Goal: Task Accomplishment & Management: Complete application form

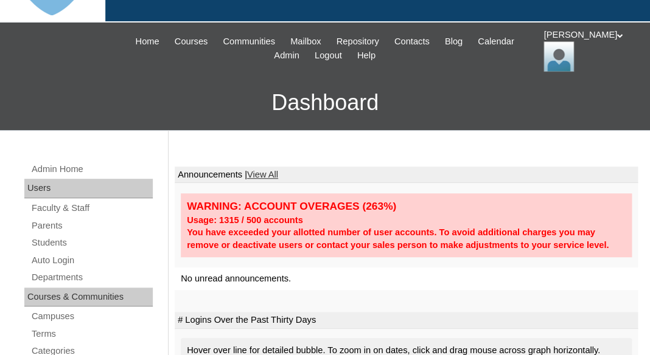
scroll to position [105, 0]
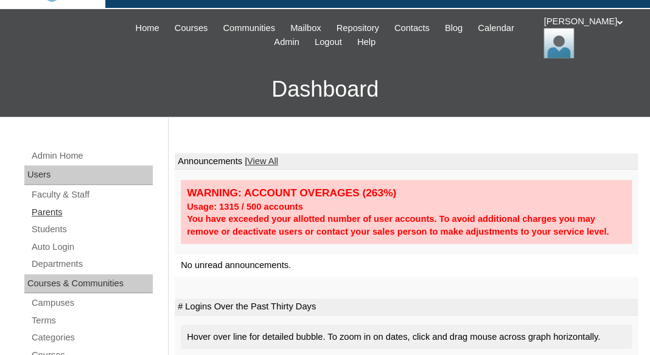
click at [47, 209] on link "Parents" at bounding box center [91, 212] width 122 height 15
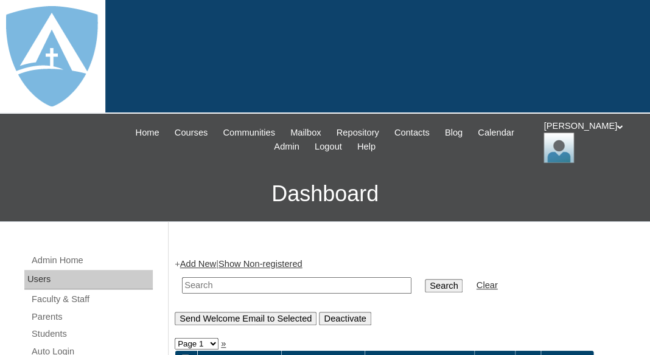
click at [205, 287] on input "text" at bounding box center [296, 286] width 229 height 16
paste input "[PERSON_NAME]"
drag, startPoint x: 228, startPoint y: 284, endPoint x: 161, endPoint y: 279, distance: 67.1
click at [182, 279] on input "Corey" at bounding box center [296, 286] width 229 height 16
type input "Corey"
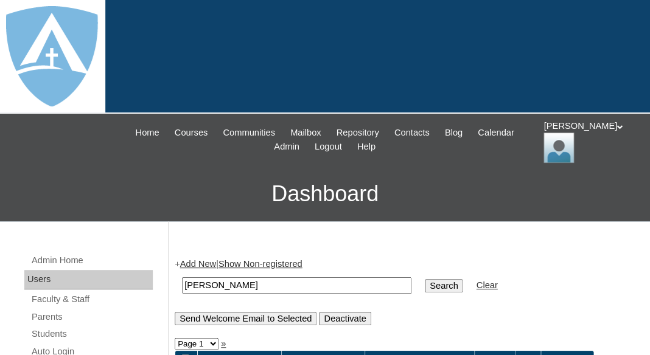
click at [425, 279] on input "Search" at bounding box center [444, 285] width 38 height 13
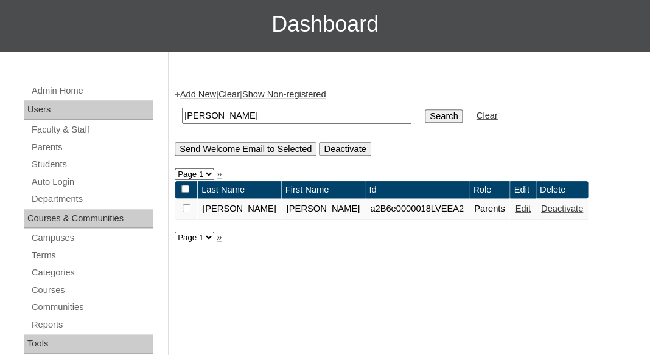
scroll to position [171, 0]
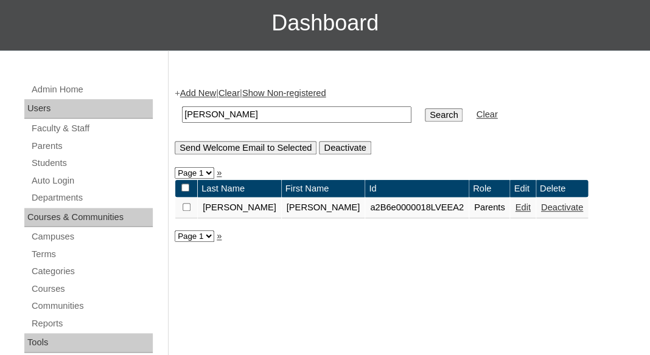
click at [515, 209] on link "Edit" at bounding box center [522, 208] width 15 height 10
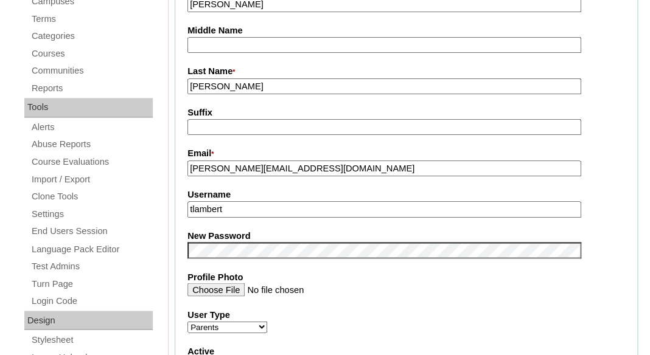
scroll to position [480, 0]
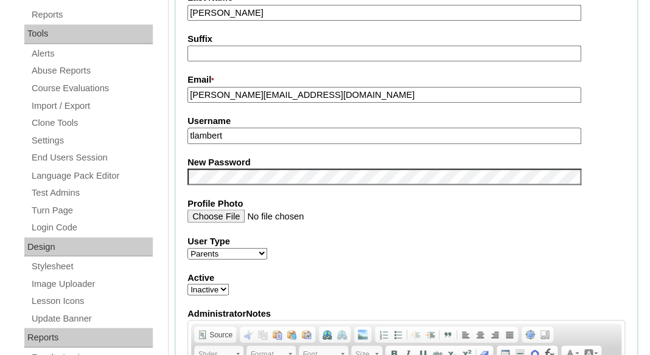
click at [482, 209] on input "Profile Photo" at bounding box center [384, 215] width 394 height 13
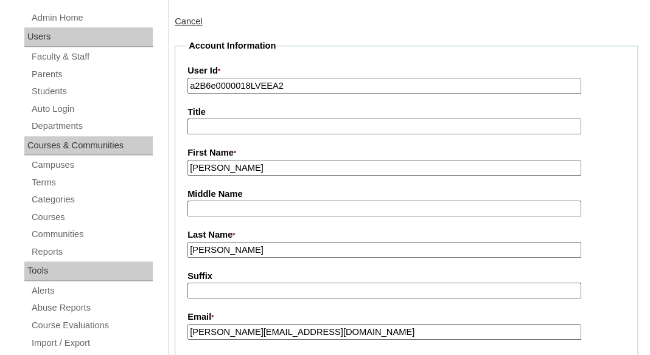
scroll to position [243, 0]
click at [48, 66] on link "Parents" at bounding box center [91, 73] width 122 height 15
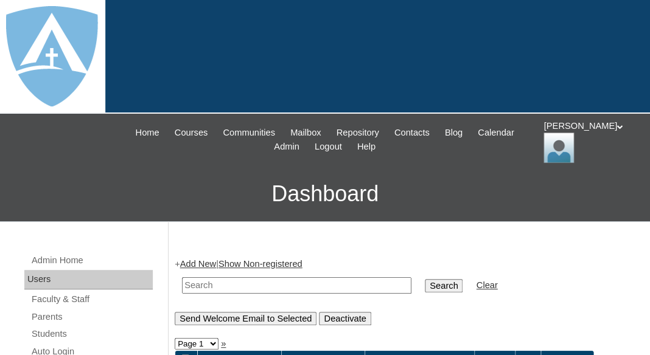
click at [228, 282] on input "text" at bounding box center [296, 286] width 229 height 16
paste input "Hezekiah Corey"
drag, startPoint x: 228, startPoint y: 282, endPoint x: 284, endPoint y: 284, distance: 56.0
click at [283, 284] on input "Hezekiah Corey" at bounding box center [296, 286] width 229 height 16
type input "Hezekiah"
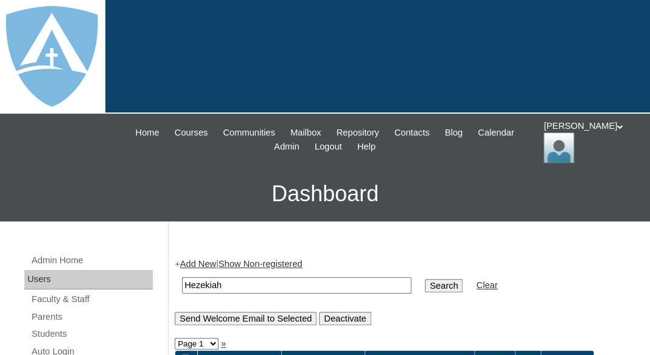
click at [425, 279] on input "Search" at bounding box center [444, 285] width 38 height 13
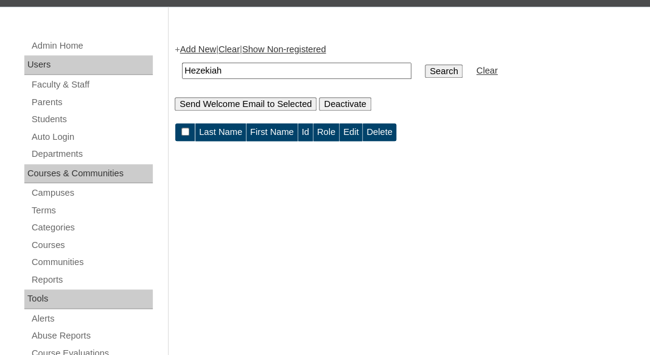
scroll to position [225, 0]
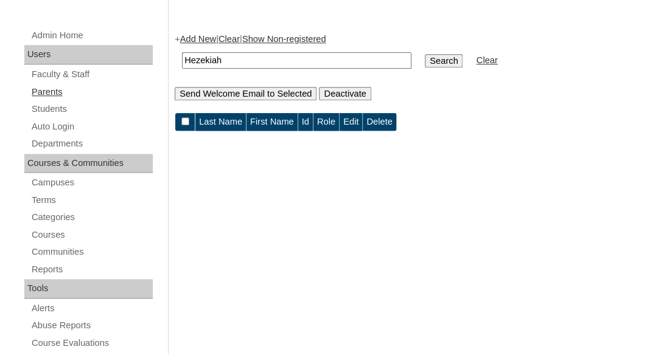
click at [52, 85] on link "Parents" at bounding box center [91, 92] width 122 height 15
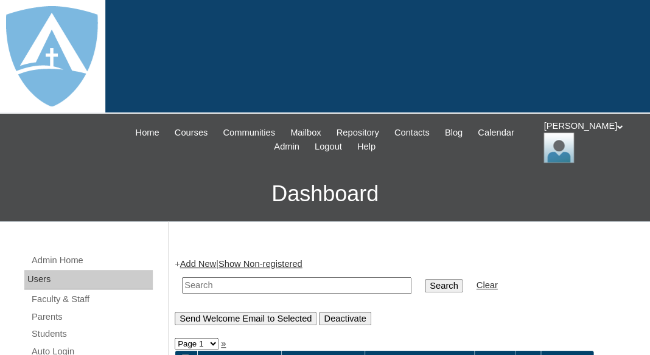
click at [194, 281] on input "text" at bounding box center [296, 286] width 229 height 16
click at [50, 314] on link "Parents" at bounding box center [91, 317] width 122 height 15
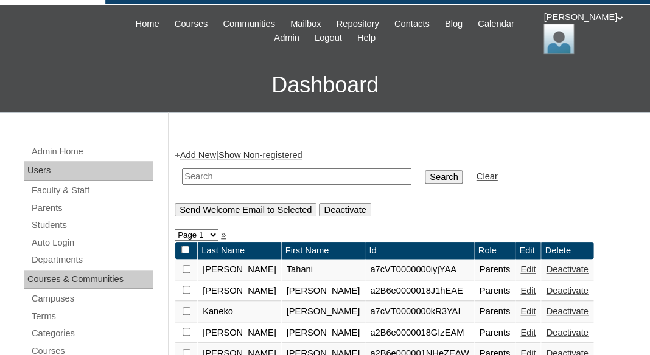
scroll to position [116, 0]
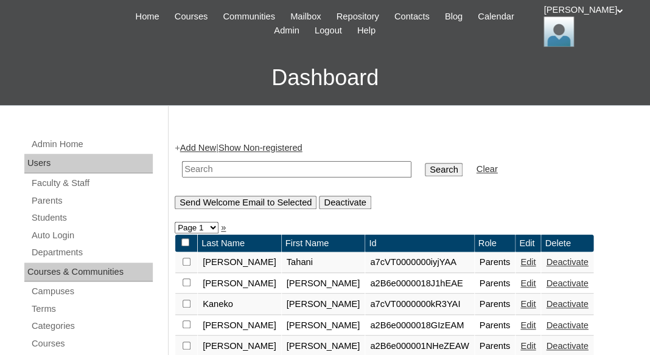
click at [204, 147] on link "Add New" at bounding box center [198, 148] width 36 height 10
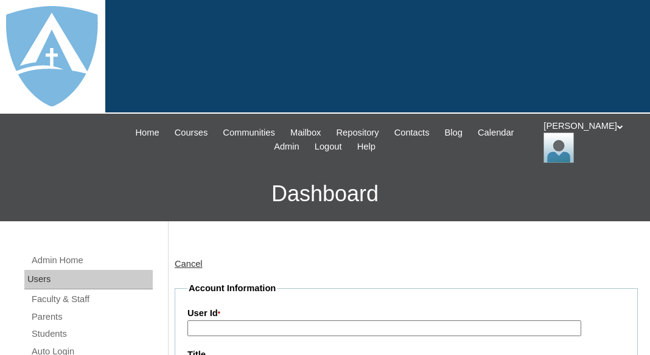
type input "tlambert"
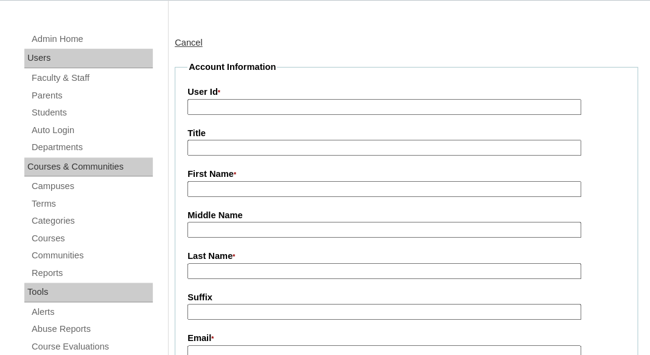
scroll to position [224, 0]
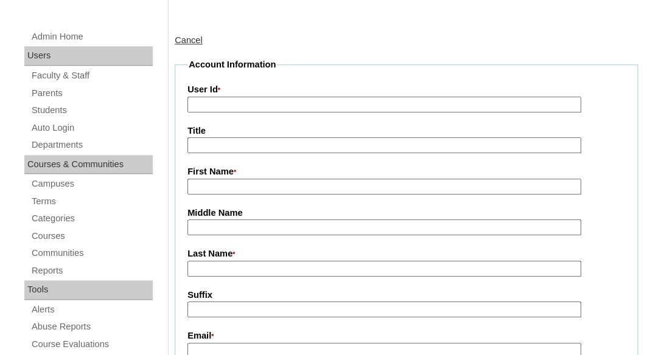
click at [218, 175] on label "First Name *" at bounding box center [406, 172] width 438 height 13
click at [218, 179] on input "First Name *" at bounding box center [384, 187] width 394 height 16
paste input "Hezekiah Corey"
drag, startPoint x: 235, startPoint y: 185, endPoint x: 288, endPoint y: 187, distance: 53.0
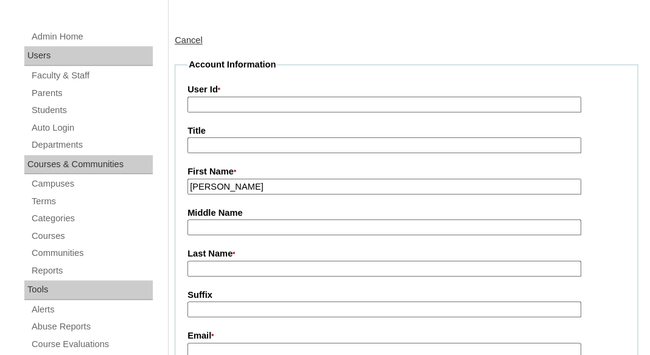
click at [288, 187] on input "Hezekiah Corey" at bounding box center [384, 187] width 394 height 16
type input "Hezekiah"
click at [253, 264] on input "Last Name *" at bounding box center [384, 269] width 394 height 16
paste input "Corey"
type input "Corey"
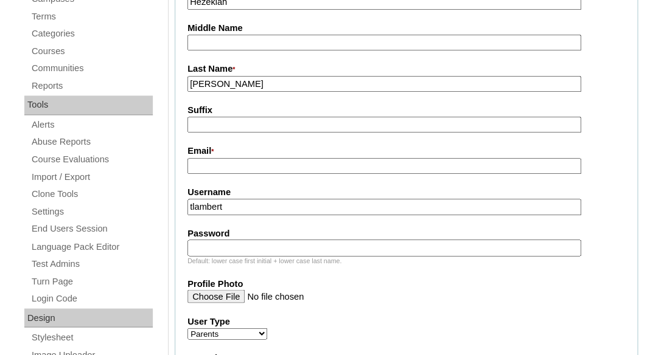
scroll to position [413, 0]
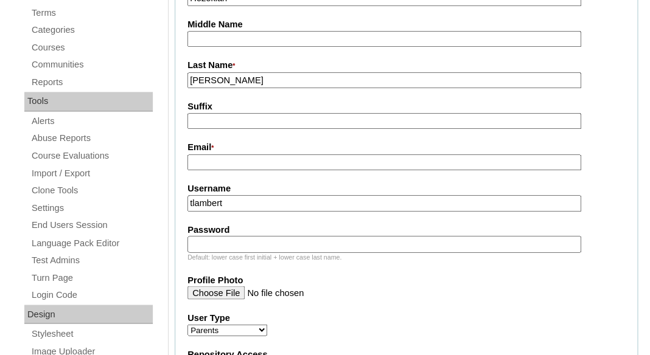
click at [305, 162] on input "Email *" at bounding box center [384, 163] width 394 height 16
paste input "hezekiahcorey@yahoo.com"
type input "hezekiahcorey@yahoo.com"
click at [287, 196] on input "tlambert" at bounding box center [384, 203] width 394 height 16
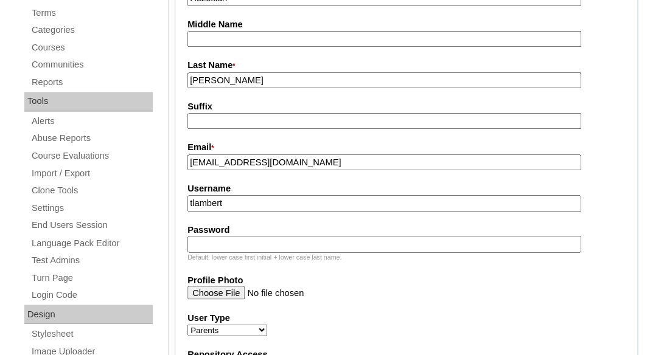
click at [287, 196] on input "tlambert" at bounding box center [384, 203] width 394 height 16
paste input "hezekiahcorey@yahoo.com"
type input "hezekiahcorey@yahoo.com"
click at [268, 243] on input "Password" at bounding box center [384, 244] width 394 height 16
paste input "hezekiahcorey@yahoo.com"
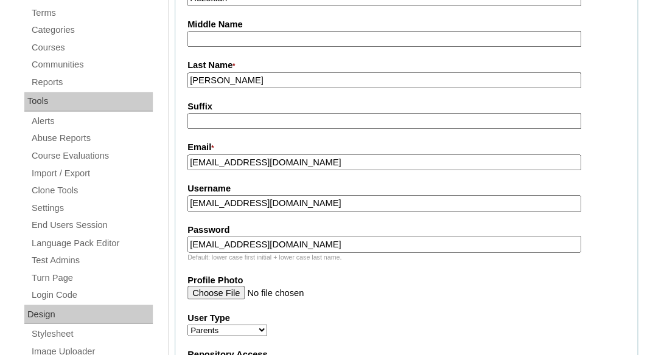
type input "hezekiahcorey@yahoo.com"
click at [268, 219] on fieldset "Account Information User Id * Title First Name * Hezekiah Middle Name Last Name…" at bounding box center [406, 257] width 463 height 774
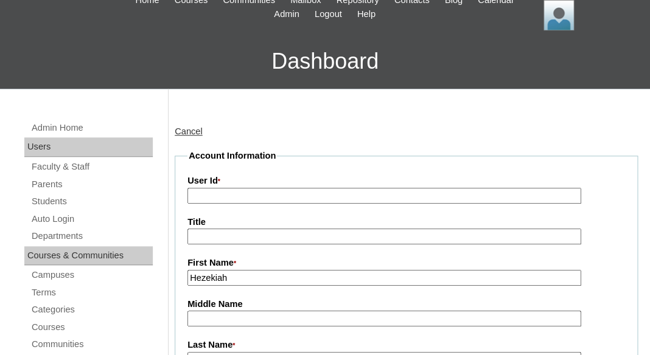
scroll to position [149, 0]
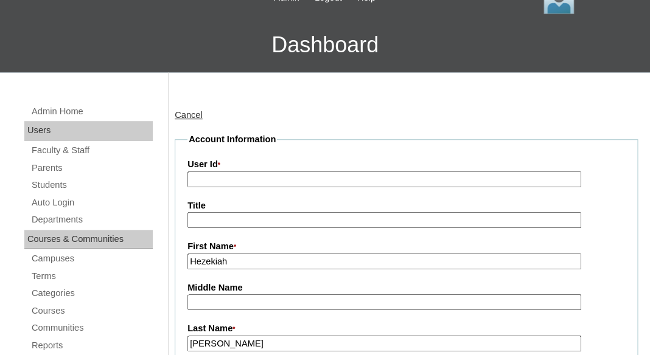
click at [327, 176] on input "User Id *" at bounding box center [384, 180] width 394 height 16
paste input "a7cVT0000000kqrYAA"
type input "a7cVT0000000kqrYAA"
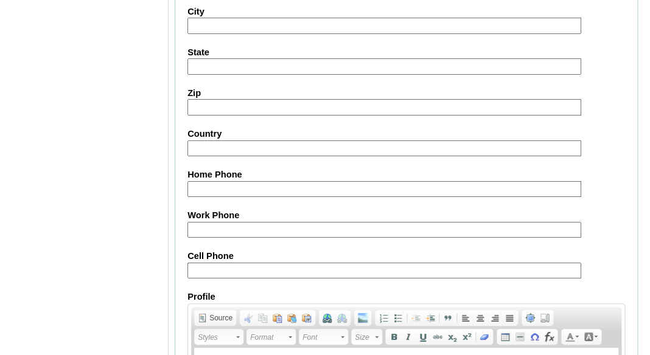
scroll to position [1375, 0]
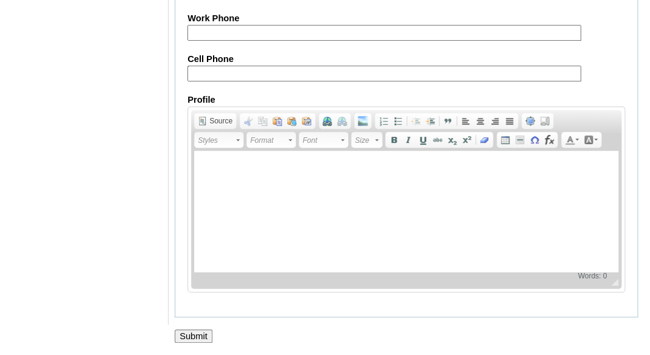
click at [195, 346] on div at bounding box center [325, 349] width 650 height 13
click at [194, 336] on input "Submit" at bounding box center [194, 336] width 38 height 13
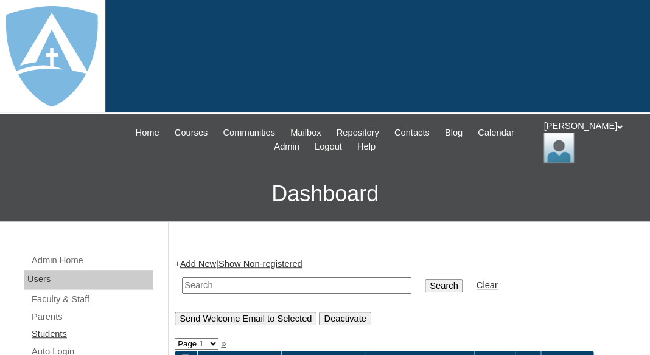
click at [41, 333] on link "Students" at bounding box center [91, 334] width 122 height 15
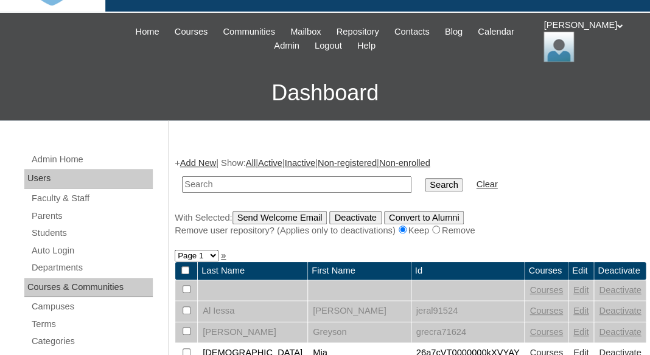
scroll to position [107, 0]
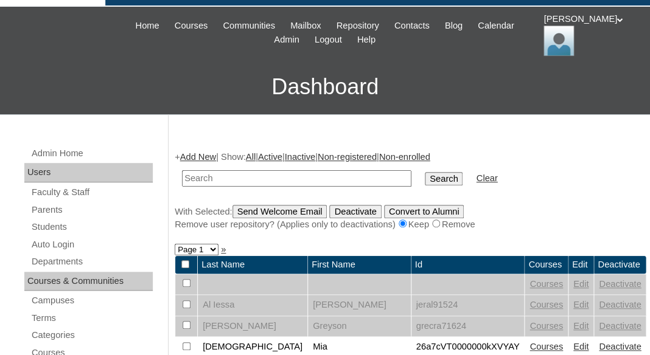
click at [208, 154] on link "Add New" at bounding box center [198, 157] width 36 height 10
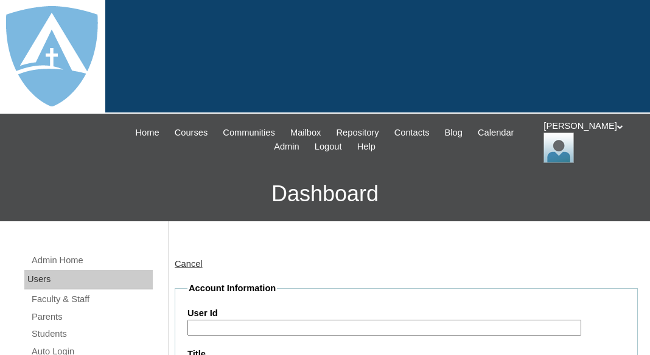
type input "tlambert"
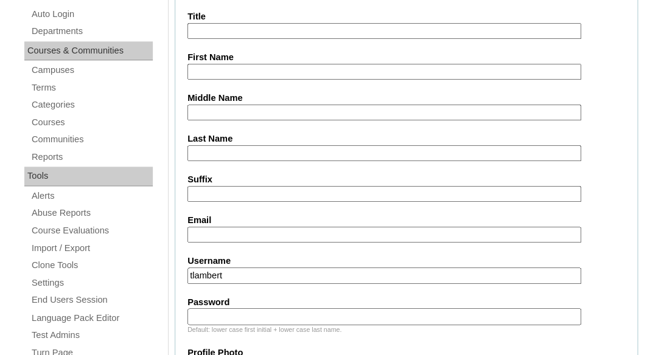
click at [221, 68] on input "First Name" at bounding box center [384, 72] width 394 height 16
paste input "Tendo Corey"
drag, startPoint x: 220, startPoint y: 66, endPoint x: 286, endPoint y: 69, distance: 65.8
click at [286, 69] on input "Tendo Corey" at bounding box center [384, 72] width 394 height 16
type input "Tendo"
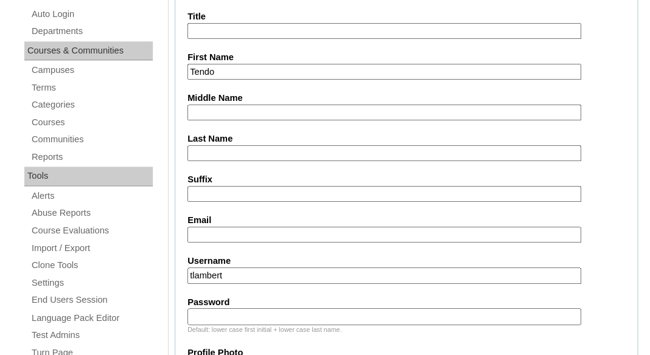
click at [212, 148] on input "Last Name" at bounding box center [384, 153] width 394 height 16
paste input "Corey"
type input "Corey"
click at [204, 197] on input "Suffix" at bounding box center [384, 194] width 394 height 16
click at [240, 231] on input "Email" at bounding box center [384, 235] width 394 height 16
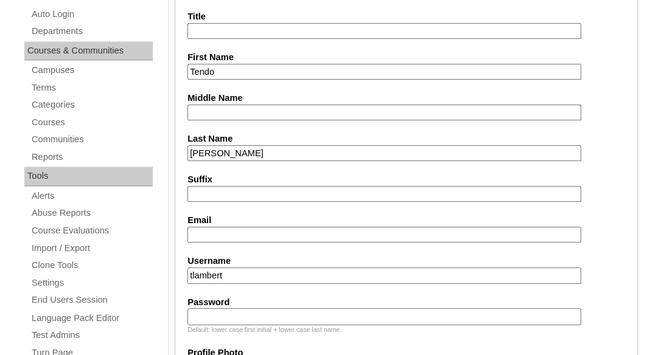
paste input "hezekiahcorey@yahoo.com"
type input "hezekiahcorey@yahoo.com"
click at [264, 272] on input "tlambert" at bounding box center [384, 276] width 394 height 16
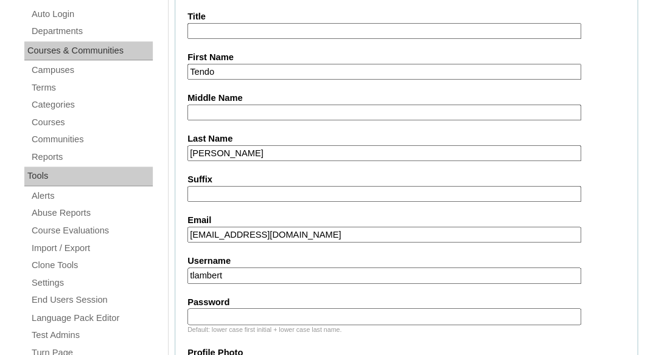
paste input "endo.corey@enlightiumstudent.com"
type input "tendo.corey@enlightiumstudent.com"
click at [241, 315] on input "Password" at bounding box center [384, 317] width 394 height 16
paste input "tendo.corey@enlightiumstudent.com"
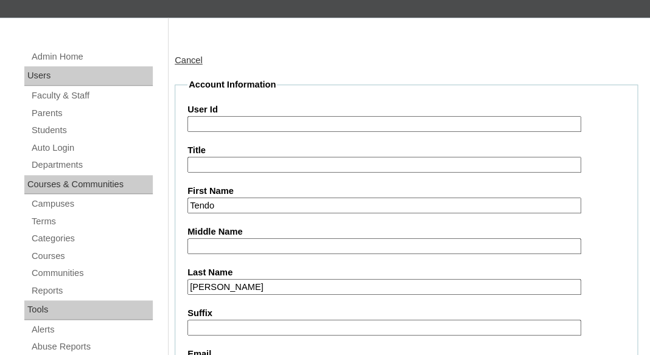
scroll to position [142, 0]
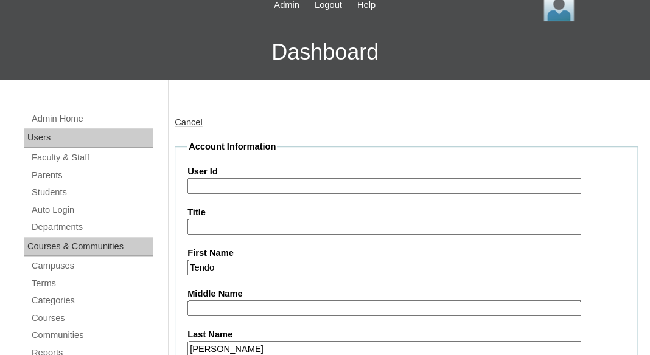
type input "tendo.corey@enlightiumstudent.com"
click at [240, 183] on input "User Id" at bounding box center [384, 186] width 394 height 16
paste input "tendo.corey@enlightiumstudent.com"
type input "26tendo.corey@enlightiumstudent.com"
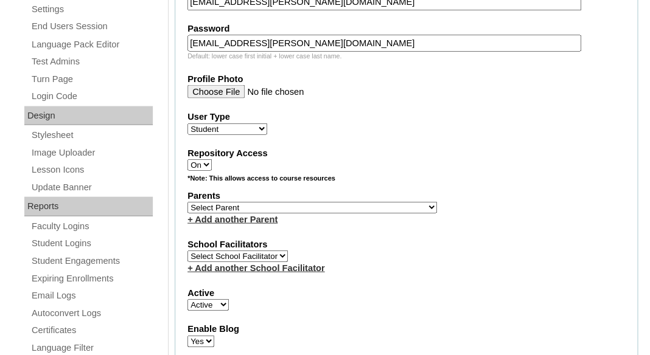
scroll to position [616, 0]
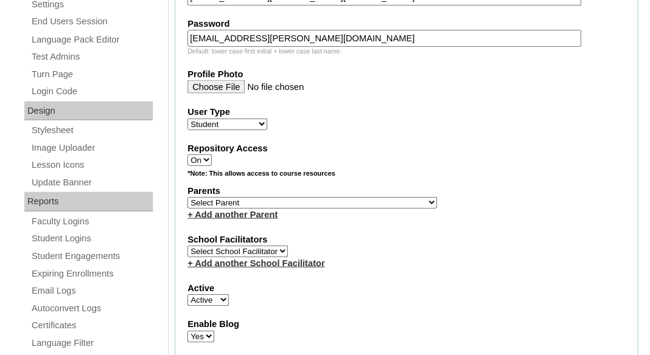
click at [187, 197] on select "Select Parent Abbas, Tahani Garcia, Rosa Kaneko, Chad Labourdette, Jessica Nich…" at bounding box center [312, 203] width 250 height 12
select select "101435"
click option "Corey, Hezekiah" at bounding box center [0, 0] width 0 height 0
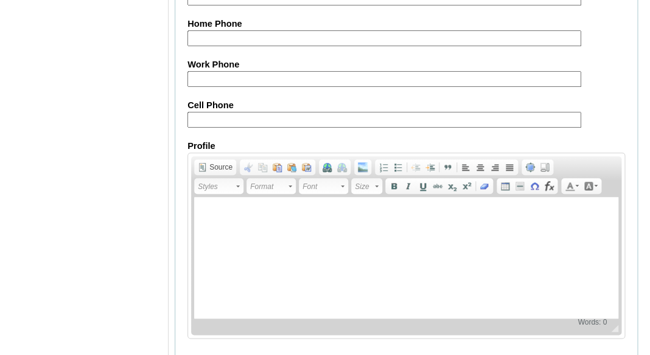
scroll to position [1593, 0]
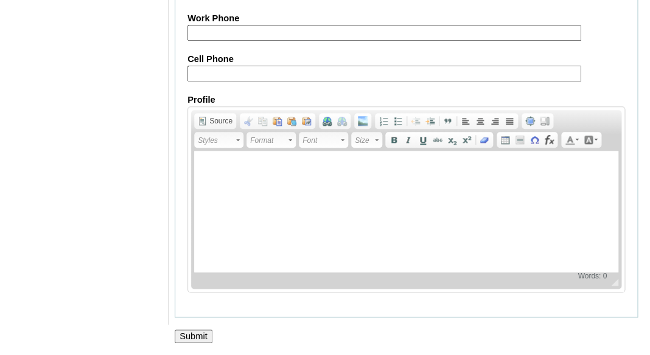
click at [184, 338] on input "Submit" at bounding box center [194, 336] width 38 height 13
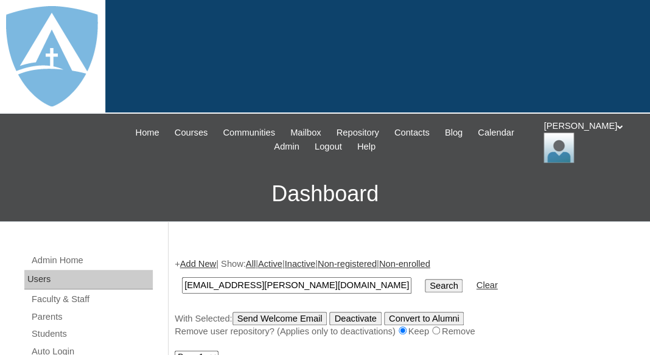
type input "[EMAIL_ADDRESS][PERSON_NAME][DOMAIN_NAME]"
click at [425, 279] on input "Search" at bounding box center [444, 285] width 38 height 13
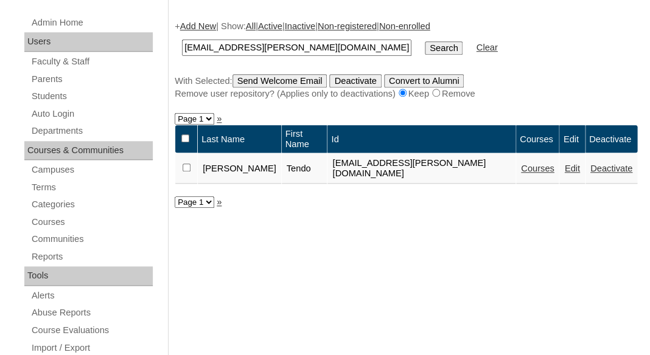
scroll to position [264, 0]
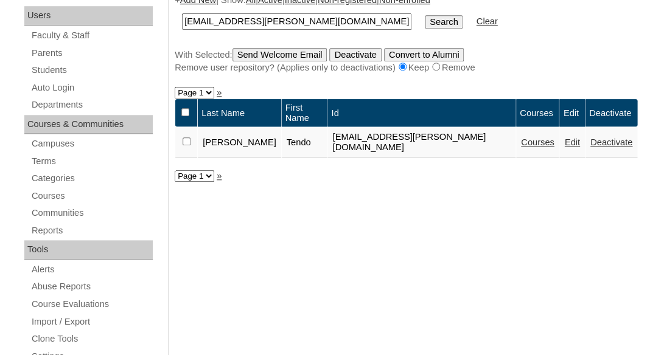
click at [521, 138] on link "Courses" at bounding box center [537, 143] width 33 height 10
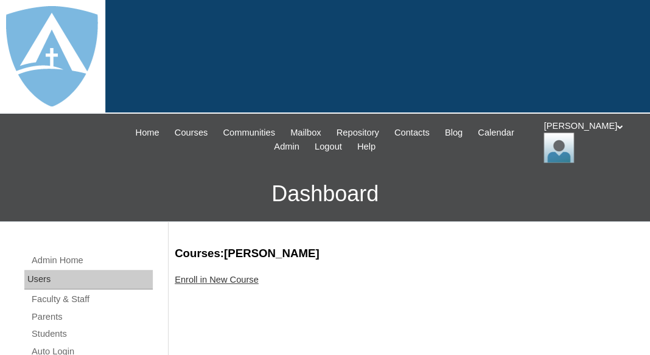
scroll to position [7, 0]
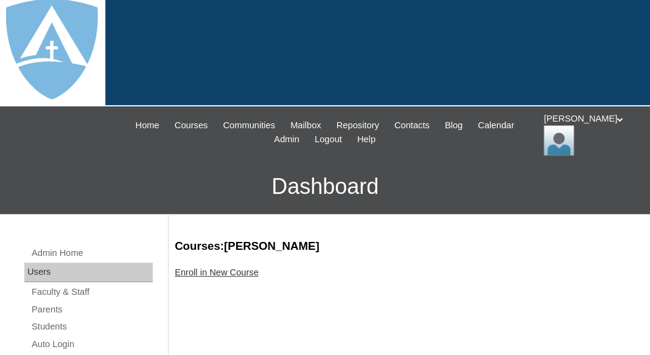
click at [225, 272] on link "Enroll in New Course" at bounding box center [217, 273] width 84 height 10
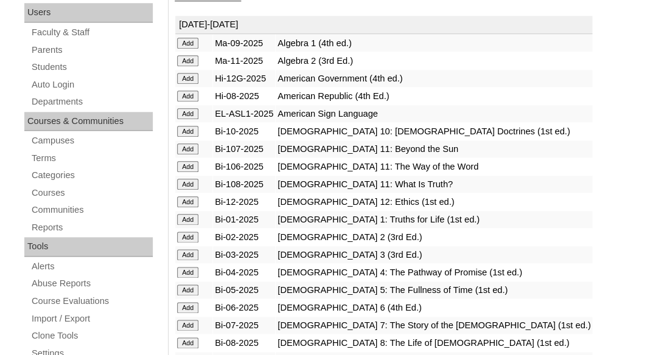
scroll to position [296, 0]
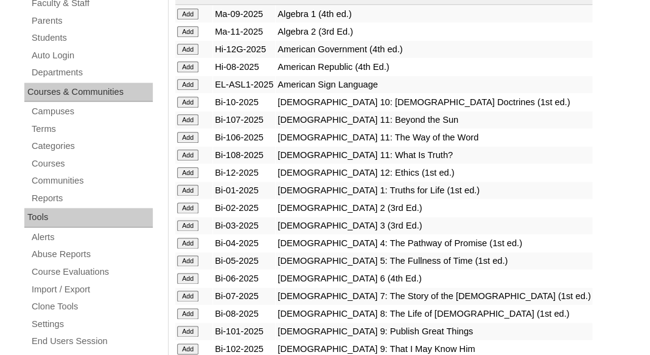
click at [187, 19] on input "Add" at bounding box center [187, 14] width 21 height 11
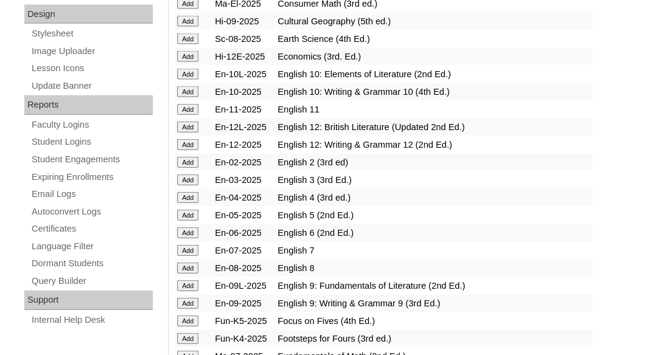
scroll to position [713, 0]
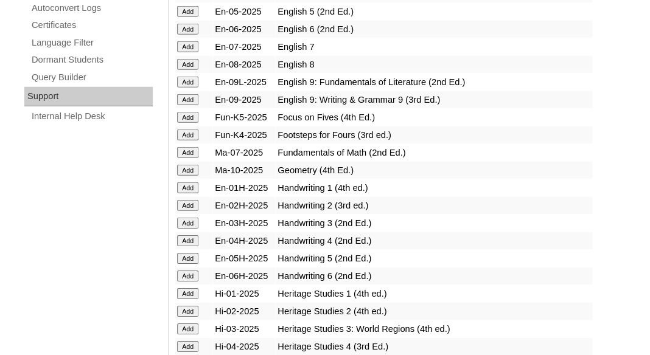
scroll to position [920, 0]
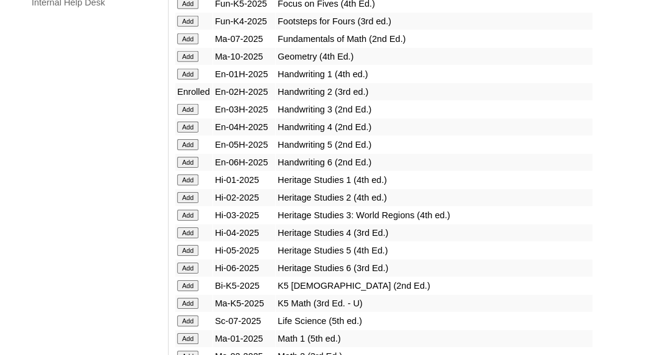
scroll to position [1059, 0]
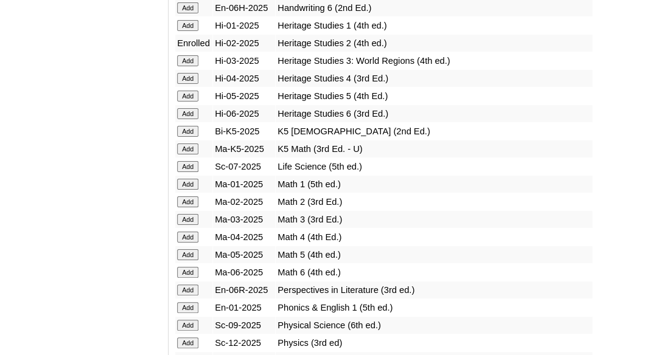
scroll to position [1187, 0]
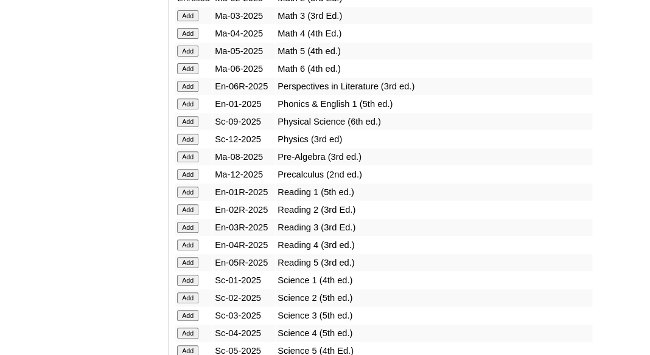
scroll to position [1389, 0]
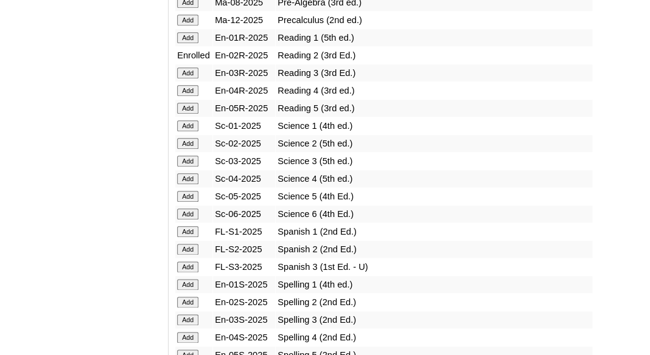
scroll to position [1569, 0]
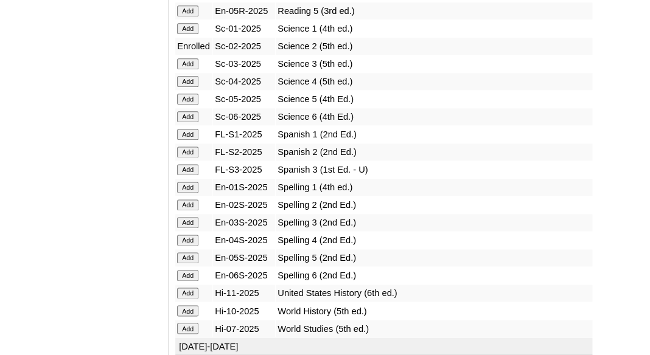
scroll to position [1642, 0]
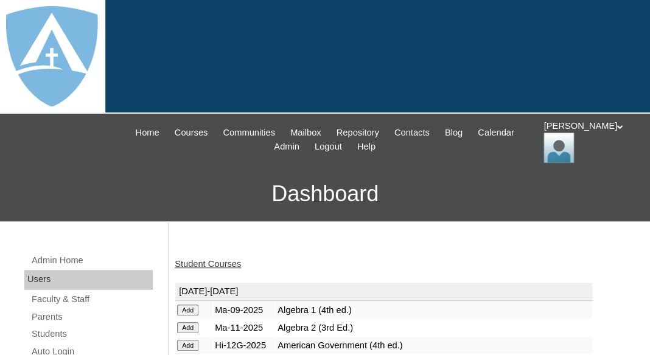
click at [207, 261] on link "Student Courses" at bounding box center [208, 264] width 66 height 10
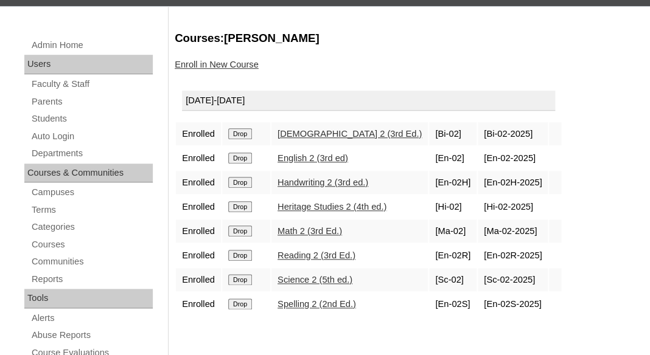
scroll to position [217, 0]
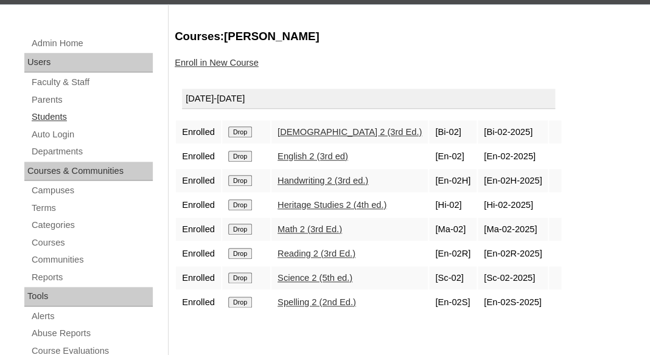
click at [56, 116] on link "Students" at bounding box center [91, 117] width 122 height 15
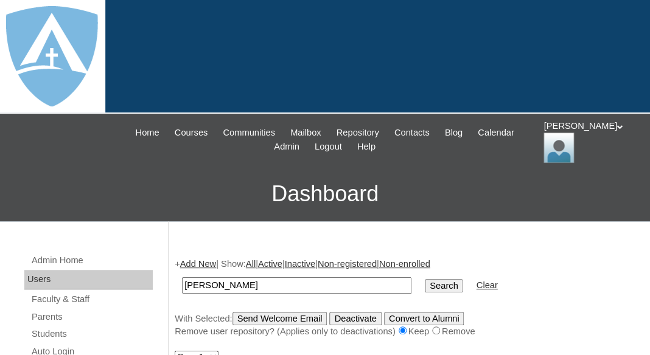
drag, startPoint x: 229, startPoint y: 284, endPoint x: 173, endPoint y: 273, distance: 57.0
click at [182, 278] on input "[PERSON_NAME]" at bounding box center [296, 286] width 229 height 16
type input "[PERSON_NAME]"
click at [425, 279] on input "Search" at bounding box center [444, 285] width 38 height 13
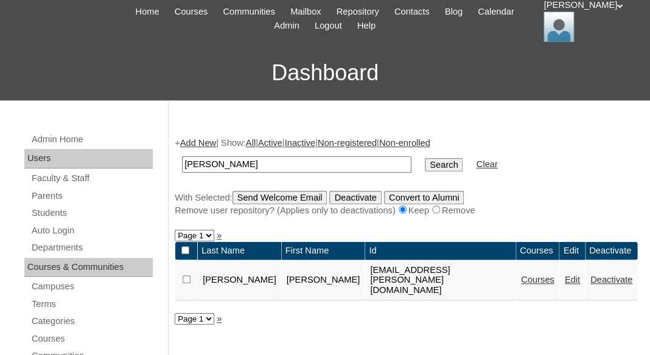
scroll to position [124, 0]
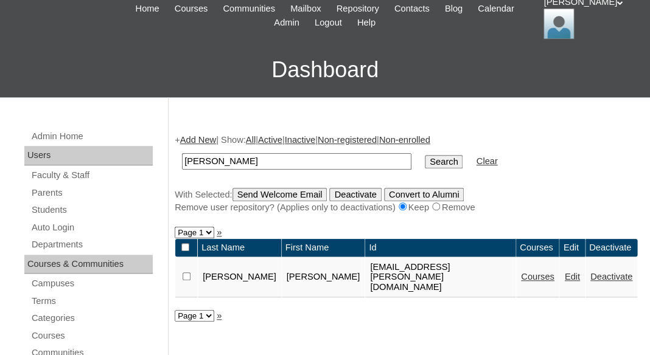
click at [200, 137] on link "Add New" at bounding box center [198, 140] width 36 height 10
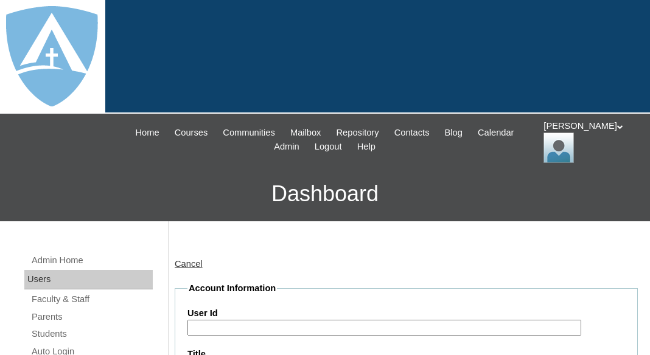
type input "tlambert"
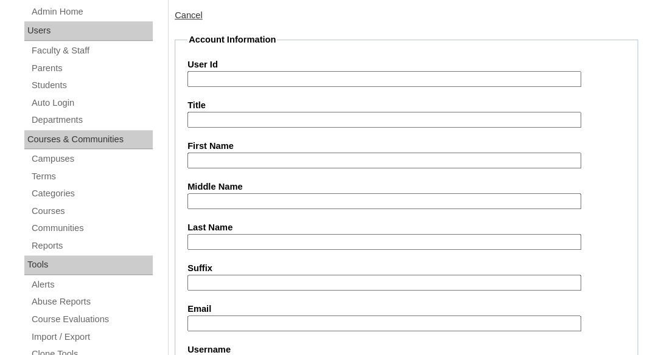
scroll to position [295, 0]
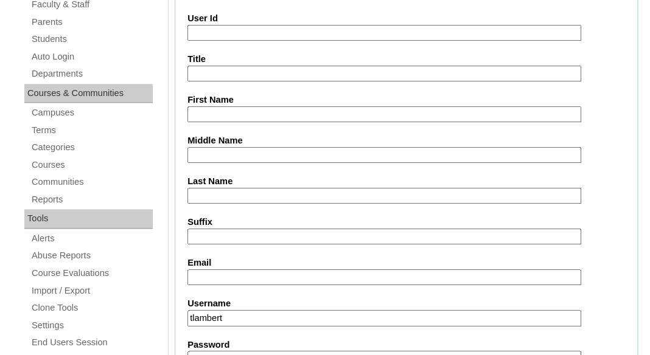
click at [225, 113] on input "First Name" at bounding box center [384, 114] width 394 height 16
paste input "Leonardo Voltz"
drag, startPoint x: 236, startPoint y: 111, endPoint x: 283, endPoint y: 119, distance: 47.5
click at [283, 119] on input "Leonardo Voltz" at bounding box center [384, 114] width 394 height 16
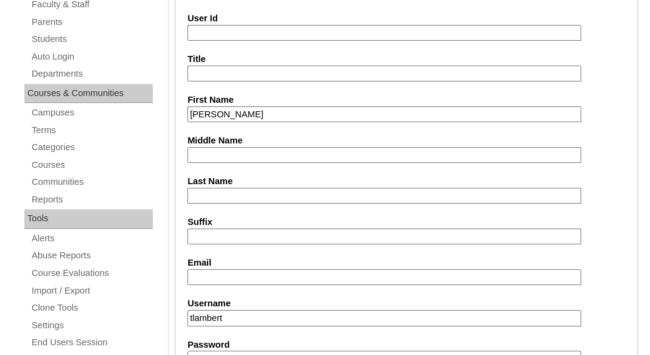
type input "Leonardo"
click at [245, 194] on input "Last Name" at bounding box center [384, 196] width 394 height 16
paste input "Voltz"
type input "Voltz"
click at [236, 240] on input "Suffix" at bounding box center [384, 237] width 394 height 16
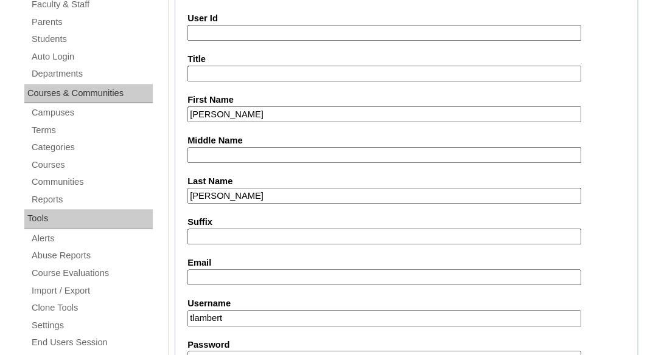
click at [215, 270] on input "Email" at bounding box center [384, 278] width 394 height 16
paste input "estrellatovar3@gmail.com"
type input "estrellatovar3@gmail.com"
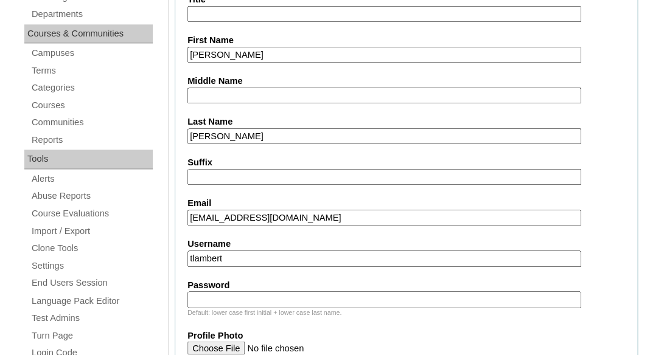
scroll to position [377, 0]
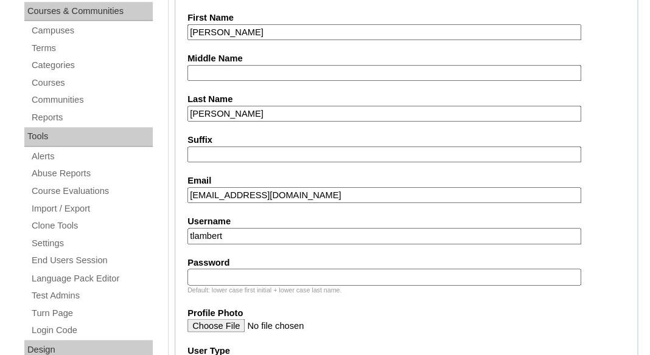
click at [281, 234] on input "tlambert" at bounding box center [384, 236] width 394 height 16
paste input "leonardo.voltz@enlightiumstudent.com"
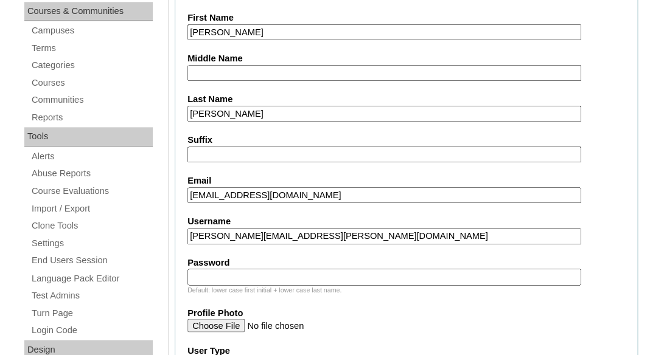
type input "leonardo.voltz@enlightiumstudent.com"
click at [252, 276] on input "Password" at bounding box center [384, 277] width 394 height 16
paste input "leonardo.voltz@enlightiumstudent.com"
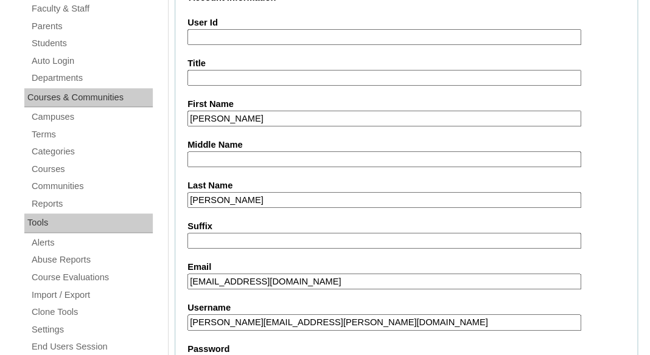
scroll to position [235, 0]
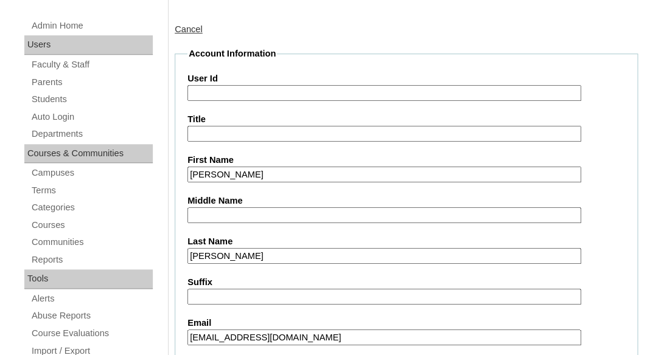
type input "leonardo.voltz@enlightiumstudent.com"
click at [205, 89] on input "User Id" at bounding box center [384, 93] width 394 height 16
paste input "leonardo.voltz@enlightiumstudent.com"
type input "26leonardo.voltz@enlightiumstudent.com"
click at [210, 129] on input "Title" at bounding box center [384, 134] width 394 height 16
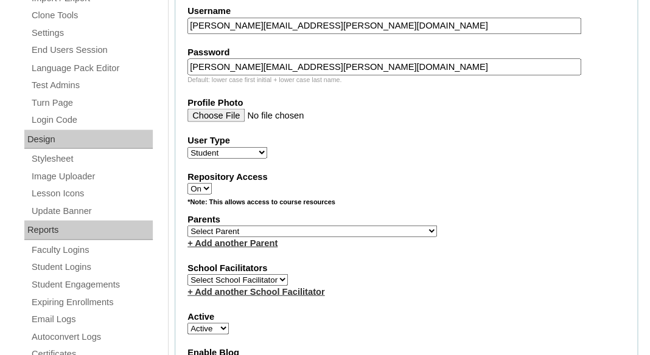
scroll to position [590, 0]
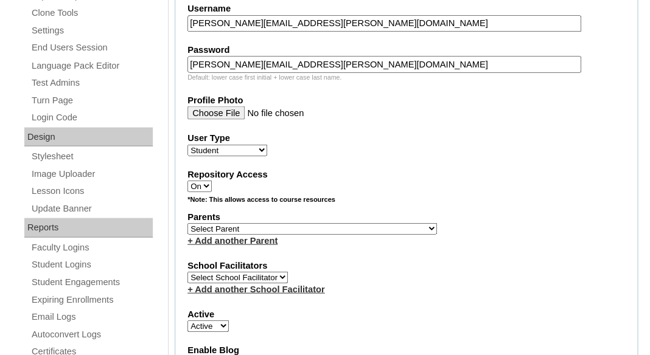
click at [187, 223] on select "Select Parent Abbas, Tahani Garcia, Rosa Kaneko, Chad Labourdette, Jessica Nich…" at bounding box center [312, 229] width 250 height 12
select select "100644"
click option "Voltz, Estrella" at bounding box center [0, 0] width 0 height 0
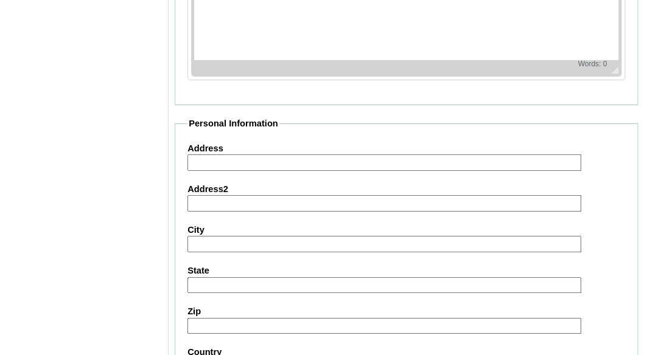
scroll to position [1593, 0]
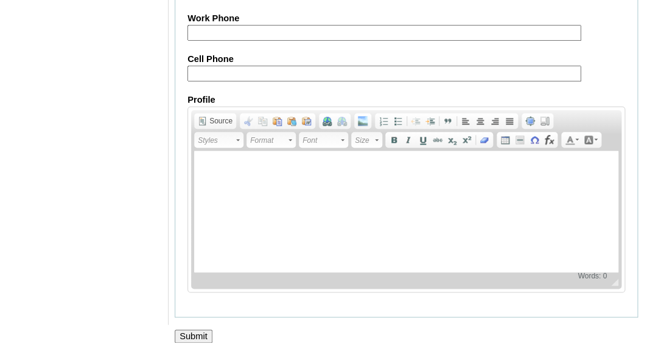
click at [186, 330] on input "Submit" at bounding box center [194, 336] width 38 height 13
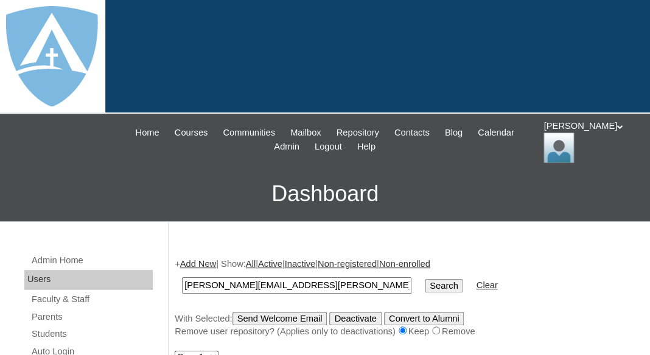
type input "[PERSON_NAME][EMAIL_ADDRESS][PERSON_NAME][DOMAIN_NAME]"
click at [425, 279] on input "Search" at bounding box center [444, 285] width 38 height 13
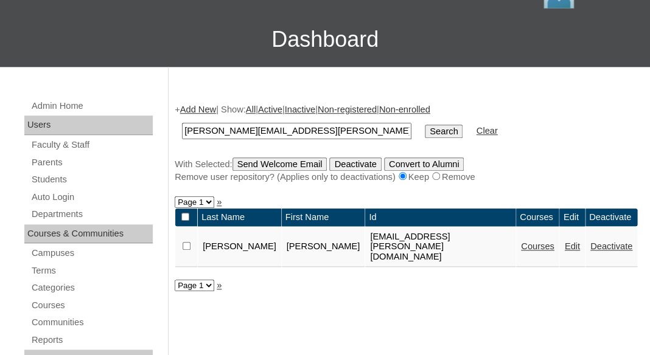
scroll to position [158, 0]
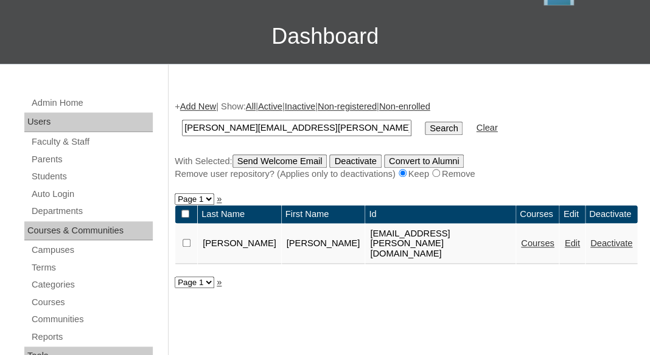
click at [537, 243] on link "Courses" at bounding box center [537, 244] width 33 height 10
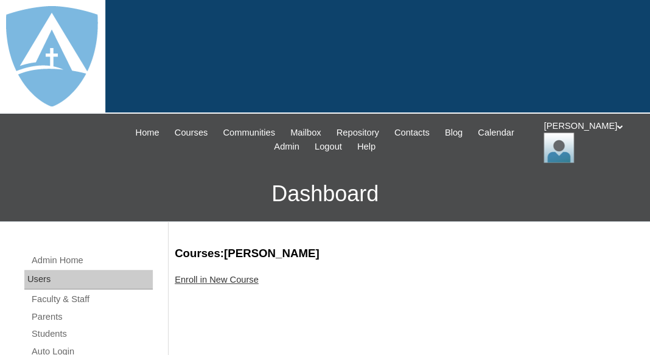
scroll to position [1, 0]
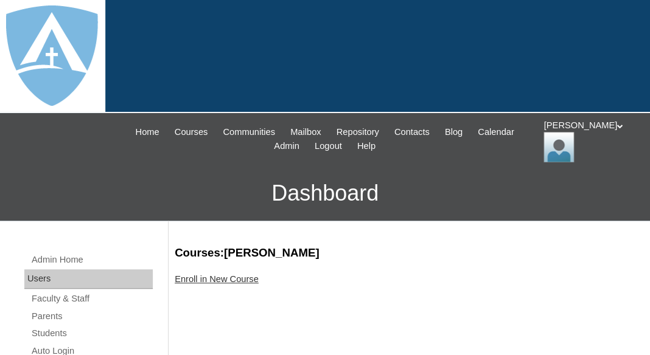
click at [221, 278] on link "Enroll in New Course" at bounding box center [217, 279] width 84 height 10
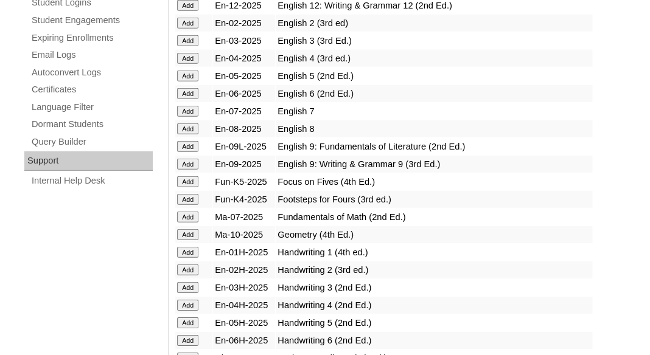
scroll to position [853, 0]
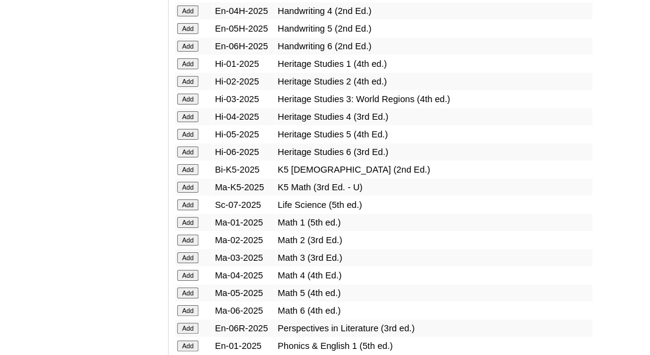
scroll to position [1153, 0]
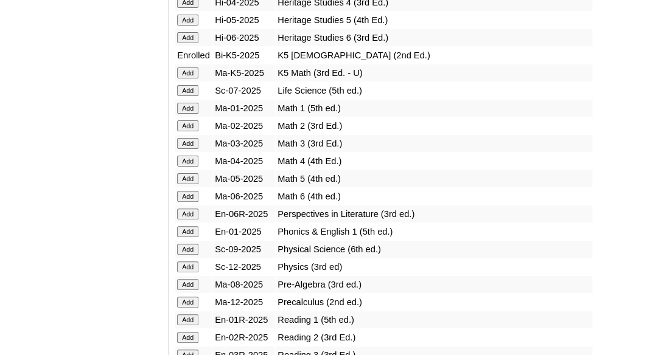
scroll to position [1296, 0]
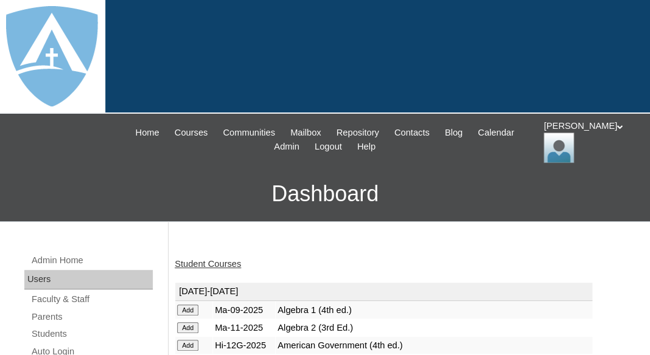
click at [203, 262] on link "Student Courses" at bounding box center [208, 264] width 66 height 10
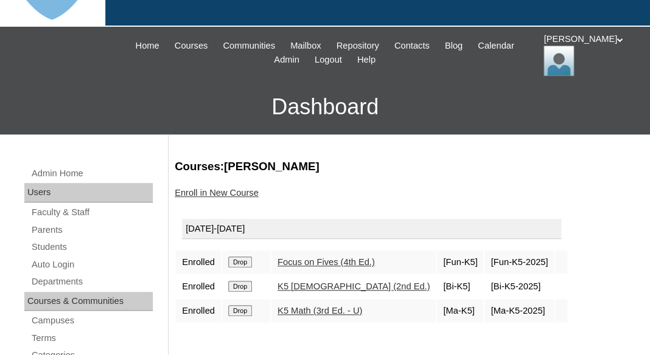
scroll to position [139, 0]
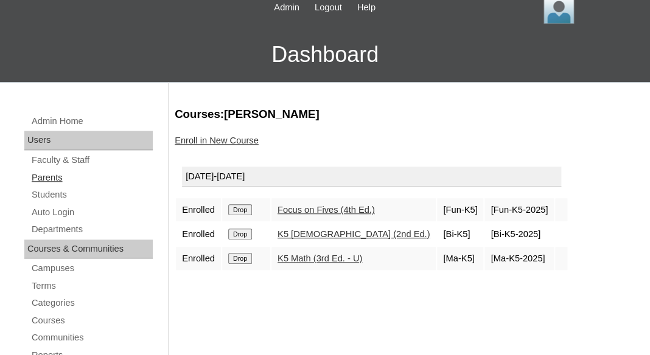
click at [55, 176] on link "Parents" at bounding box center [91, 177] width 122 height 15
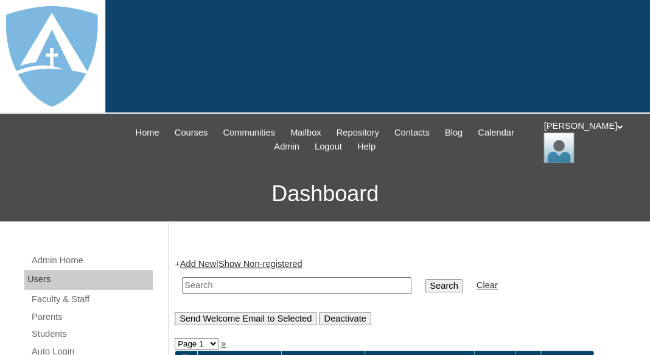
click at [195, 281] on input "text" at bounding box center [296, 286] width 229 height 16
paste input "Cristina Ramirez"
drag, startPoint x: 220, startPoint y: 284, endPoint x: 173, endPoint y: 282, distance: 47.5
click at [182, 282] on input "[PERSON_NAME]" at bounding box center [296, 286] width 229 height 16
type input "[PERSON_NAME]"
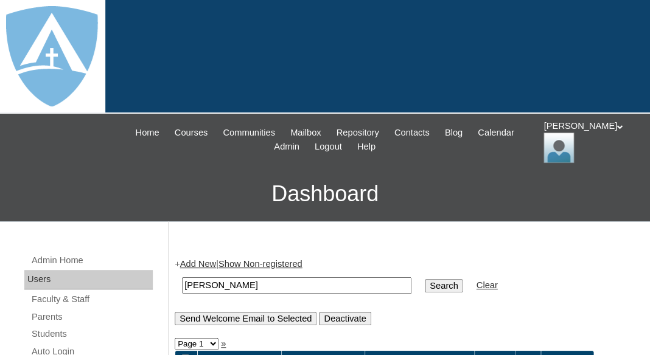
click at [425, 279] on input "Search" at bounding box center [444, 285] width 38 height 13
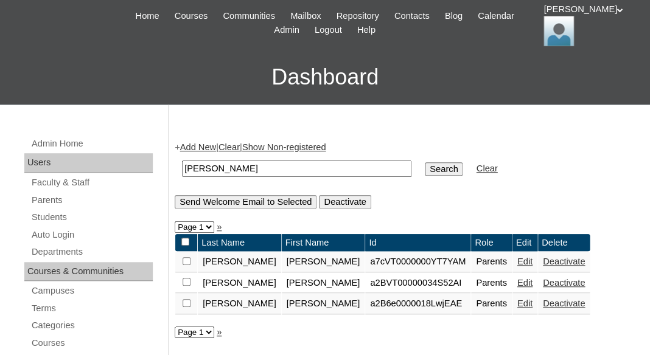
scroll to position [180, 0]
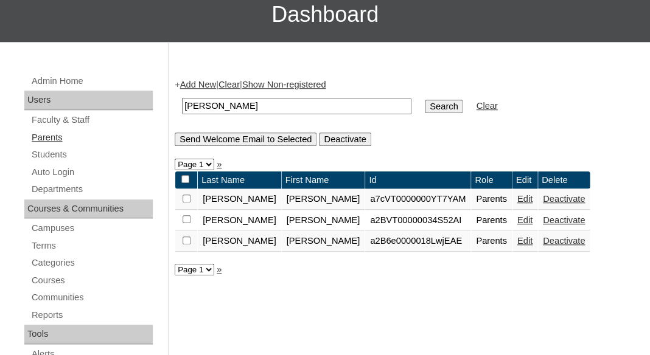
click at [50, 131] on link "Parents" at bounding box center [91, 137] width 122 height 15
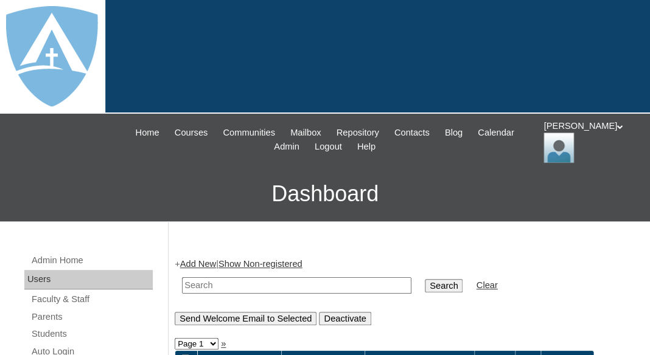
scroll to position [129, 0]
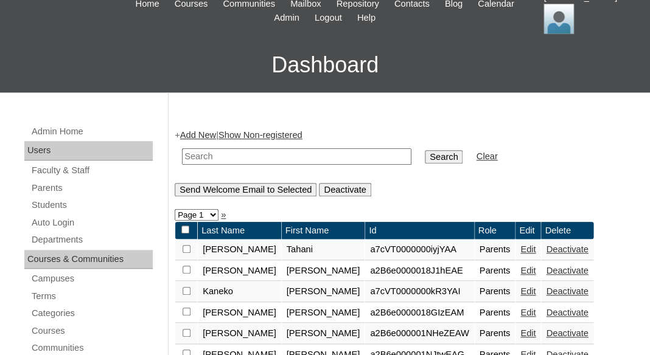
click at [198, 130] on link "Add New" at bounding box center [198, 135] width 36 height 10
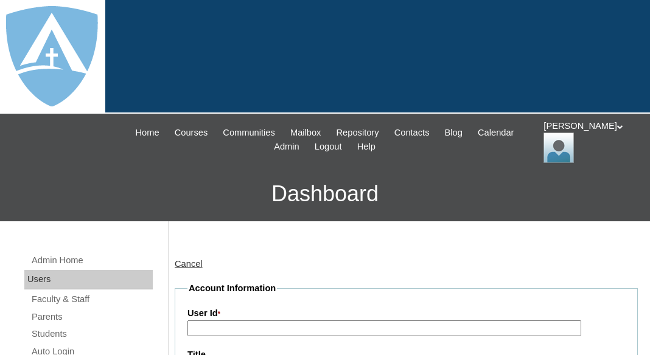
type input "tlambert"
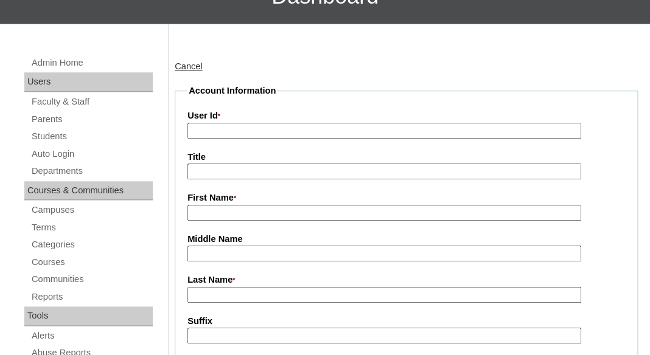
scroll to position [222, 0]
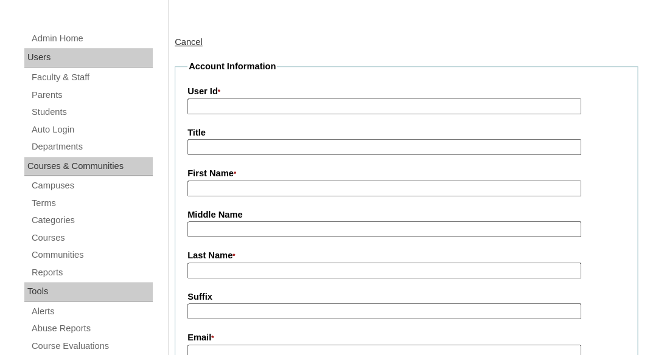
click at [228, 184] on input "First Name *" at bounding box center [384, 189] width 394 height 16
paste input "[PERSON_NAME]"
drag, startPoint x: 227, startPoint y: 184, endPoint x: 326, endPoint y: 187, distance: 99.2
click at [326, 187] on input "[PERSON_NAME]" at bounding box center [384, 189] width 394 height 16
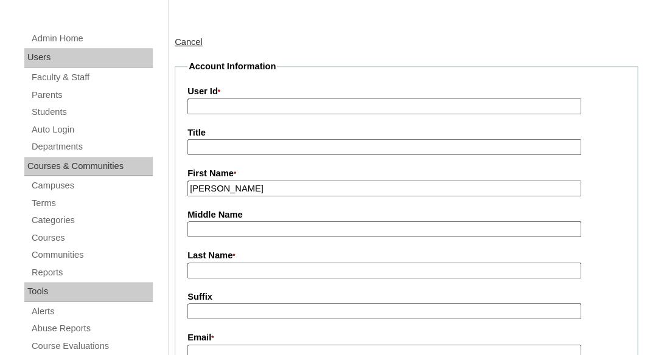
type input "[PERSON_NAME]"
click at [258, 267] on input "Last Name *" at bounding box center [384, 271] width 394 height 16
paste input "[PERSON_NAME]"
type input "Ramirez"
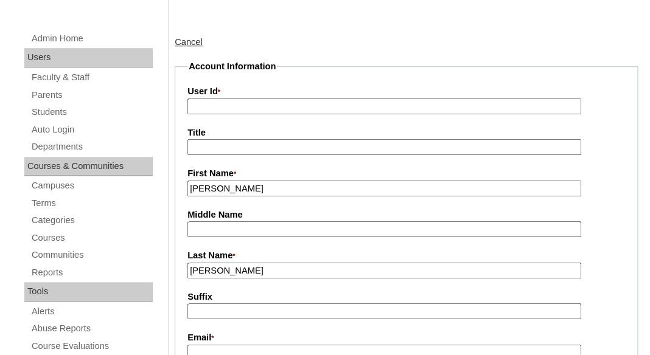
click at [232, 313] on input "Suffix" at bounding box center [384, 312] width 394 height 16
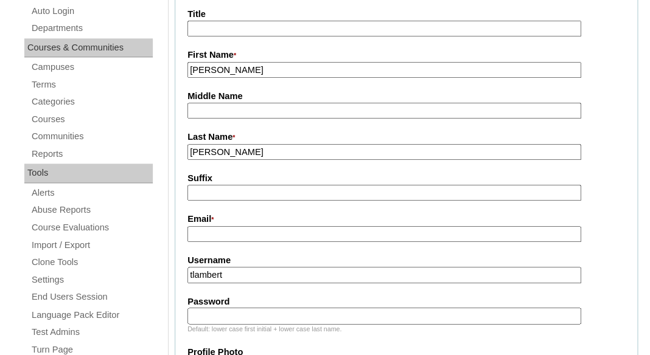
scroll to position [382, 0]
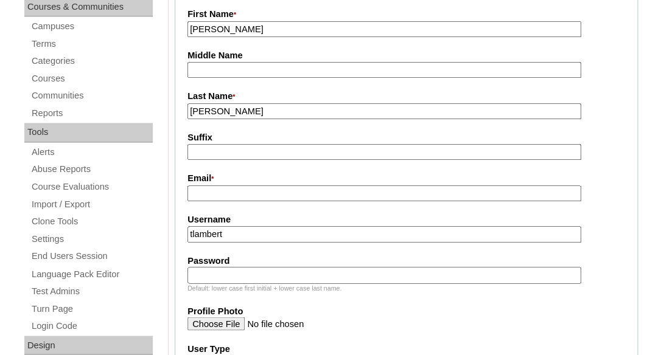
click at [248, 197] on input "Email *" at bounding box center [384, 194] width 394 height 16
paste input "ramirezcristina02@gmail.com"
type input "ramirezcristina02@gmail.com"
click at [244, 229] on input "tlambert" at bounding box center [384, 234] width 394 height 16
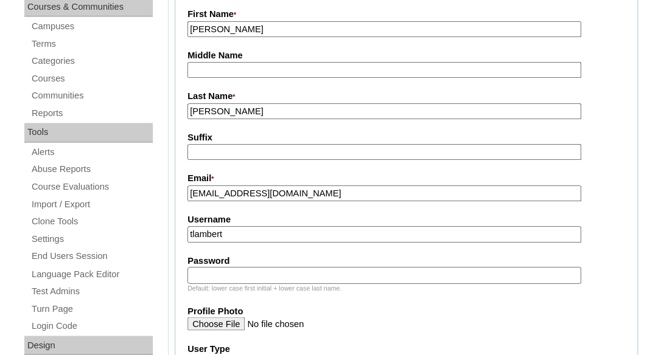
click at [244, 229] on input "tlambert" at bounding box center [384, 234] width 394 height 16
paste input "ramirezcristina02@gmail.com"
type input "ramirezcristina02@gmail.com"
click at [224, 270] on input "Password" at bounding box center [384, 275] width 394 height 16
paste input "ramirezcristina02@gmail.com"
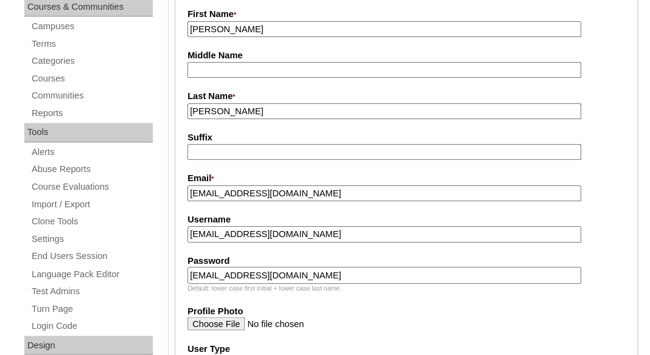
type input "ramirezcristina02@gmail.com"
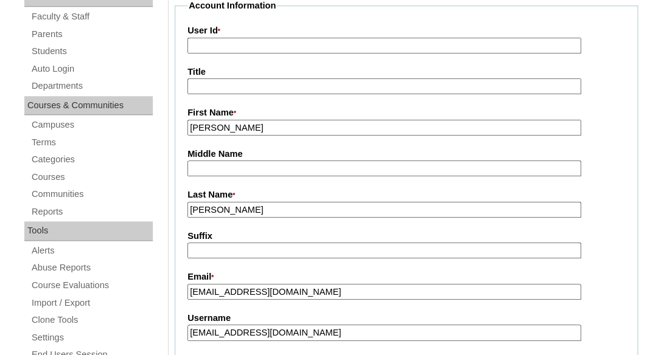
scroll to position [268, 0]
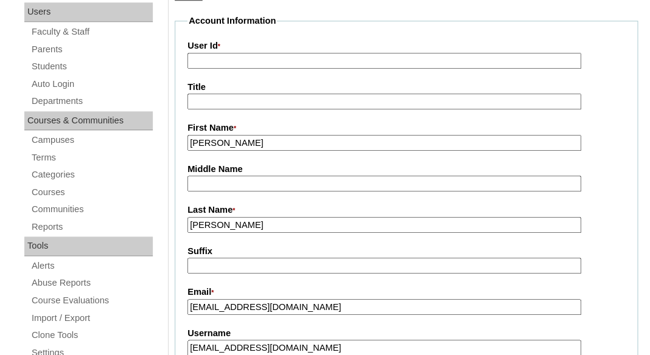
click at [287, 54] on input "User Id *" at bounding box center [384, 61] width 394 height 16
paste input "a7cVT0000000kyvYAA"
type input "a7cVT0000000kyvYAA"
click at [285, 96] on input "Title" at bounding box center [384, 102] width 394 height 16
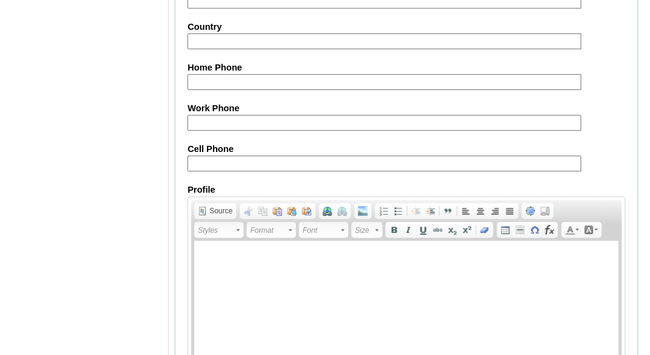
scroll to position [1375, 0]
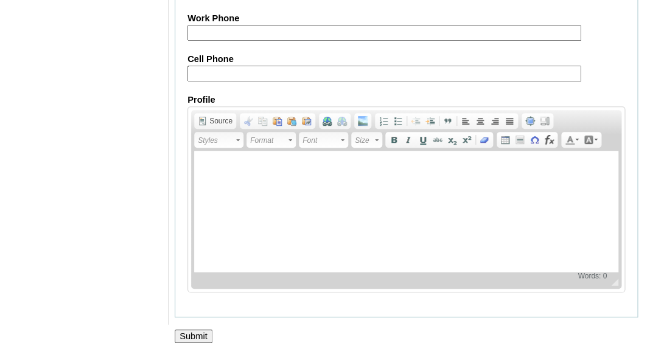
click at [192, 330] on input "Submit" at bounding box center [194, 336] width 38 height 13
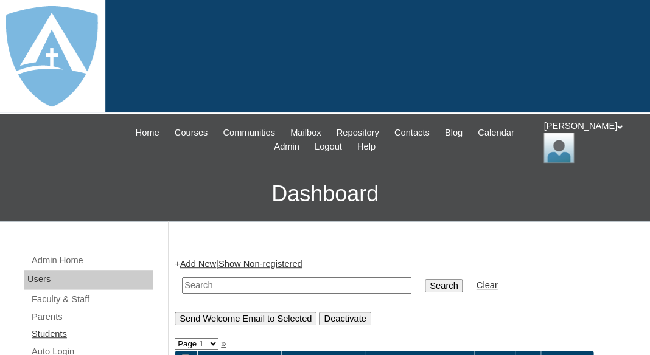
click at [51, 330] on link "Students" at bounding box center [91, 334] width 122 height 15
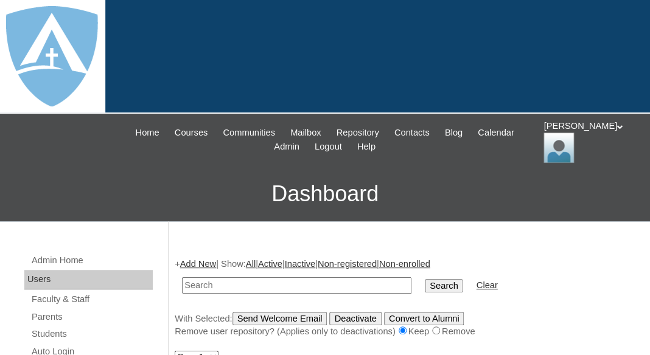
click at [203, 260] on link "Add New" at bounding box center [198, 264] width 36 height 10
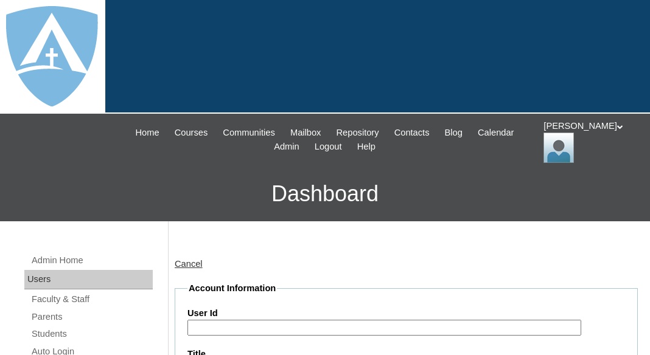
type input "tlambert"
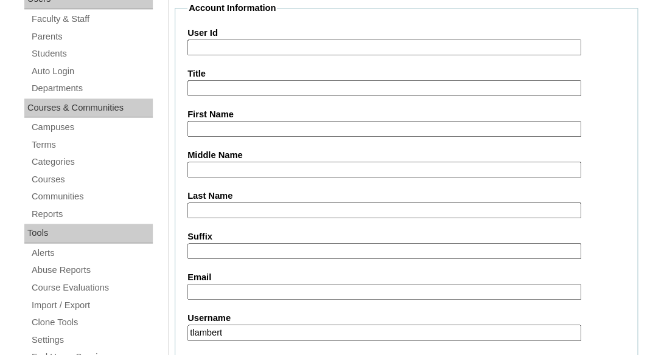
click at [211, 125] on input "First Name" at bounding box center [384, 129] width 394 height 16
paste input "Nehemiah Ibarra"
drag, startPoint x: 237, startPoint y: 128, endPoint x: 305, endPoint y: 134, distance: 69.0
click at [305, 134] on input "Nehemiah Ibarra" at bounding box center [384, 129] width 394 height 16
type input "Nehemiah"
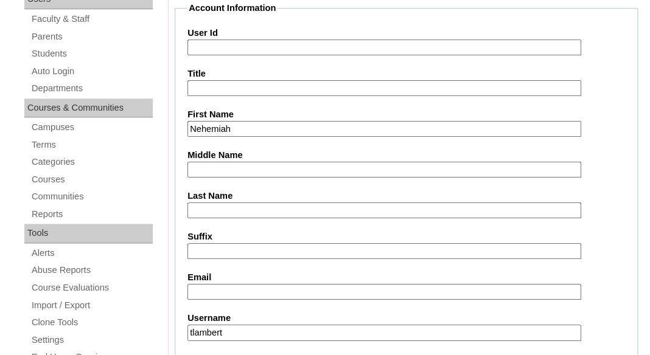
click at [250, 206] on input "Last Name" at bounding box center [384, 211] width 394 height 16
paste input "Ibarra"
click at [194, 208] on input "Ibarra" at bounding box center [384, 211] width 394 height 16
click at [235, 206] on input "Ibarra" at bounding box center [384, 211] width 394 height 16
type input "Ibarra"
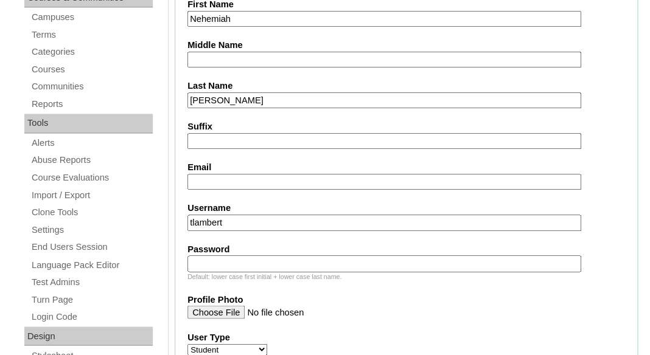
scroll to position [411, 0]
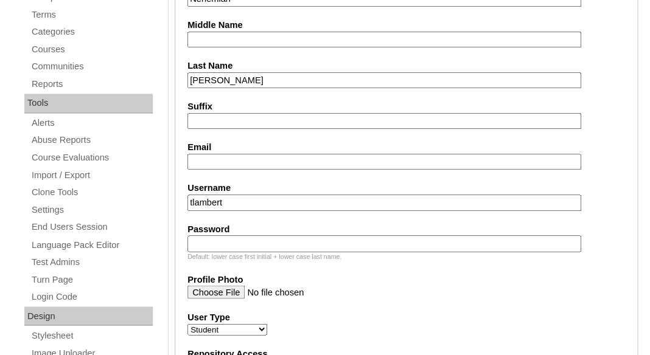
click at [278, 162] on input "Email" at bounding box center [384, 162] width 394 height 16
paste input "ramirezcristina02@gmail.com"
type input "ramirezcristina02@gmail.com"
click at [289, 201] on input "tlambert" at bounding box center [384, 203] width 394 height 16
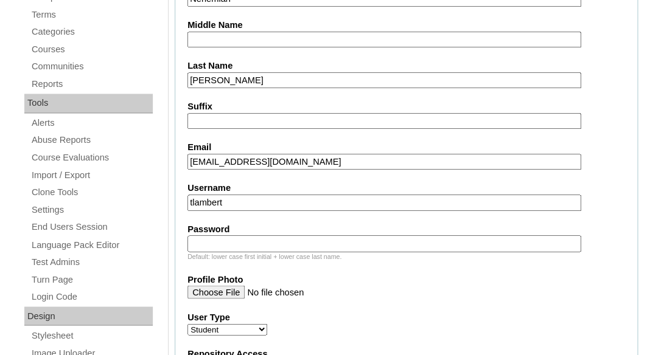
click at [289, 201] on input "tlambert" at bounding box center [384, 203] width 394 height 16
paste input "nehemiah.ibarra@enlightiumstudent.com"
type input "nehemiah.ibarra@enlightiumstudent.com"
click at [269, 238] on input "Password" at bounding box center [384, 244] width 394 height 16
paste input "nehemiah.ibarra@enlightiumstudent.com"
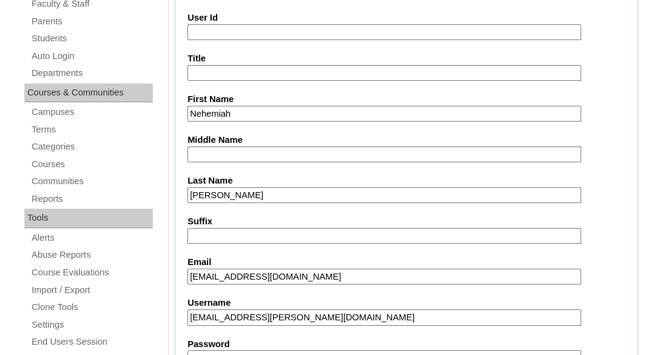
scroll to position [225, 0]
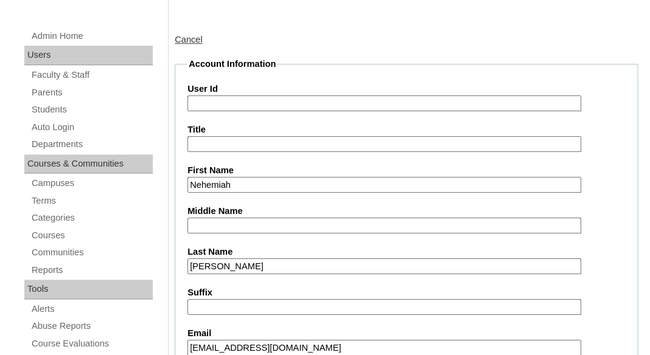
type input "nehemiah.ibarra@enlightiumstudent.com"
click at [253, 101] on input "User Id" at bounding box center [384, 104] width 394 height 16
paste input "nehemiah.ibarra@enlightiumstudent.com"
type input "26nehemiah.ibarra@enlightiumstudent.com"
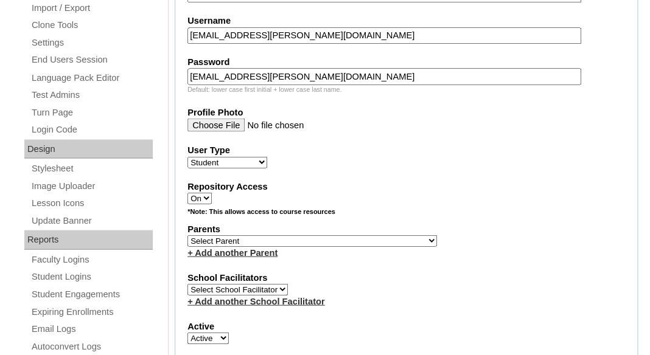
scroll to position [638, 0]
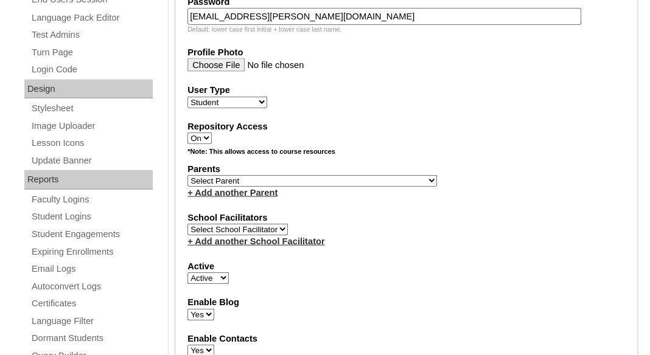
click at [187, 175] on select "Select Parent Abbas, Tahani Garcia, Rosa Kaneko, Chad Labourdette, Jessica Nich…" at bounding box center [312, 181] width 250 height 12
select select "101438"
click option "Ramirez, Cristina" at bounding box center [0, 0] width 0 height 0
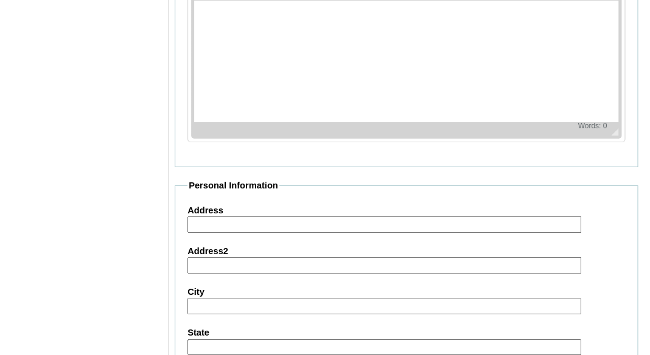
scroll to position [1593, 0]
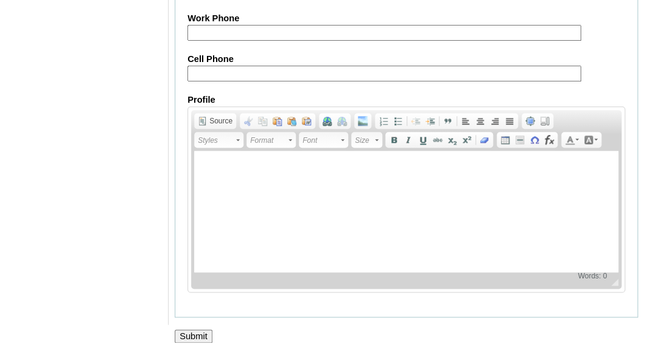
click at [188, 338] on input "Submit" at bounding box center [194, 336] width 38 height 13
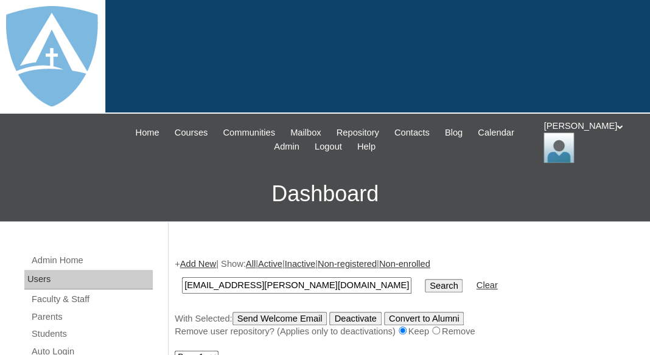
type input "[EMAIL_ADDRESS][PERSON_NAME][DOMAIN_NAME]"
click at [425, 279] on input "Search" at bounding box center [444, 285] width 38 height 13
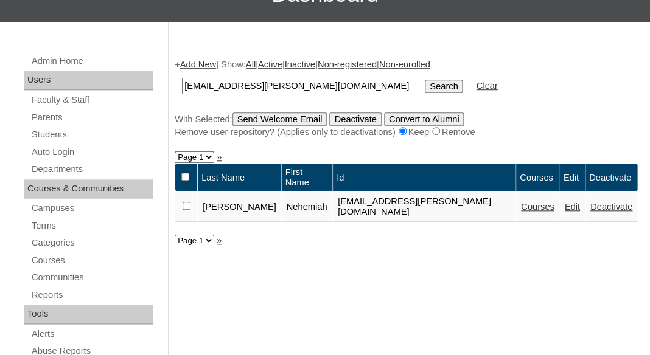
scroll to position [201, 0]
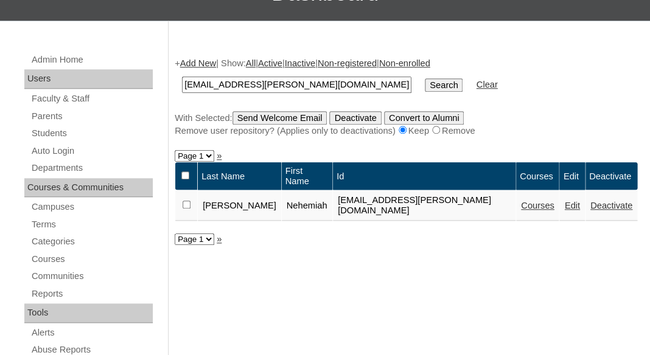
click at [526, 206] on link "Courses" at bounding box center [537, 206] width 33 height 10
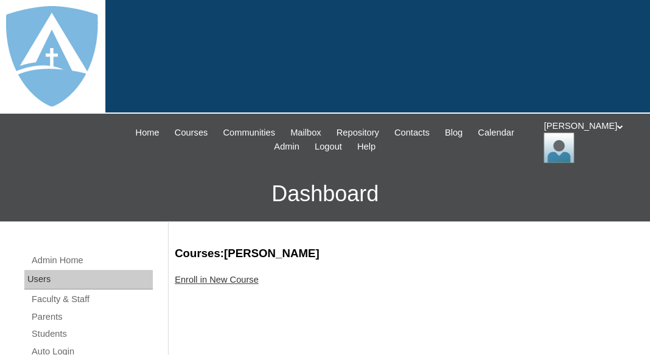
click at [250, 276] on link "Enroll in New Course" at bounding box center [217, 280] width 84 height 10
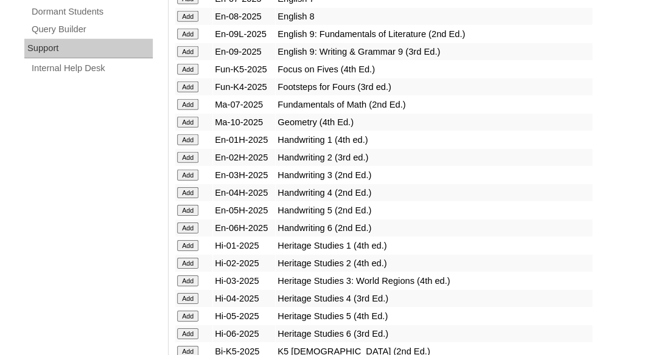
scroll to position [898, 0]
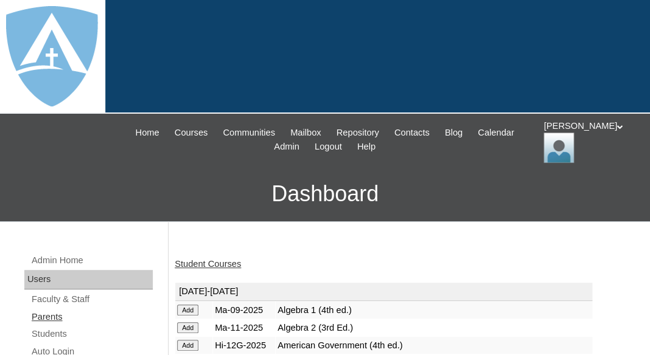
click at [52, 319] on link "Parents" at bounding box center [91, 317] width 122 height 15
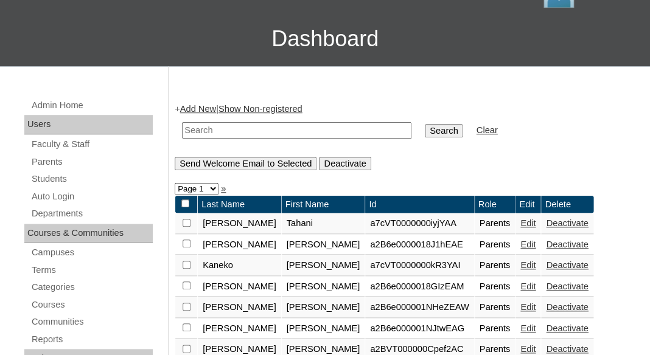
scroll to position [185, 0]
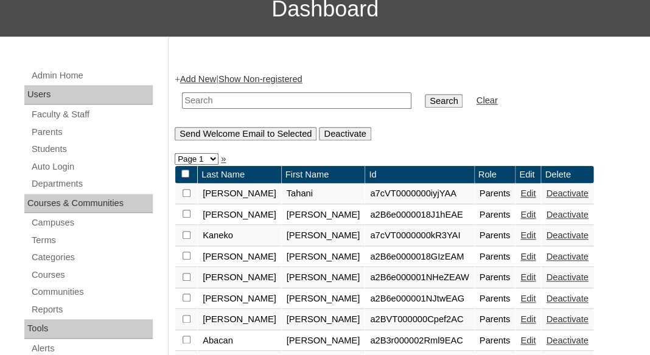
click at [192, 77] on link "Add New" at bounding box center [198, 79] width 36 height 10
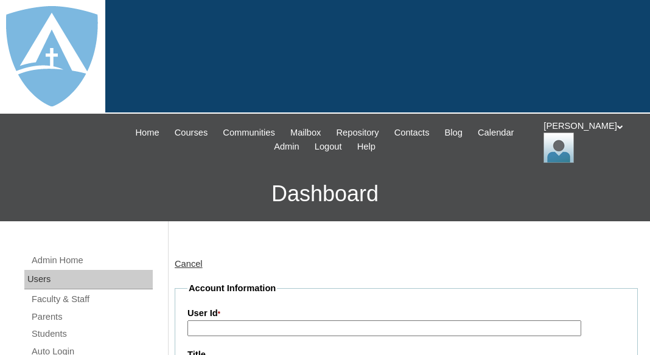
type input "tlambert"
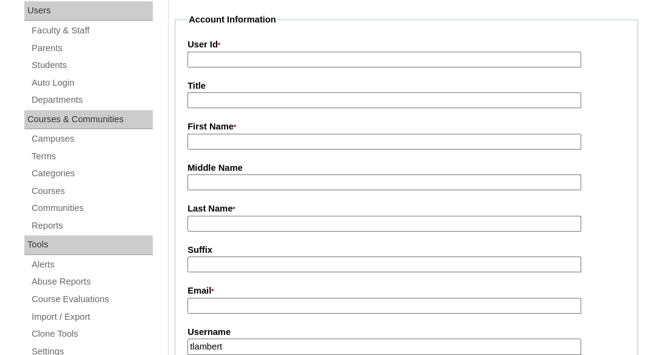
scroll to position [271, 0]
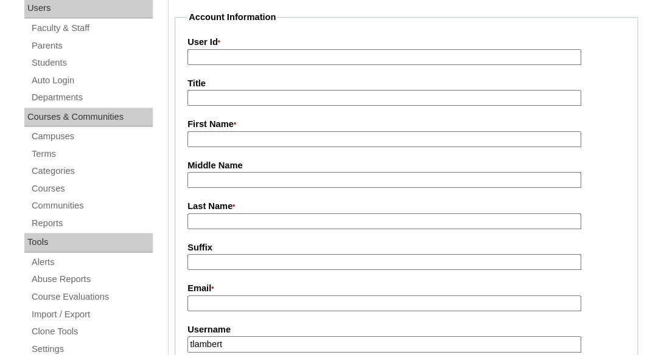
click at [227, 136] on input "First Name *" at bounding box center [384, 139] width 394 height 16
paste input "[PERSON_NAME]"
drag, startPoint x: 217, startPoint y: 139, endPoint x: 257, endPoint y: 139, distance: 40.2
click at [257, 139] on input "[PERSON_NAME]" at bounding box center [384, 139] width 394 height 16
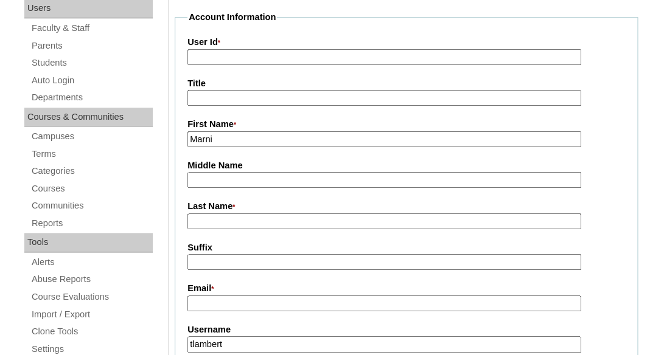
type input "Marni"
click at [202, 218] on input "Last Name *" at bounding box center [384, 222] width 394 height 16
paste input "[PERSON_NAME]"
type input "[PERSON_NAME]"
click at [201, 261] on input "Suffix" at bounding box center [384, 262] width 394 height 16
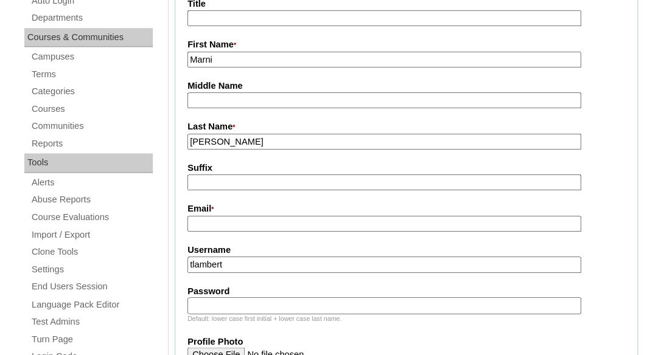
scroll to position [374, 0]
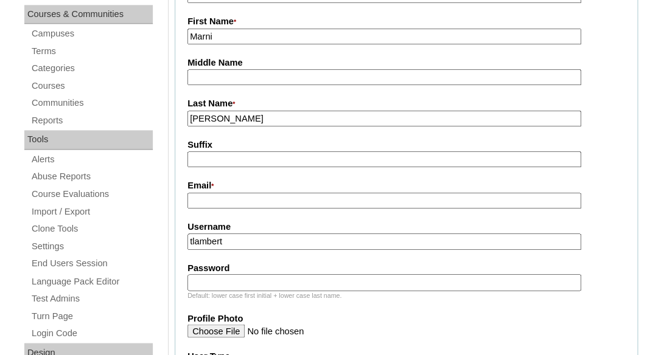
click at [214, 205] on input "Email *" at bounding box center [384, 201] width 394 height 16
paste input "joshmarniberg@gmail.com"
type input "joshmarniberg@gmail.com"
click at [231, 241] on input "tlambert" at bounding box center [384, 242] width 394 height 16
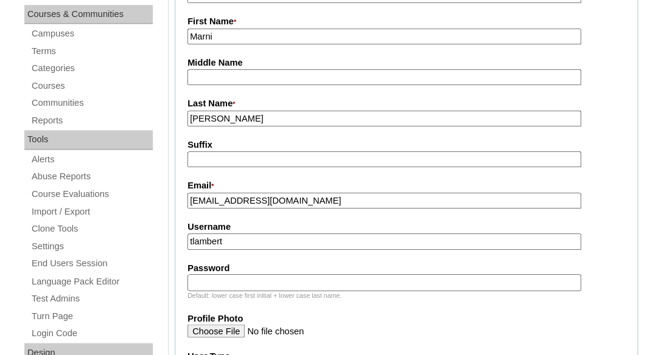
click at [231, 241] on input "tlambert" at bounding box center [384, 242] width 394 height 16
paste input "[EMAIL_ADDRESS][DOMAIN_NAME]"
type input "[EMAIL_ADDRESS][DOMAIN_NAME]"
click at [212, 287] on input "Password" at bounding box center [384, 282] width 394 height 16
paste input "joshmarniberg@gmail.com"
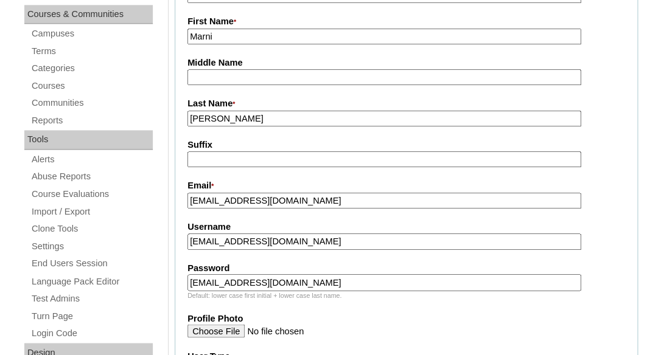
type input "joshmarniberg@gmail.com"
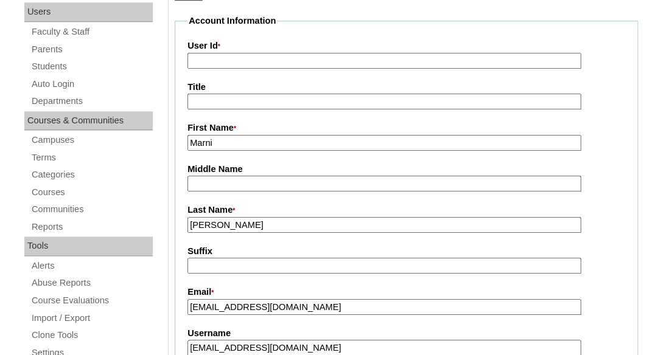
scroll to position [213, 0]
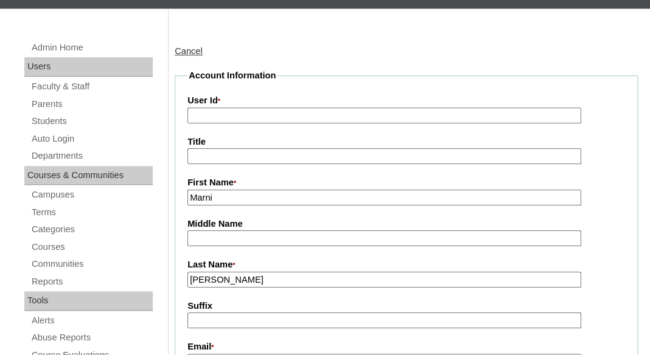
click at [281, 113] on input "User Id *" at bounding box center [384, 116] width 394 height 16
paste input "a7cVT0000000l29YAA"
type input "a7cVT0000000l29YAA"
click at [277, 155] on input "Title" at bounding box center [384, 156] width 394 height 16
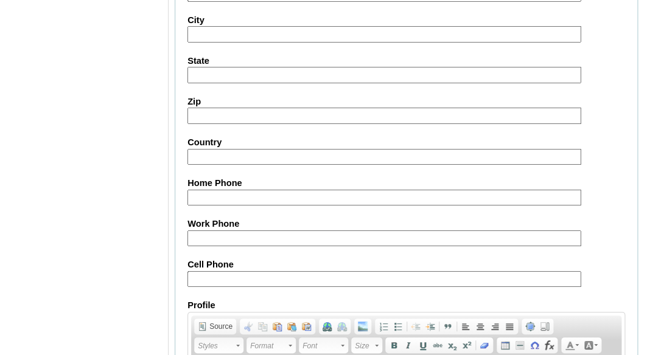
scroll to position [1375, 0]
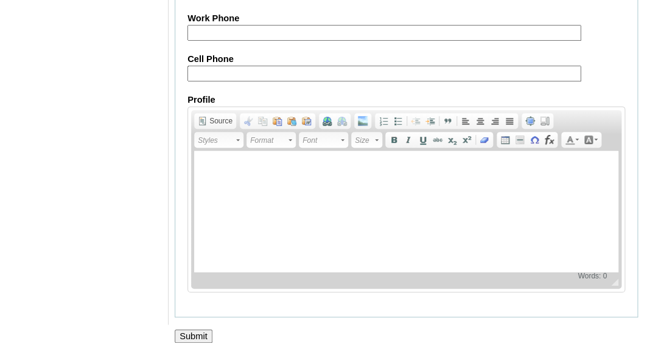
click at [195, 333] on input "Submit" at bounding box center [194, 336] width 38 height 13
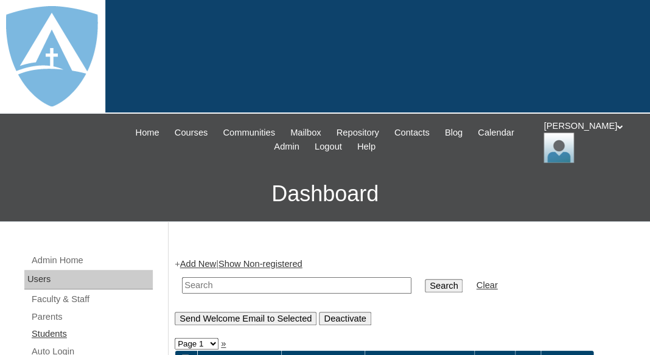
click at [51, 333] on link "Students" at bounding box center [91, 334] width 122 height 15
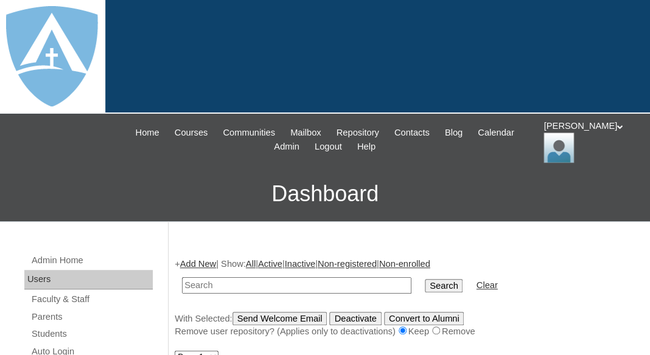
click at [196, 261] on link "Add New" at bounding box center [198, 264] width 36 height 10
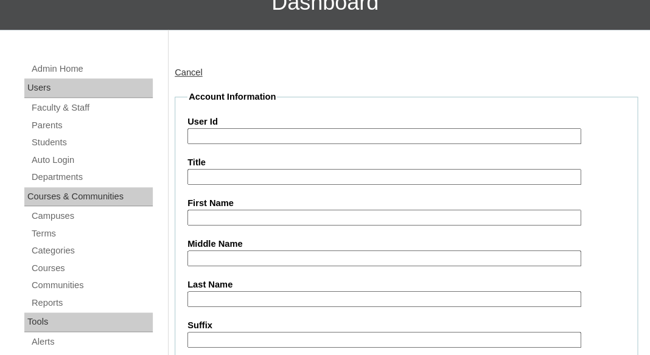
type input "tlambert"
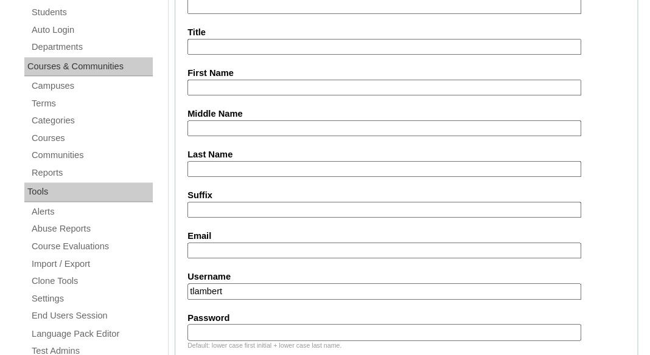
scroll to position [277, 0]
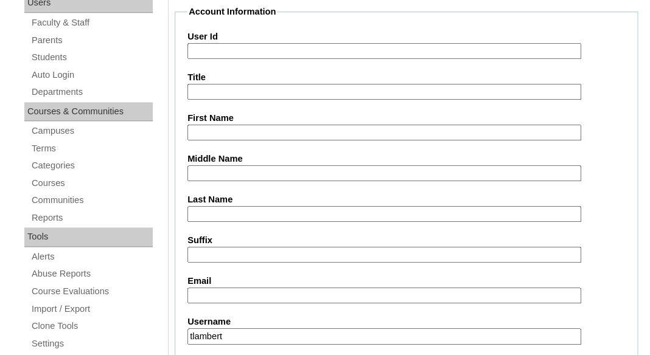
click at [216, 129] on input "First Name" at bounding box center [384, 133] width 394 height 16
paste input "Ezekiel Berg"
drag, startPoint x: 223, startPoint y: 128, endPoint x: 292, endPoint y: 131, distance: 68.9
click at [292, 131] on input "Ezekiel Berg" at bounding box center [384, 133] width 394 height 16
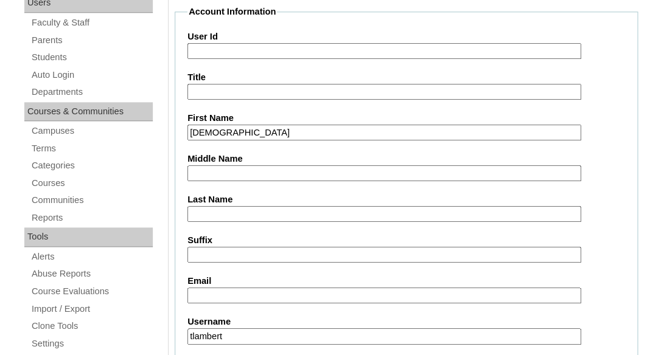
type input "Ezekiel"
click at [244, 206] on input "Last Name" at bounding box center [384, 214] width 394 height 16
paste input "Berg"
type input "Berg"
click at [223, 252] on input "Suffix" at bounding box center [384, 255] width 394 height 16
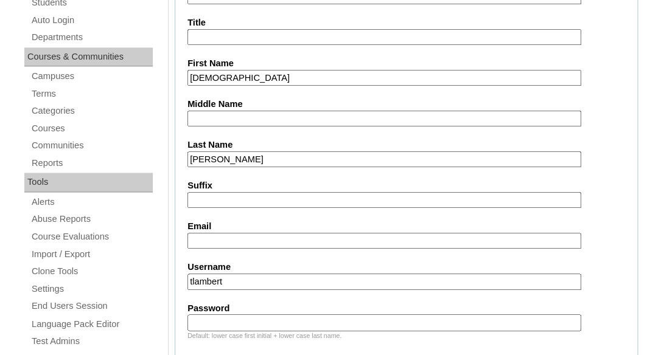
scroll to position [371, 0]
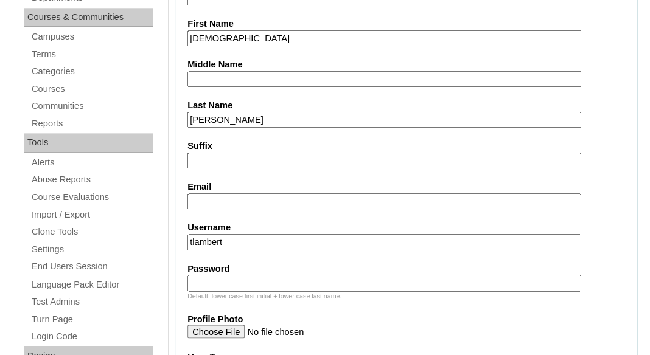
click at [248, 203] on input "Email" at bounding box center [384, 202] width 394 height 16
paste input "joshmarniberg@gmail.com"
type input "joshmarniberg@gmail.com"
click at [242, 237] on input "tlambert" at bounding box center [384, 242] width 394 height 16
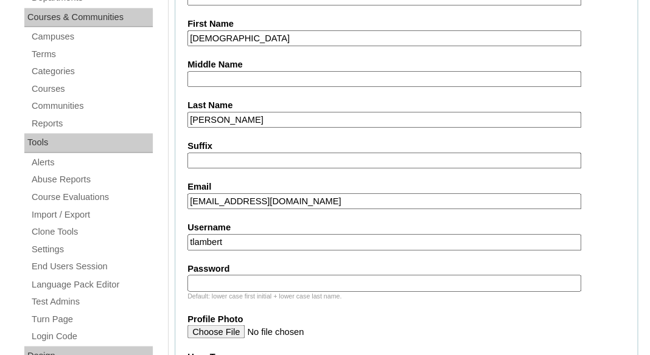
click at [242, 237] on input "tlambert" at bounding box center [384, 242] width 394 height 16
paste input "ezekiel.berg@enlightiumstudent.com"
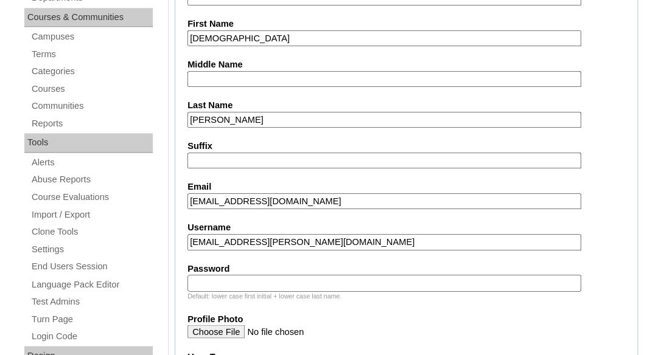
type input "ezekiel.berg@enlightiumstudent.com"
click at [222, 282] on input "Password" at bounding box center [384, 283] width 394 height 16
paste input "ezekiel.berg@enlightiumstudent.com"
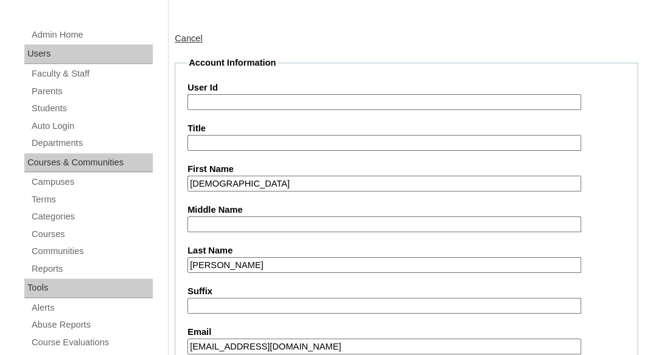
scroll to position [198, 0]
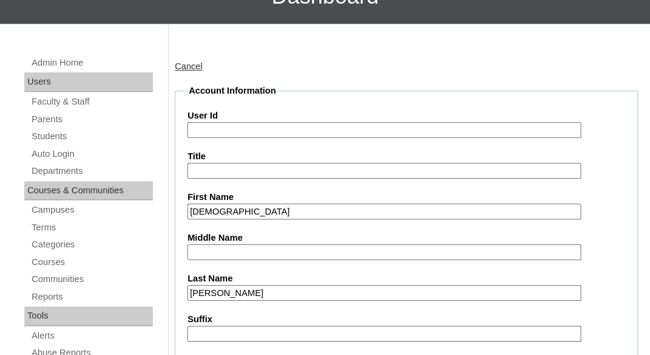
type input "ezekiel.berg@enlightiumstudent.com"
click at [214, 133] on input "User Id" at bounding box center [384, 130] width 394 height 16
paste input "ezekiel.berg@enlightiumstudent.com"
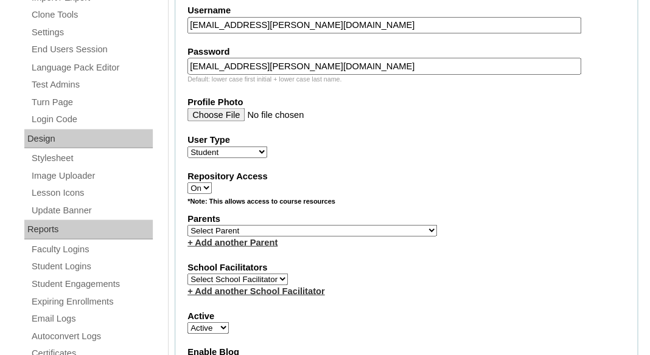
scroll to position [589, 0]
type input "26ezekiel.berg@enlightiumstudent.com"
click at [187, 224] on select "Select Parent Abbas, Tahani Garcia, Rosa Kaneko, Chad Labourdette, Jessica Nich…" at bounding box center [312, 230] width 250 height 12
select select "101440"
click option "Berg, Marni" at bounding box center [0, 0] width 0 height 0
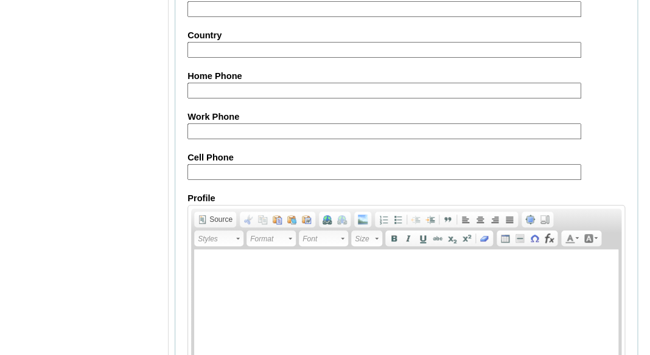
scroll to position [1593, 0]
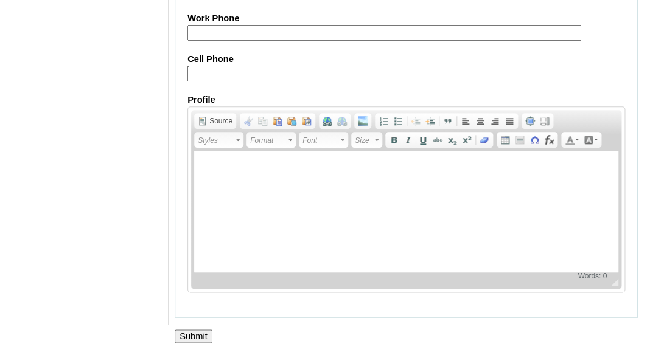
click at [187, 332] on input "Submit" at bounding box center [194, 336] width 38 height 13
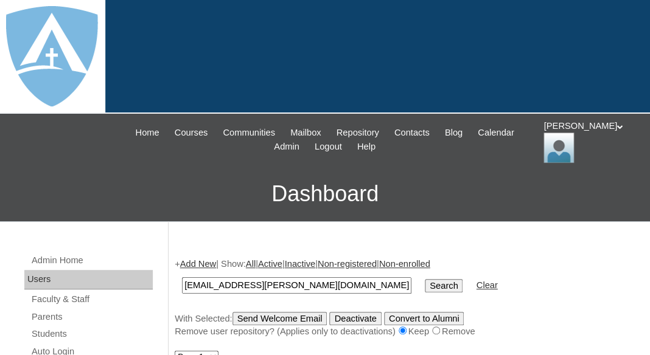
type input "[EMAIL_ADDRESS][PERSON_NAME][DOMAIN_NAME]"
click at [425, 279] on input "Search" at bounding box center [444, 285] width 38 height 13
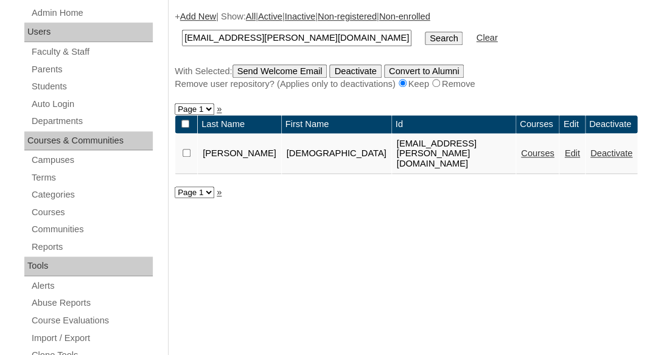
scroll to position [249, 0]
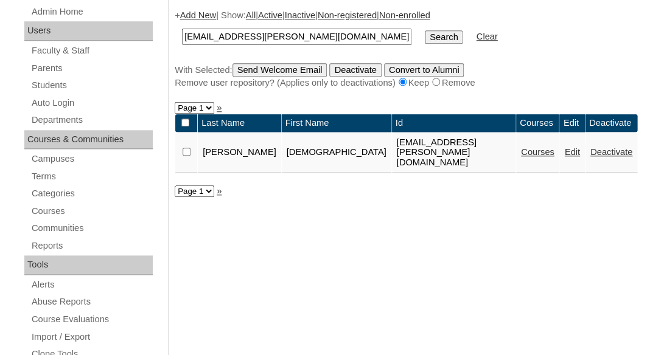
click at [521, 147] on link "Courses" at bounding box center [537, 152] width 33 height 10
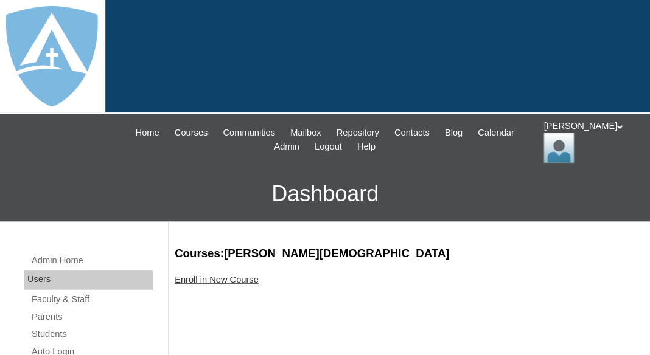
scroll to position [114, 0]
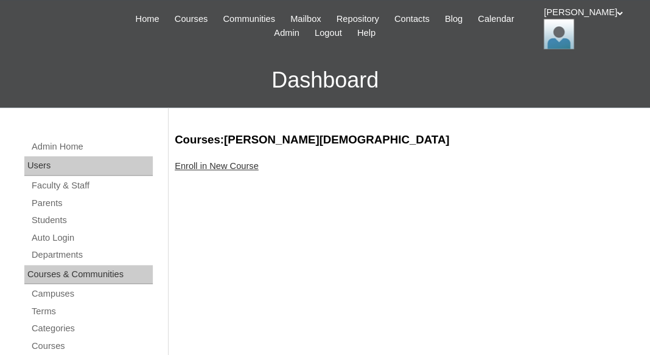
click at [251, 165] on link "Enroll in New Course" at bounding box center [217, 166] width 84 height 10
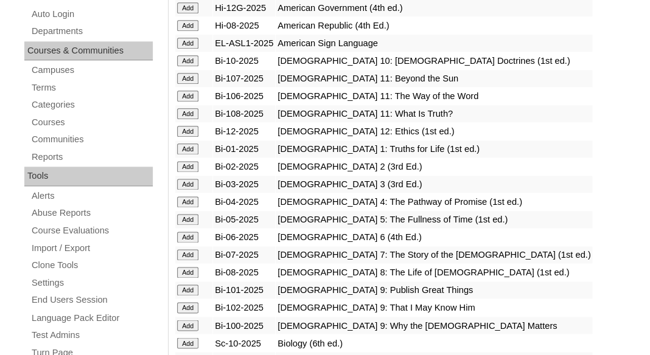
scroll to position [338, 0]
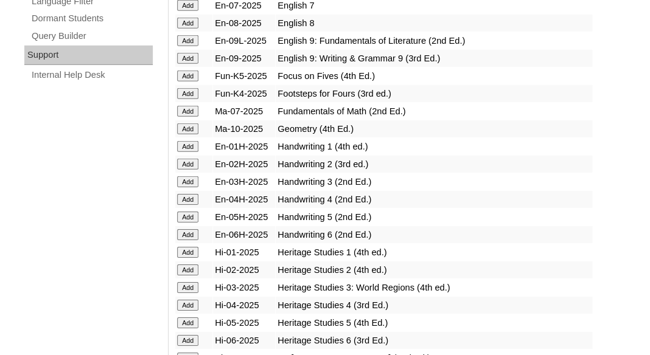
scroll to position [963, 0]
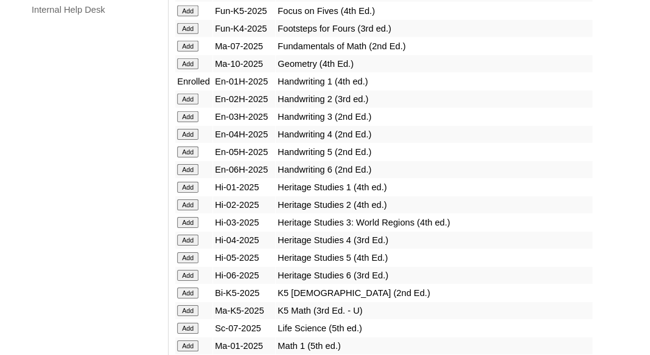
scroll to position [1049, 0]
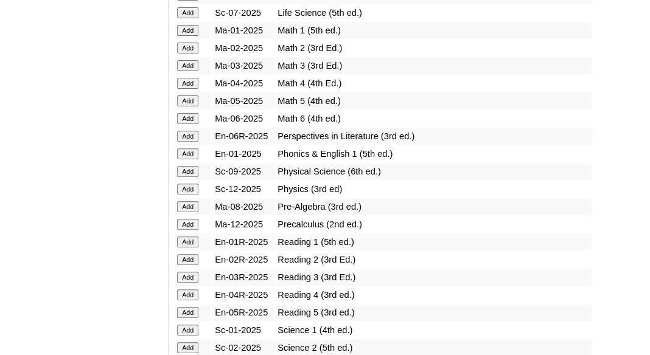
scroll to position [1343, 0]
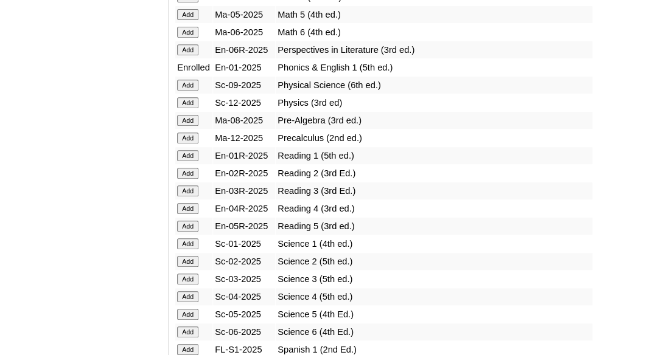
scroll to position [1461, 0]
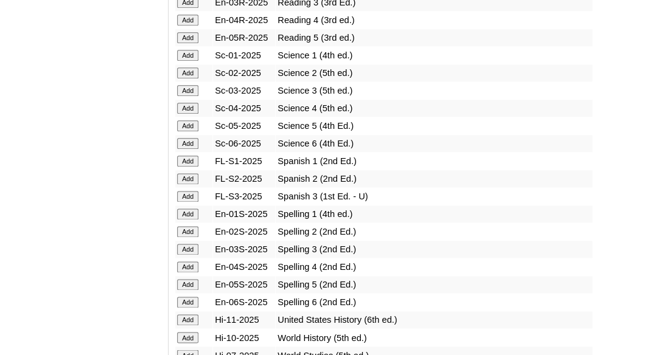
scroll to position [1618, 0]
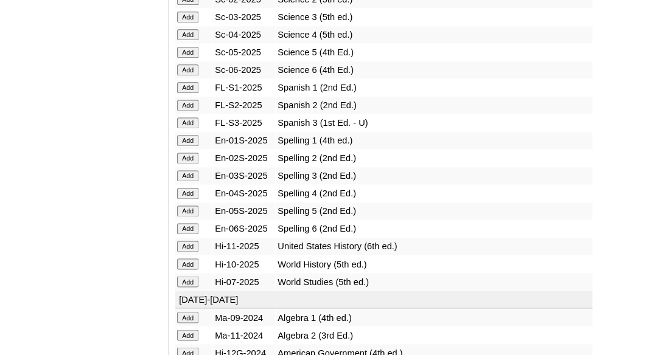
scroll to position [1717, 0]
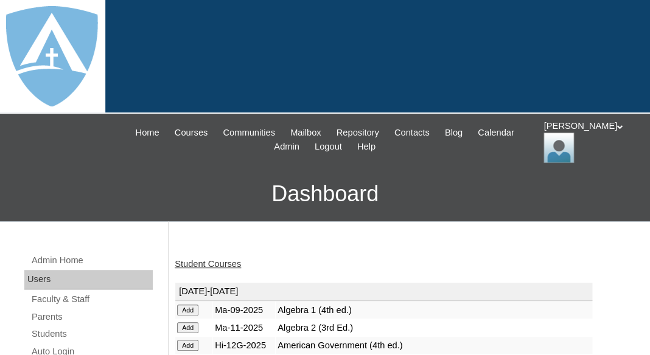
click at [211, 264] on link "Student Courses" at bounding box center [208, 264] width 66 height 10
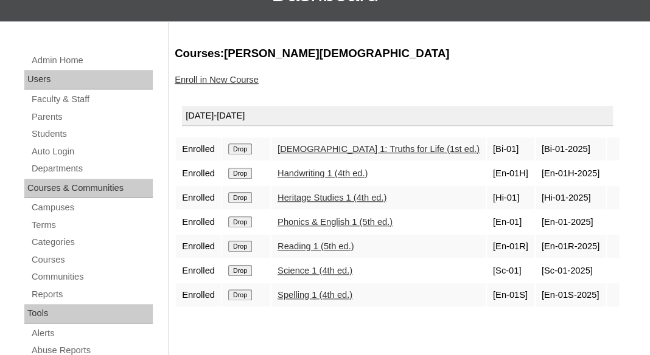
scroll to position [186, 0]
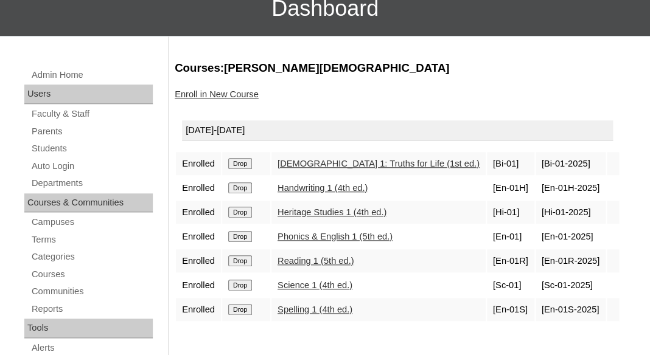
click at [221, 91] on link "Enroll in New Course" at bounding box center [217, 94] width 84 height 10
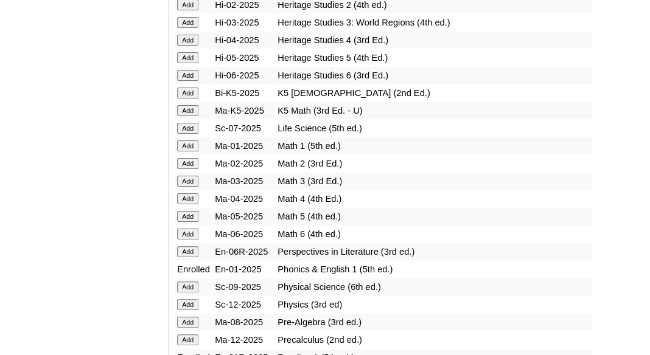
scroll to position [1224, 0]
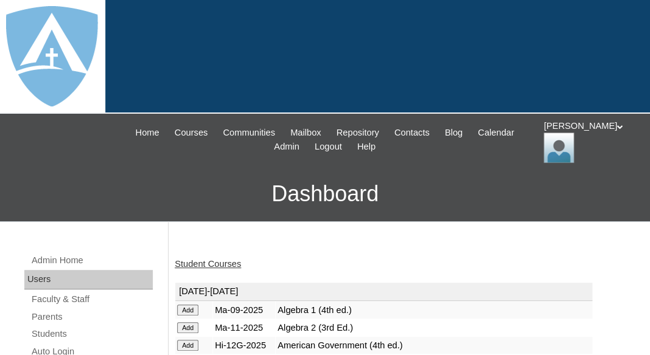
click at [201, 265] on link "Student Courses" at bounding box center [208, 264] width 66 height 10
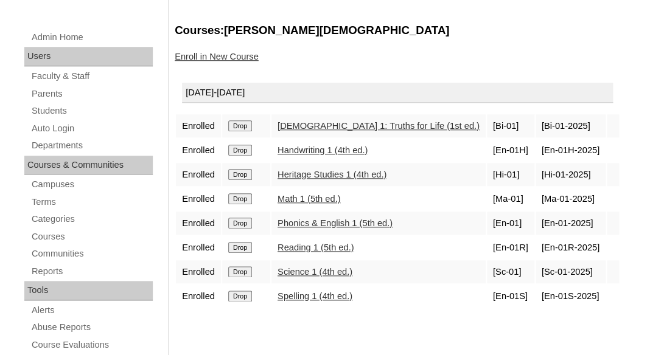
scroll to position [229, 0]
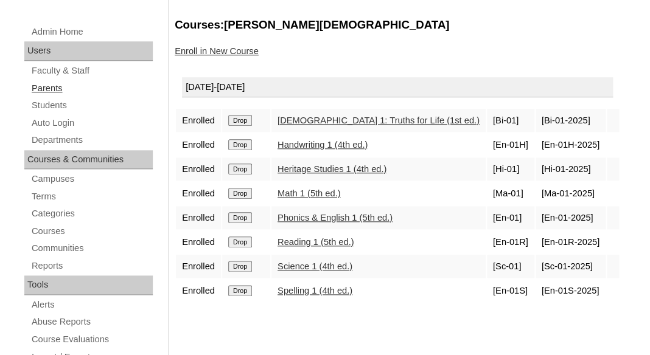
click at [44, 86] on link "Parents" at bounding box center [91, 88] width 122 height 15
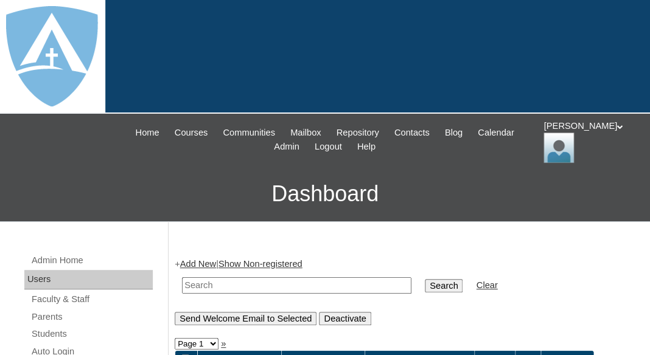
click at [258, 281] on input "text" at bounding box center [296, 286] width 229 height 16
click at [208, 284] on input "text" at bounding box center [296, 286] width 229 height 16
paste input "Roberto Sasturrias"
drag, startPoint x: 223, startPoint y: 285, endPoint x: 146, endPoint y: 254, distance: 83.1
click at [182, 278] on input "Sasturrias" at bounding box center [296, 286] width 229 height 16
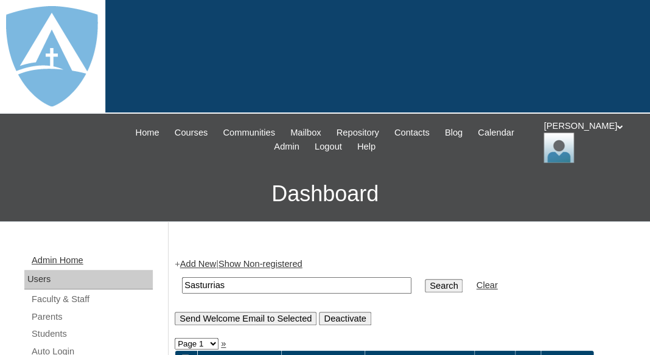
type input "Sasturrias"
click at [425, 279] on input "Search" at bounding box center [444, 285] width 38 height 13
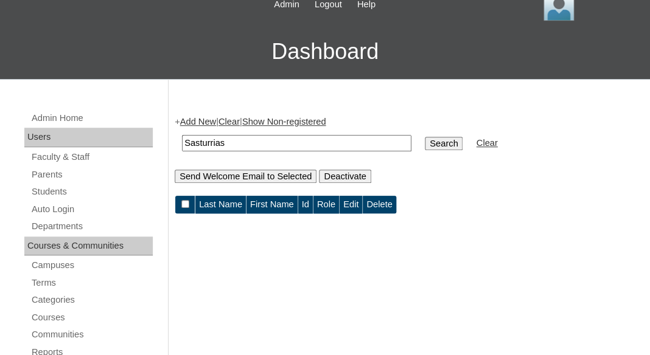
scroll to position [184, 0]
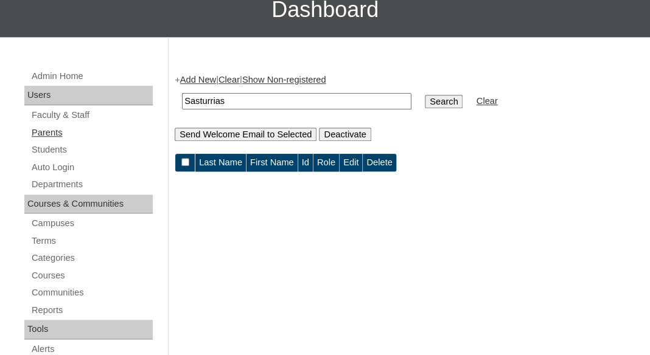
click at [48, 131] on link "Parents" at bounding box center [91, 132] width 122 height 15
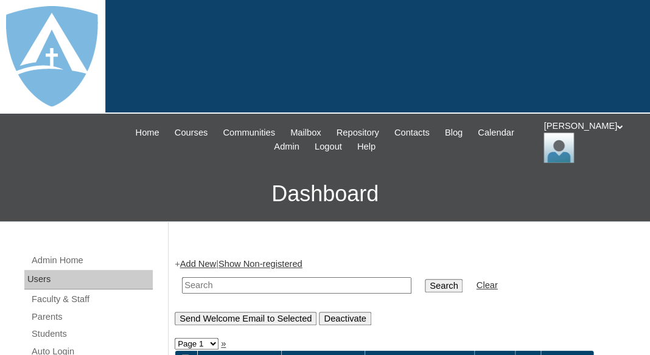
scroll to position [106, 0]
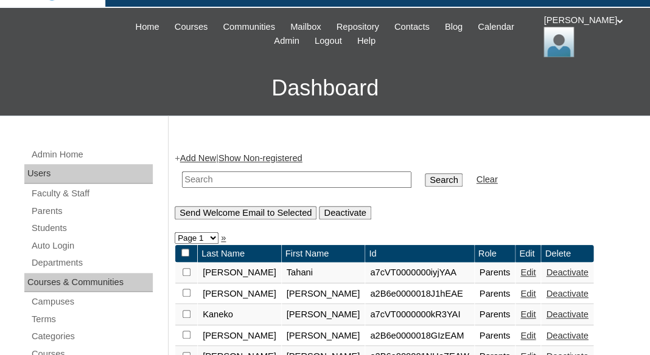
click at [195, 156] on link "Add New" at bounding box center [198, 158] width 36 height 10
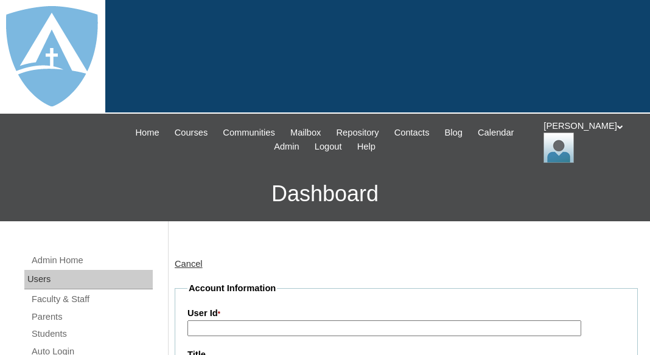
type input "tlambert"
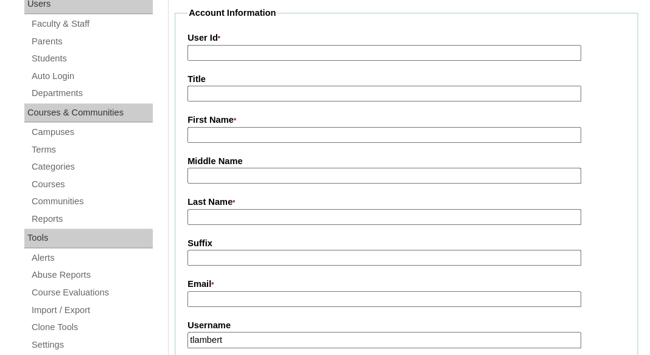
scroll to position [302, 0]
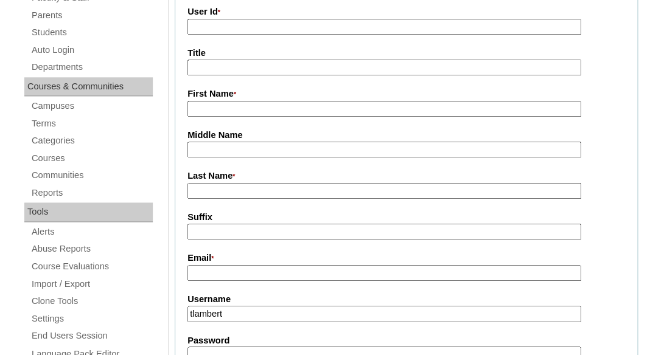
click at [232, 113] on input "First Name *" at bounding box center [384, 109] width 394 height 16
paste input "[PERSON_NAME]"
drag, startPoint x: 228, startPoint y: 106, endPoint x: 298, endPoint y: 110, distance: 69.5
click at [298, 110] on input "[PERSON_NAME]" at bounding box center [384, 109] width 394 height 16
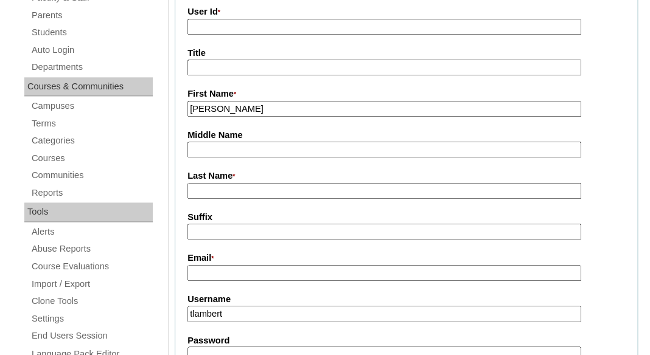
type input "[PERSON_NAME]"
click at [223, 186] on input "Last Name *" at bounding box center [384, 191] width 394 height 16
paste input "Sasturrias"
type input "Sasturrias"
click at [222, 224] on input "Suffix" at bounding box center [384, 232] width 394 height 16
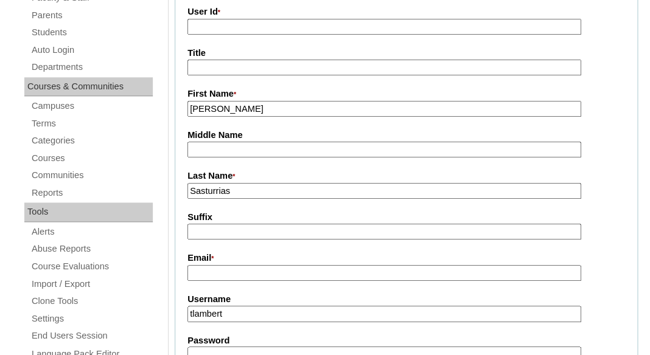
click at [254, 269] on input "Email *" at bounding box center [384, 273] width 394 height 16
paste input "[EMAIL_ADDRESS][DOMAIN_NAME]"
type input "[EMAIL_ADDRESS][DOMAIN_NAME]"
click at [259, 312] on input "tlambert" at bounding box center [384, 314] width 394 height 16
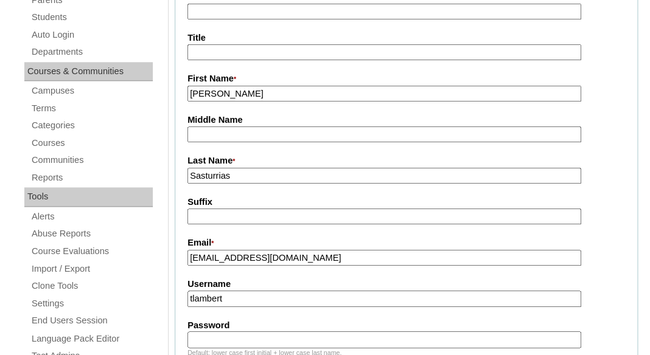
click at [251, 300] on input "tlambert" at bounding box center [384, 299] width 394 height 16
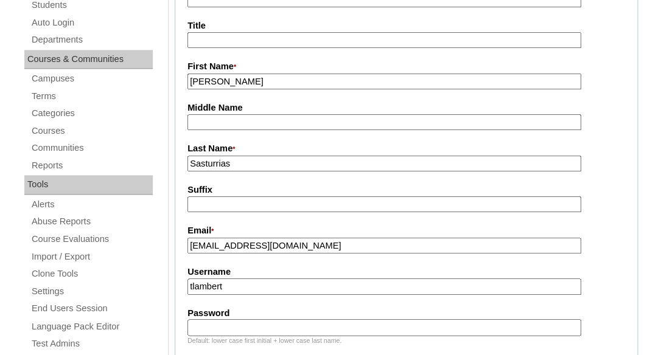
click at [246, 288] on input "tlambert" at bounding box center [384, 287] width 394 height 16
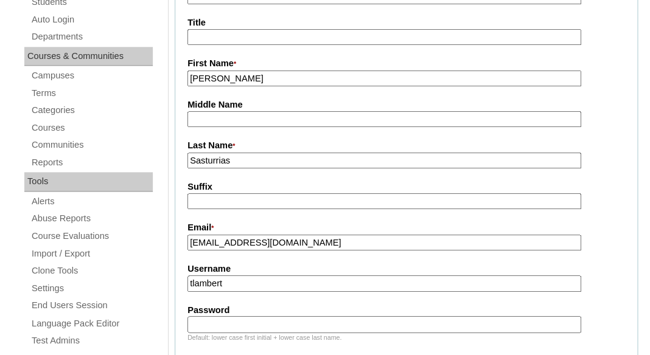
click at [246, 288] on input "tlambert" at bounding box center [384, 284] width 394 height 16
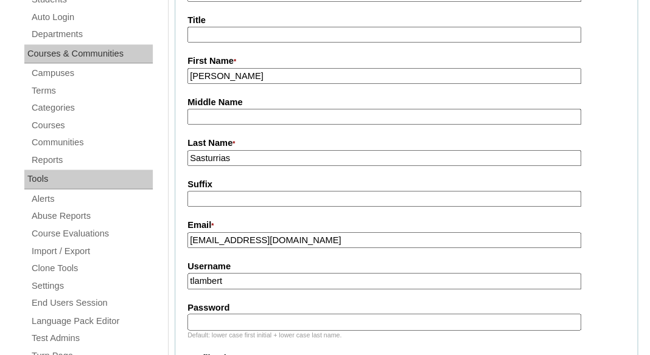
scroll to position [335, 0]
paste input "rsasturrias@gmail.com"
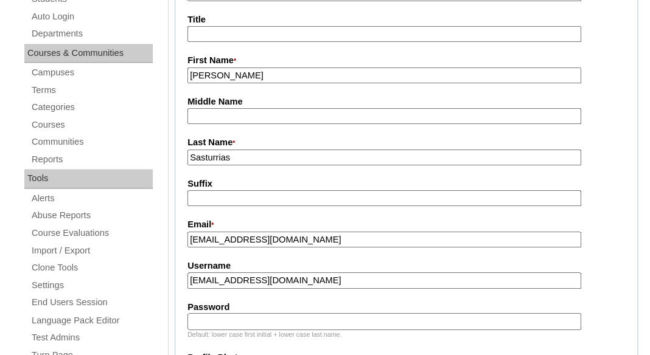
type input "rsasturrias@gmail.com"
click at [234, 318] on input "Password" at bounding box center [384, 321] width 394 height 16
paste input "rsasturrias@gmail.com"
type input "rsasturrias@gmail.com"
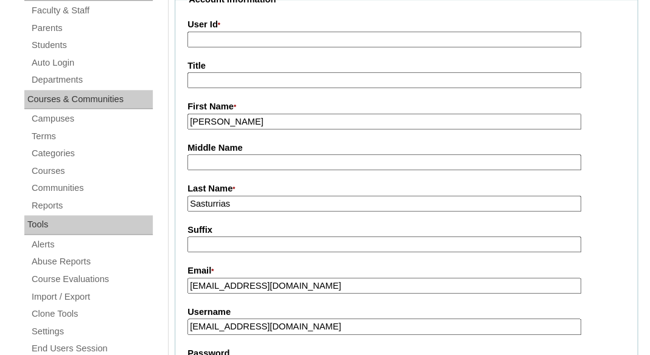
scroll to position [159, 0]
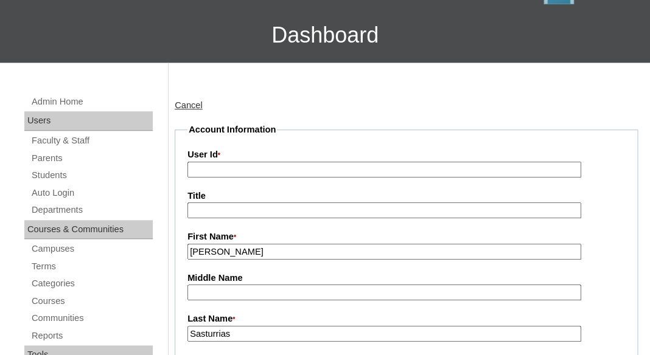
click at [274, 167] on input "User Id *" at bounding box center [384, 170] width 394 height 16
paste input "a7cVT0000000lIHYAY"
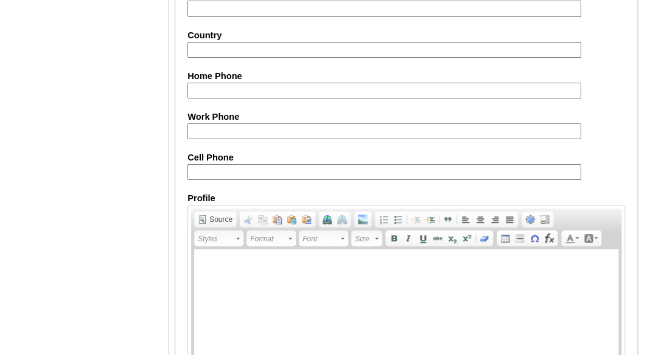
scroll to position [1375, 0]
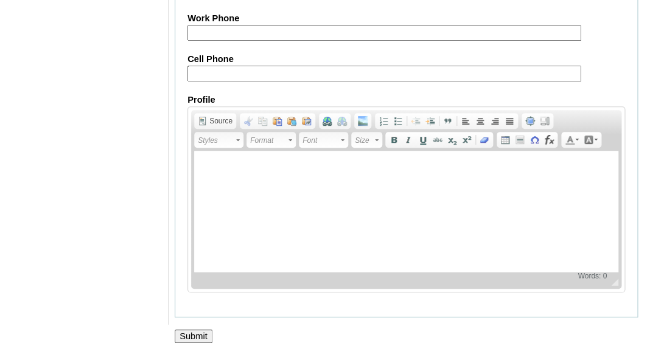
type input "a7cVT0000000lIHYAY"
click at [190, 338] on input "Submit" at bounding box center [194, 336] width 38 height 13
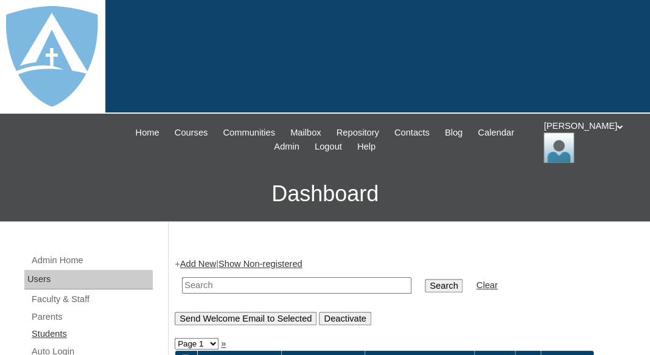
click at [57, 330] on link "Students" at bounding box center [91, 334] width 122 height 15
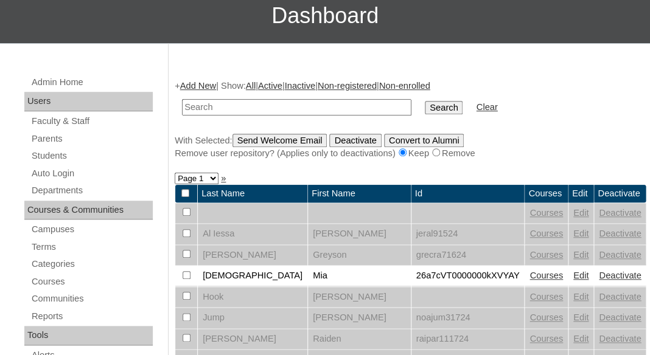
scroll to position [147, 0]
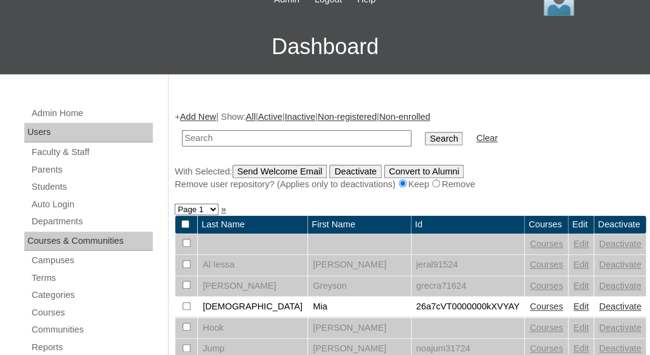
click at [198, 112] on link "Add New" at bounding box center [198, 117] width 36 height 10
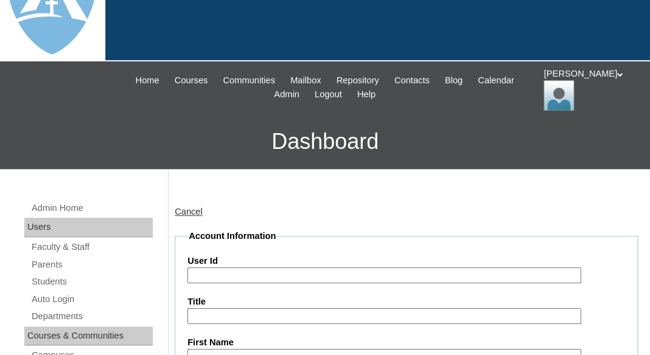
scroll to position [268, 0]
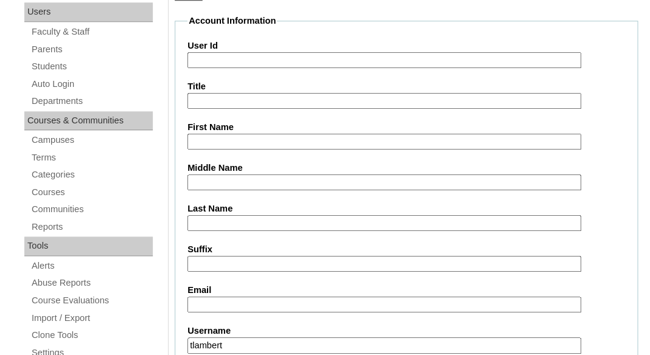
click at [248, 134] on input "First Name" at bounding box center [384, 142] width 394 height 16
paste input "Rylee Sasturrias"
click at [216, 134] on input "Rylee Sasturrias" at bounding box center [384, 142] width 394 height 16
drag, startPoint x: 217, startPoint y: 139, endPoint x: 284, endPoint y: 141, distance: 67.0
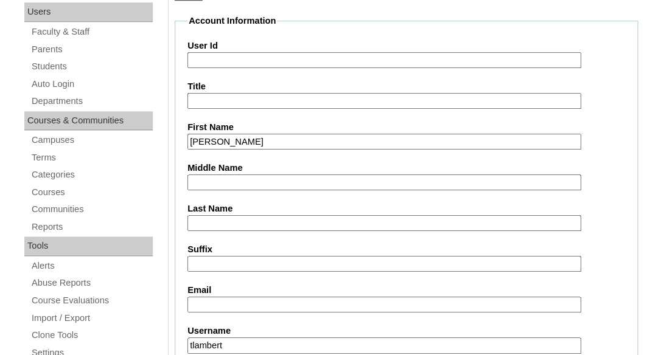
click at [284, 141] on input "Rylee Sasturrias" at bounding box center [384, 142] width 394 height 16
type input "Rylee"
click at [226, 211] on label "Last Name" at bounding box center [406, 209] width 438 height 13
click at [226, 215] on input "Last Name" at bounding box center [384, 223] width 394 height 16
paste input "Sasturrias"
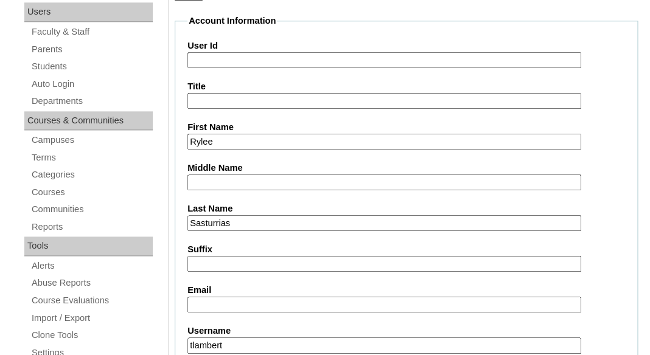
type input "Sasturrias"
click at [222, 258] on input "Suffix" at bounding box center [384, 264] width 394 height 16
click at [223, 299] on input "Email" at bounding box center [384, 305] width 394 height 16
paste input "rsasturrias@gmail.com"
type input "rsasturrias@gmail.com"
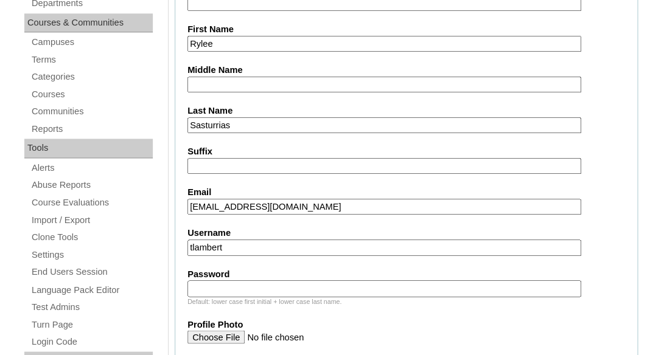
scroll to position [384, 0]
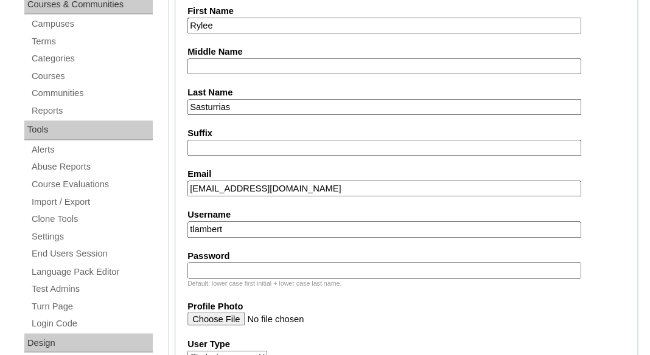
click at [321, 225] on input "tlambert" at bounding box center [384, 230] width 394 height 16
paste input "rylee.sasturrias@enlightiumstudent.com"
type input "rylee.sasturrias@enlightiumstudent.com"
click at [281, 275] on input "Password" at bounding box center [384, 270] width 394 height 16
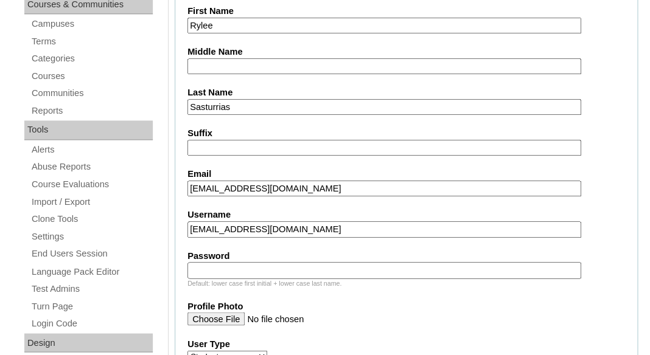
paste input "rylee.sasturrias@enlightiumstudent.com"
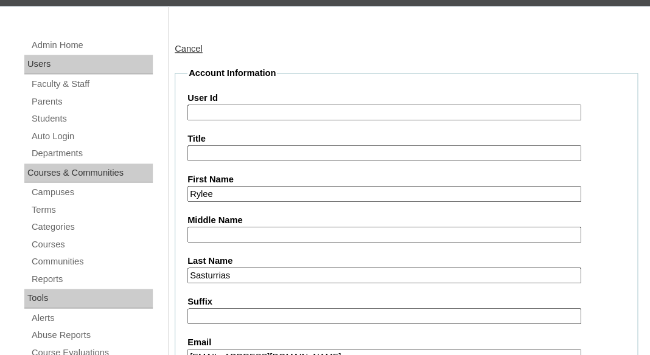
scroll to position [134, 0]
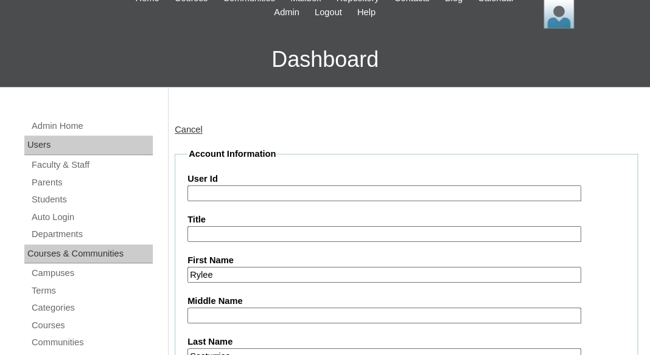
type input "rylee.sasturrias@enlightiumstudent.com"
click at [242, 189] on input "User Id" at bounding box center [384, 194] width 394 height 16
paste input "rylee.sasturrias@enlightiumstudent.com"
type input "26rylee.sasturrias@enlightiumstudent.com"
click at [247, 232] on input "Title" at bounding box center [384, 234] width 394 height 16
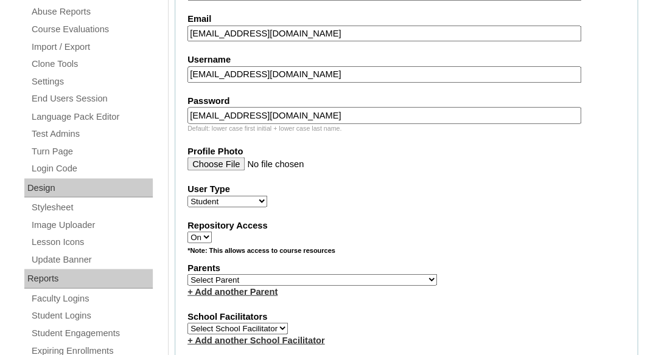
scroll to position [553, 0]
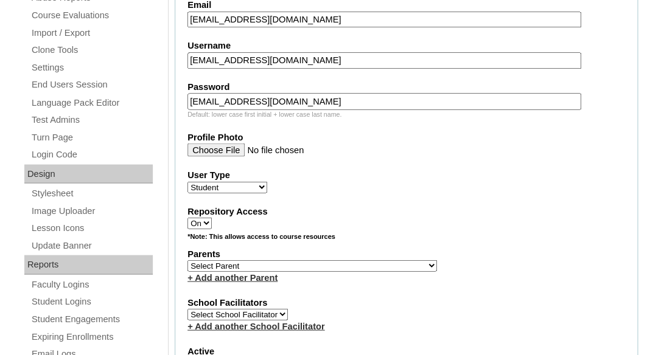
click at [187, 260] on select "Select Parent Abbas, Tahani Garcia, Rosa Kaneko, Chad Labourdette, Jessica Nich…" at bounding box center [312, 266] width 250 height 12
select select "101442"
click option "Sasturrias, Roberto" at bounding box center [0, 0] width 0 height 0
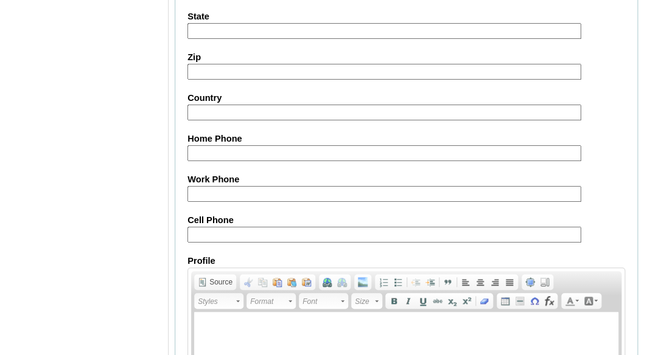
scroll to position [1593, 0]
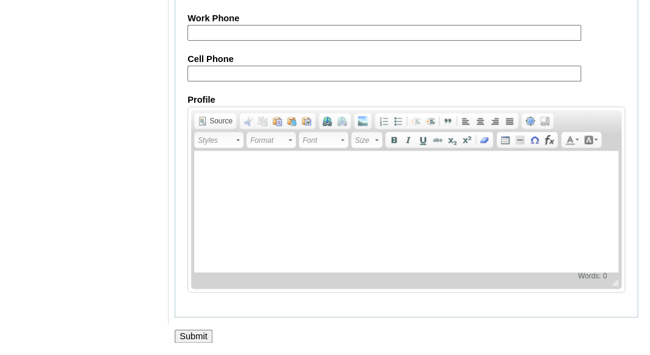
click at [190, 335] on input "Submit" at bounding box center [194, 336] width 38 height 13
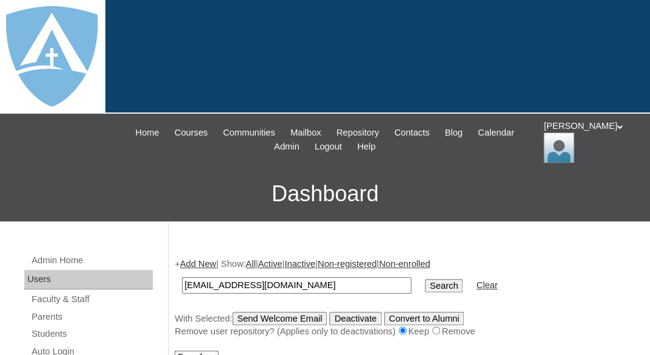
type input "[EMAIL_ADDRESS][DOMAIN_NAME]"
click at [425, 279] on input "Search" at bounding box center [444, 285] width 38 height 13
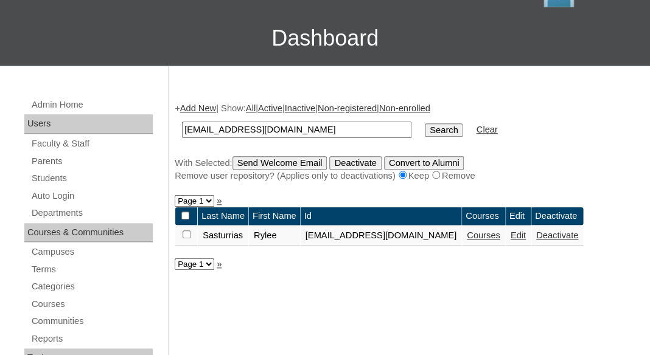
scroll to position [249, 0]
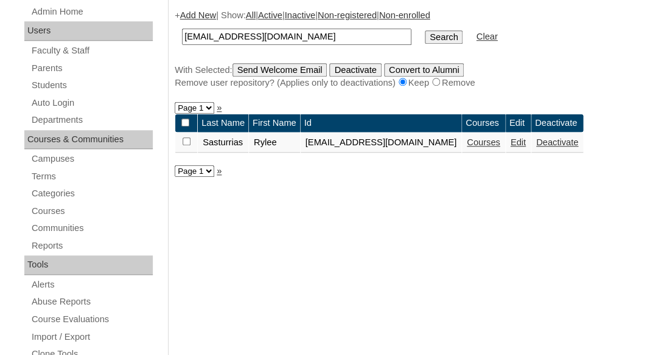
click at [500, 147] on link "Courses" at bounding box center [483, 143] width 33 height 10
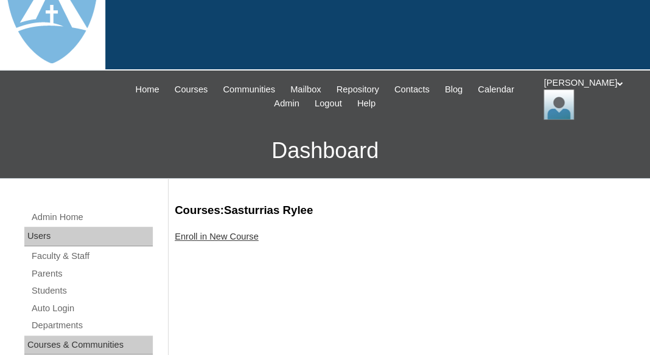
scroll to position [52, 0]
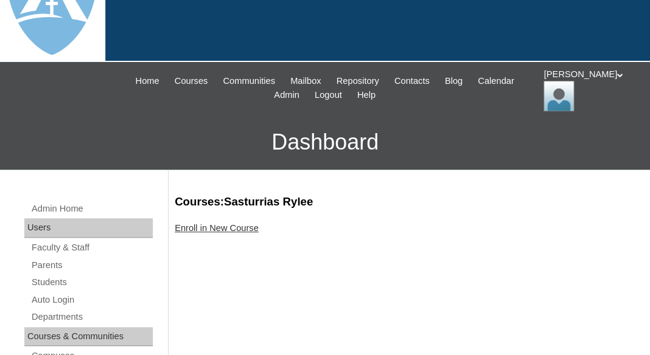
click at [237, 225] on link "Enroll in New Course" at bounding box center [217, 228] width 84 height 10
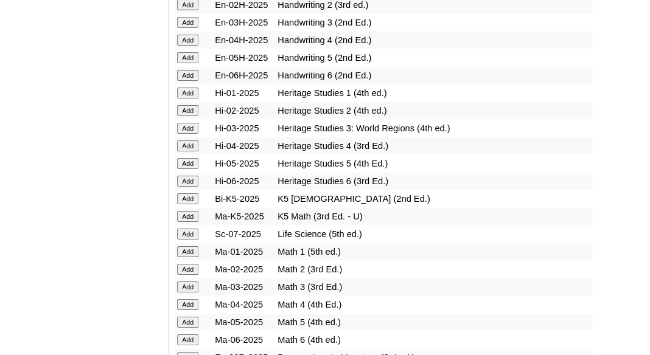
scroll to position [1123, 0]
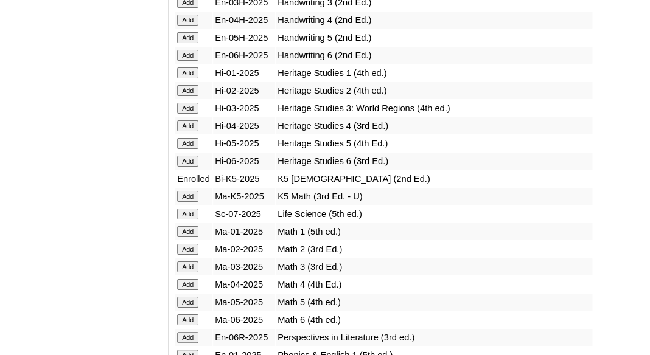
scroll to position [1139, 0]
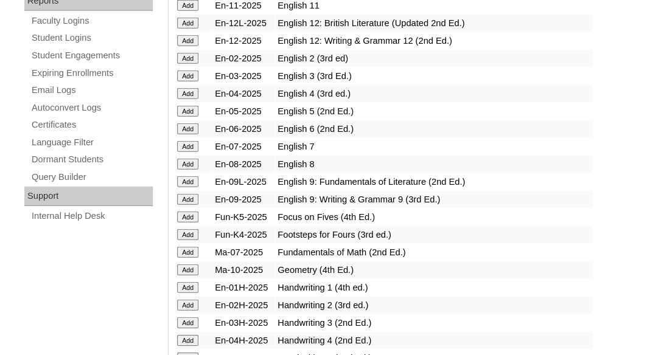
scroll to position [822, 0]
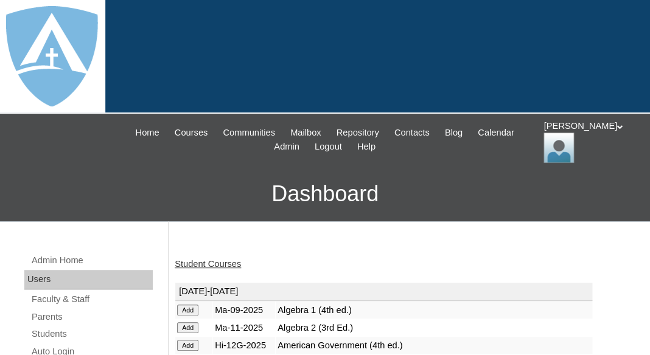
click at [200, 265] on link "Student Courses" at bounding box center [208, 264] width 66 height 10
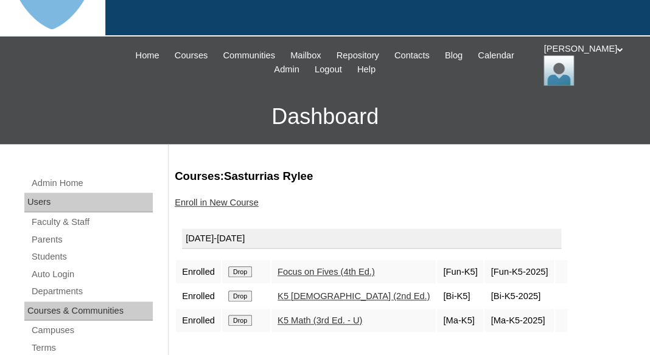
scroll to position [82, 0]
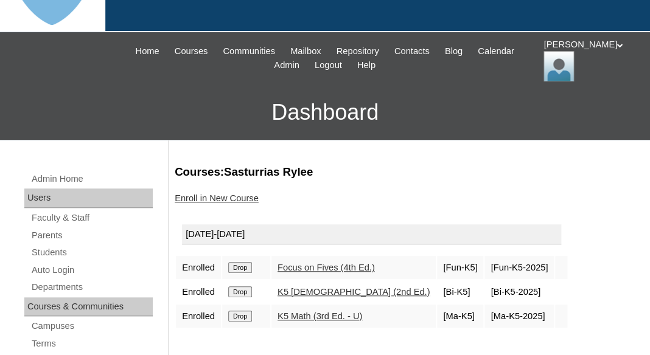
click at [46, 231] on link "Parents" at bounding box center [91, 235] width 122 height 15
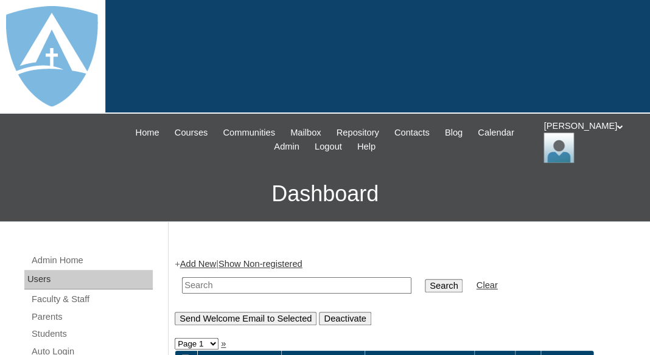
click at [217, 287] on input "text" at bounding box center [296, 286] width 229 height 16
paste input "[PERSON_NAME]"
type input "[PERSON_NAME]"
click at [425, 279] on input "Search" at bounding box center [444, 285] width 38 height 13
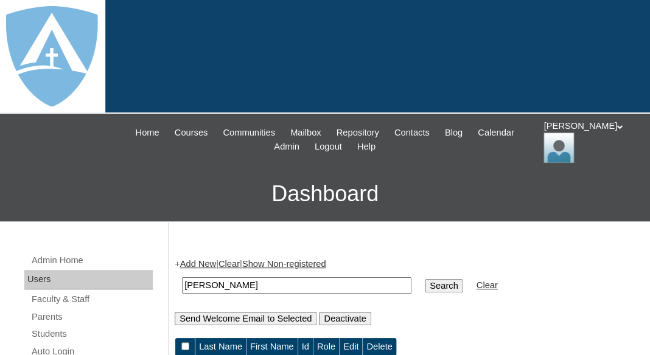
click at [220, 284] on input "[PERSON_NAME]" at bounding box center [296, 286] width 229 height 16
drag, startPoint x: 219, startPoint y: 281, endPoint x: 159, endPoint y: 277, distance: 59.8
click at [182, 278] on input "[PERSON_NAME]" at bounding box center [296, 286] width 229 height 16
type input "Kleier"
click at [425, 279] on input "Search" at bounding box center [444, 285] width 38 height 13
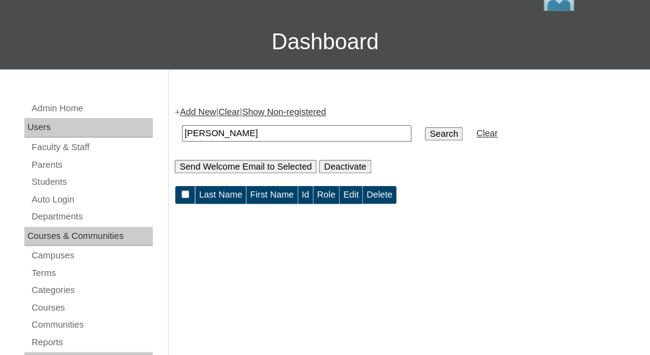
scroll to position [168, 0]
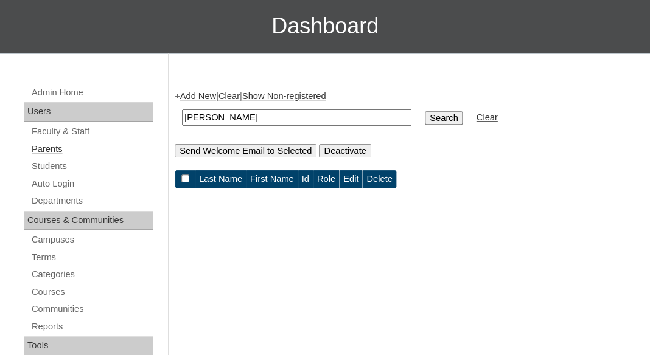
click at [53, 145] on link "Parents" at bounding box center [91, 149] width 122 height 15
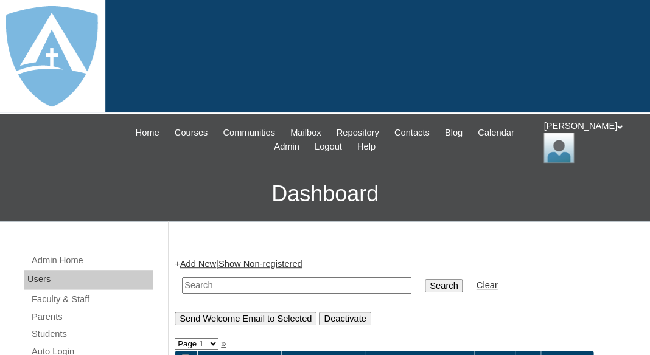
click at [203, 262] on link "Add New" at bounding box center [198, 264] width 36 height 10
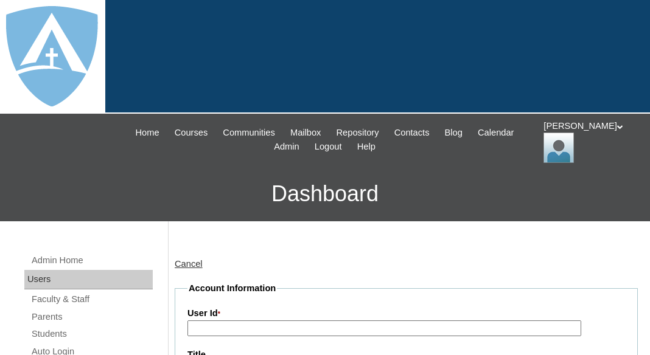
type input "tlambert"
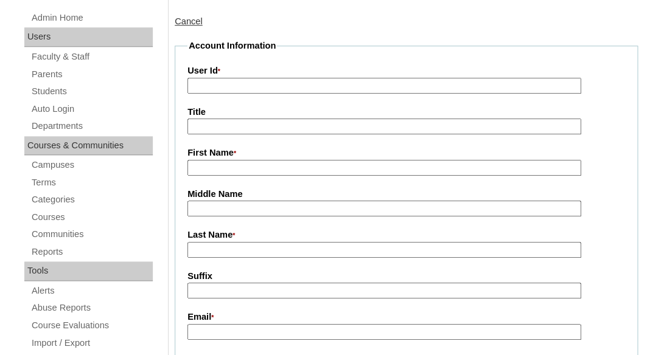
click at [211, 166] on input "First Name *" at bounding box center [384, 168] width 394 height 16
paste input "Gentry Kleier"
drag, startPoint x: 224, startPoint y: 165, endPoint x: 268, endPoint y: 169, distance: 44.0
click at [268, 170] on input "Gentry Kleier" at bounding box center [384, 168] width 394 height 16
type input "Gentry"
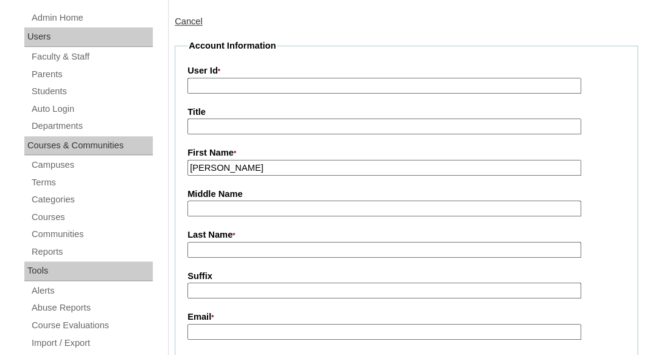
click at [216, 244] on input "Last Name *" at bounding box center [384, 250] width 394 height 16
paste input "Kleier"
type input "Kleier"
click at [217, 293] on input "Suffix" at bounding box center [384, 291] width 394 height 16
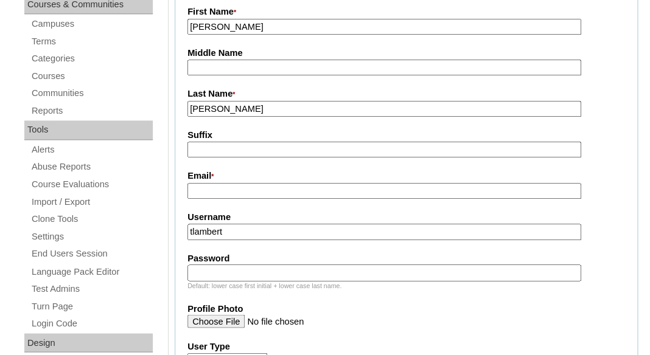
scroll to position [386, 0]
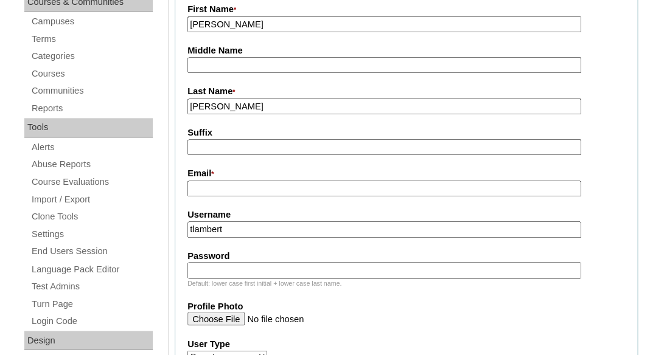
click at [284, 194] on input "Email *" at bounding box center [384, 189] width 394 height 16
paste input "[EMAIL_ADDRESS][DOMAIN_NAME]"
type input "gentryw76@yahoo.com"
click at [268, 227] on input "tlambert" at bounding box center [384, 230] width 394 height 16
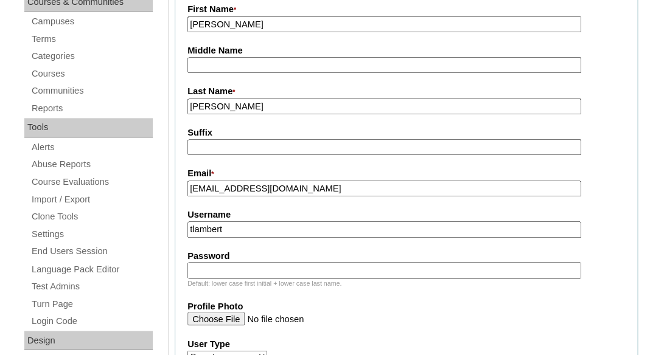
click at [268, 227] on input "tlambert" at bounding box center [384, 230] width 394 height 16
paste input "gentryw76@yahoo.com"
type input "gentryw76@yahoo.com"
click at [233, 266] on input "Password" at bounding box center [384, 270] width 394 height 16
paste input "gentryw76@yahoo.com"
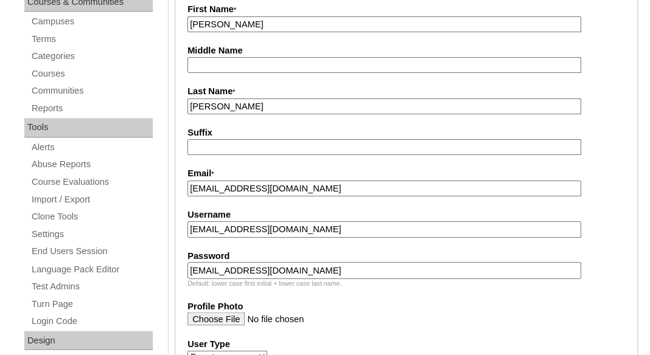
type input "gentryw76@yahoo.com"
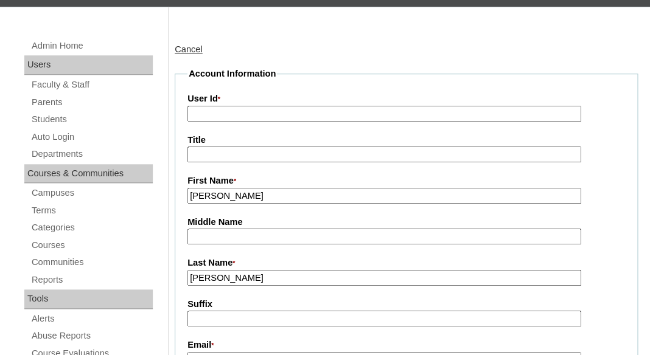
scroll to position [210, 0]
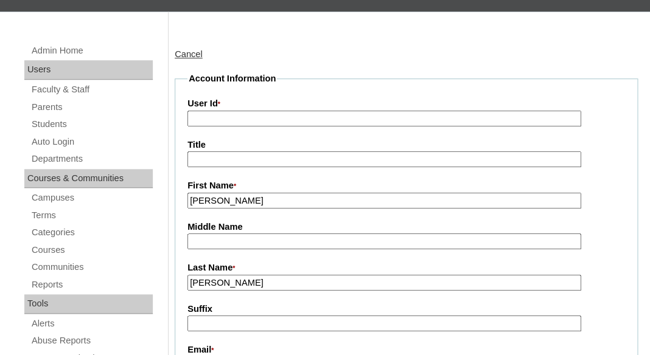
click at [244, 111] on input "User Id *" at bounding box center [384, 119] width 394 height 16
paste input "a7cVT0000000lJtYAI"
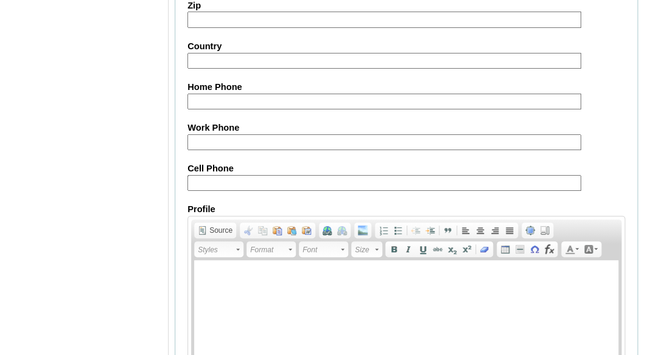
scroll to position [1375, 0]
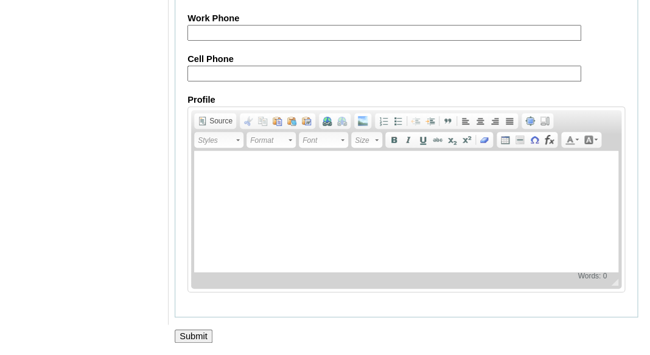
type input "a7cVT0000000lJtYAI"
click at [193, 340] on input "Submit" at bounding box center [194, 336] width 38 height 13
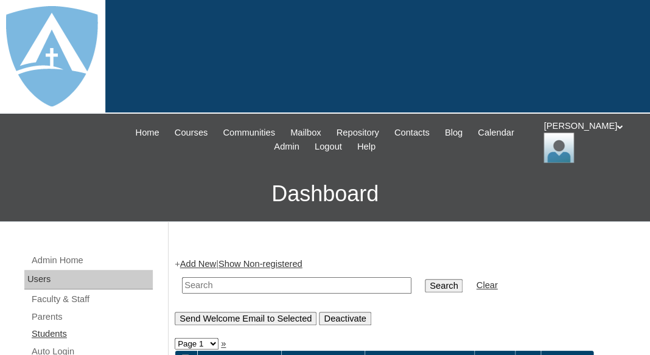
click at [52, 330] on link "Students" at bounding box center [91, 334] width 122 height 15
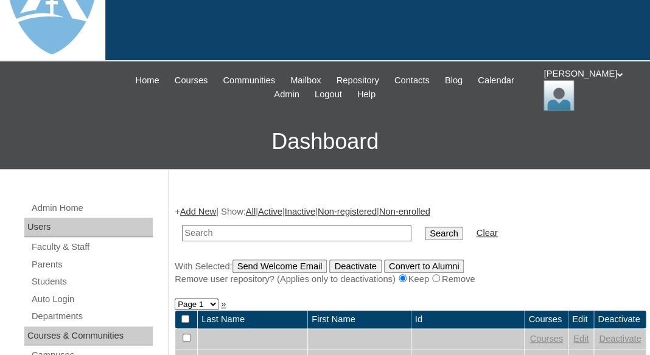
scroll to position [84, 0]
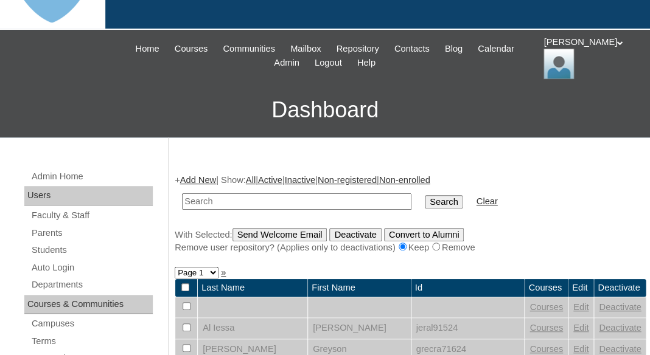
click at [204, 178] on link "Add New" at bounding box center [198, 180] width 36 height 10
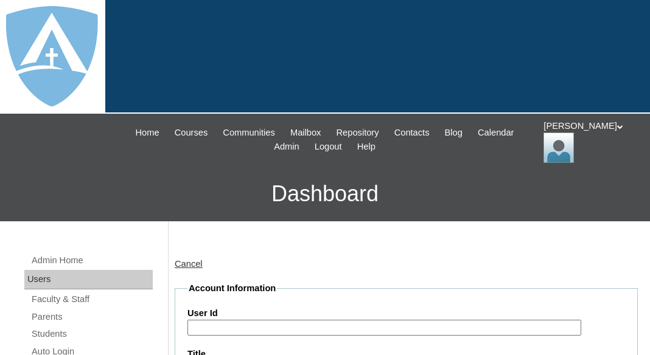
type input "tlambert"
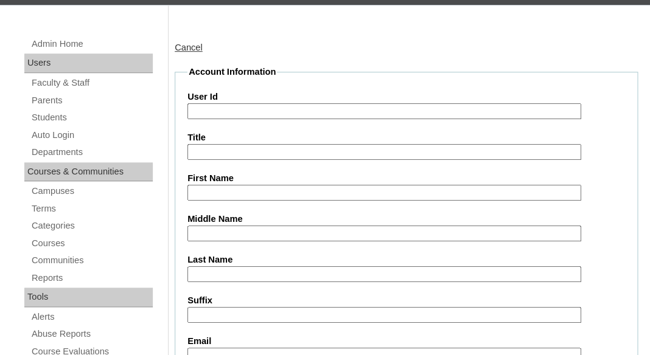
scroll to position [225, 0]
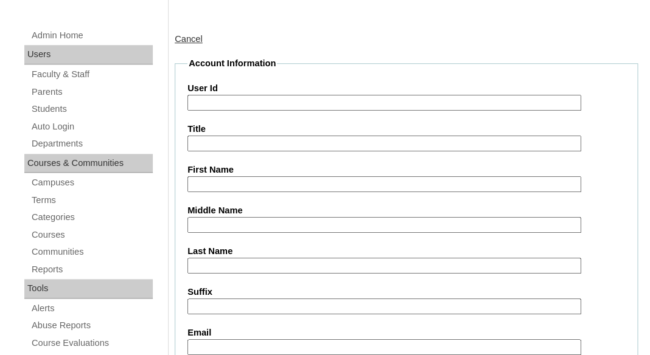
click at [218, 179] on input "First Name" at bounding box center [384, 184] width 394 height 16
paste input "Finley Kleier"
drag, startPoint x: 220, startPoint y: 179, endPoint x: 282, endPoint y: 184, distance: 62.3
click at [282, 184] on input "Finley Kleier" at bounding box center [384, 184] width 394 height 16
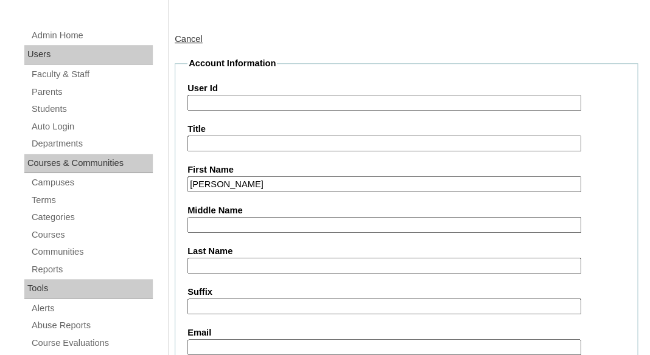
type input "Finley"
click at [214, 264] on input "Last Name" at bounding box center [384, 266] width 394 height 16
paste input "Kleier"
type input "[PERSON_NAME]"
click at [211, 303] on input "Suffix" at bounding box center [384, 307] width 394 height 16
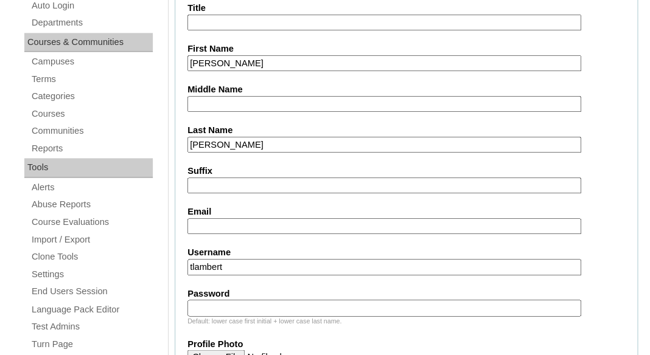
scroll to position [388, 0]
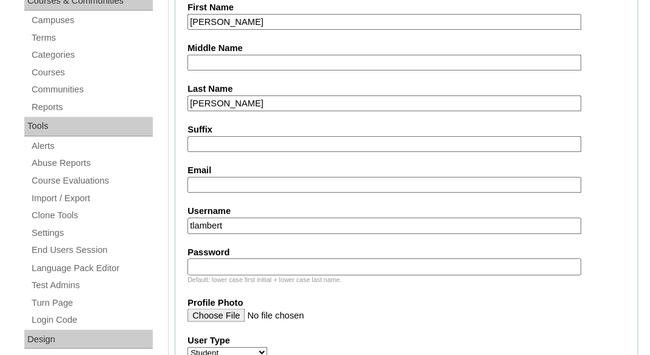
click at [291, 185] on input "Email" at bounding box center [384, 185] width 394 height 16
paste input "gentryw76@yahoo.com"
type input "gentryw76@yahoo.com"
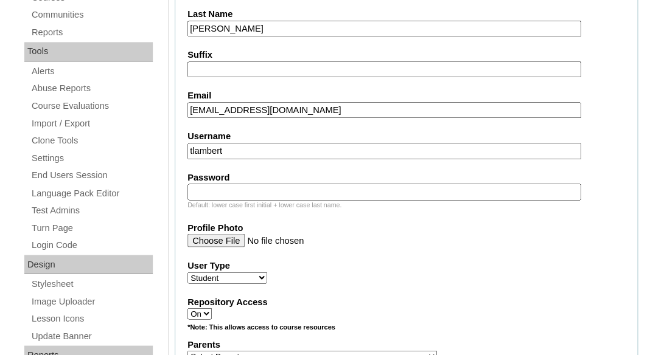
scroll to position [465, 0]
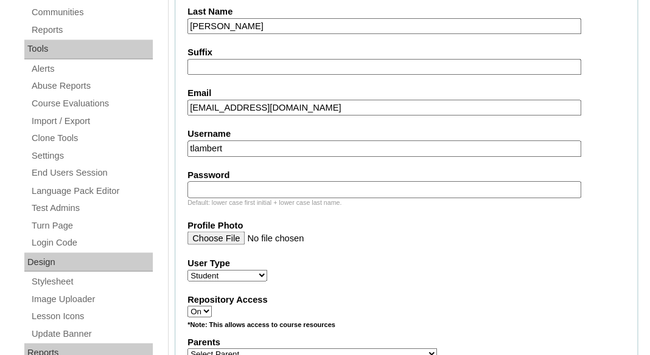
click at [254, 146] on input "tlambert" at bounding box center [384, 149] width 394 height 16
paste input "finley.kleier@enlightiumstudent.com"
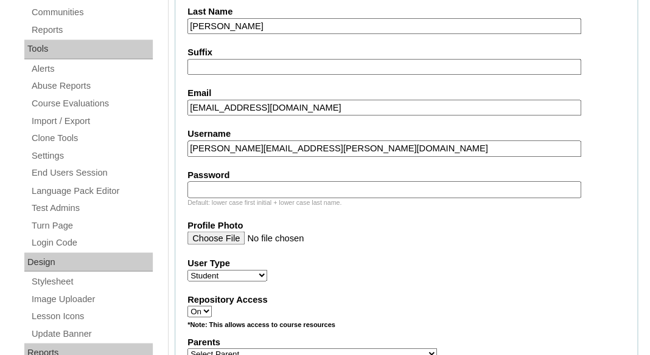
type input "finley.kleier@enlightiumstudent.com"
click at [247, 187] on input "Password" at bounding box center [384, 189] width 394 height 16
paste input "finley.kleier@enlightiumstudent.com"
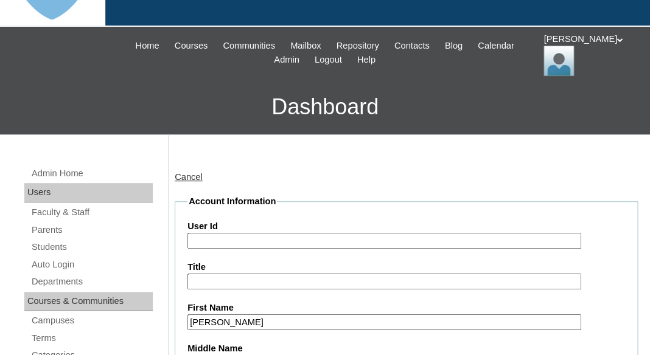
scroll to position [47, 0]
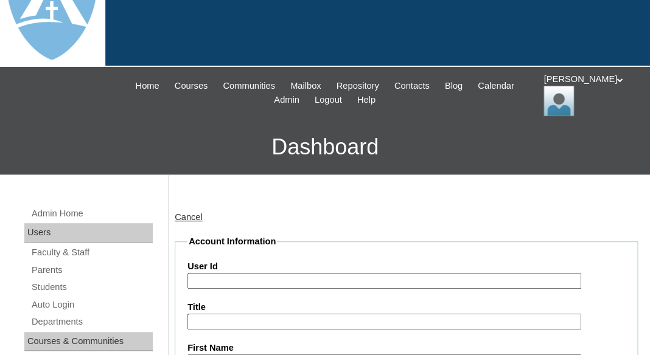
type input "finley.kleier@enlightiumstudent.com"
click at [244, 276] on input "User Id" at bounding box center [384, 281] width 394 height 16
paste input "finley.kleier@enlightiumstudent.com"
type input "26finley.kleier@enlightiumstudent.com"
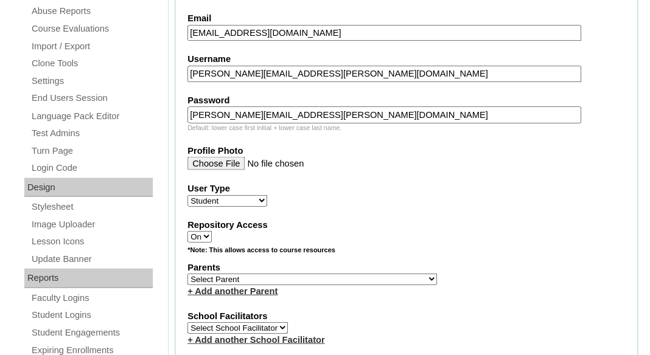
scroll to position [550, 0]
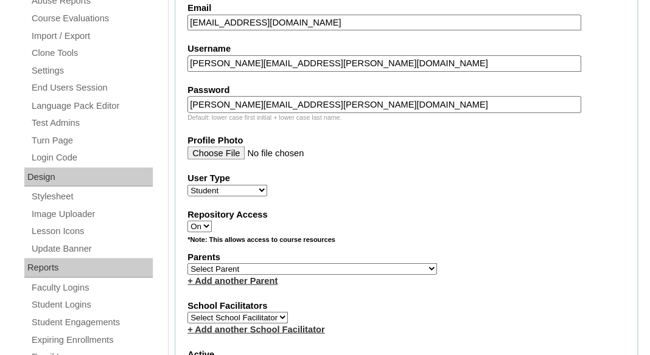
click at [187, 263] on select "Select Parent Abbas, Tahani Garcia, Rosa Kaneko, Chad Labourdette, Jessica Nich…" at bounding box center [312, 269] width 250 height 12
select select "101444"
click option "Kleier, Gentry" at bounding box center [0, 0] width 0 height 0
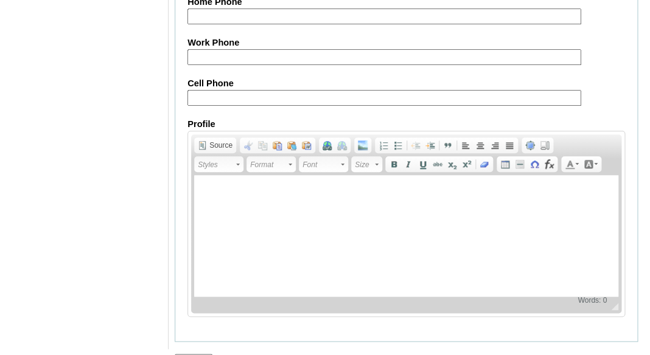
scroll to position [1593, 0]
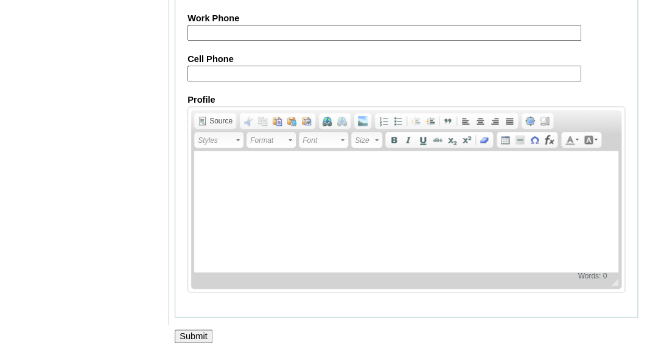
click at [203, 343] on div at bounding box center [325, 349] width 650 height 13
click at [201, 338] on input "Submit" at bounding box center [194, 336] width 38 height 13
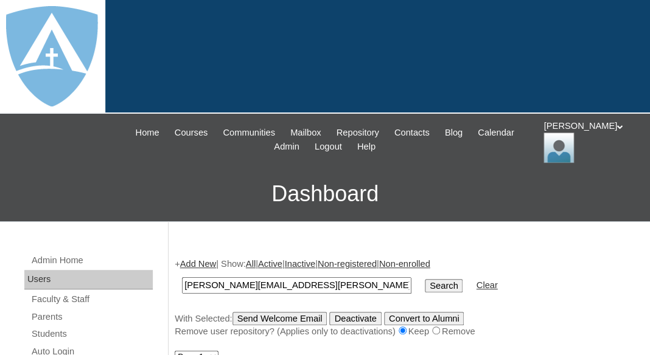
type input "[PERSON_NAME][EMAIL_ADDRESS][PERSON_NAME][DOMAIN_NAME]"
click at [425, 279] on input "Search" at bounding box center [444, 285] width 38 height 13
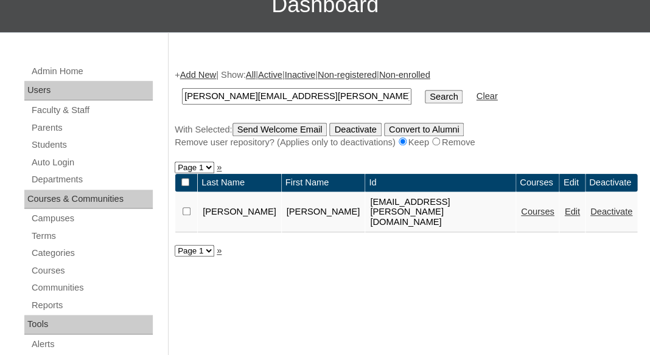
scroll to position [190, 0]
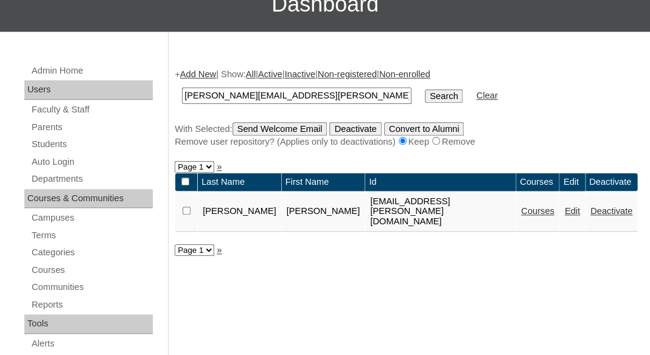
click at [521, 206] on link "Courses" at bounding box center [537, 211] width 33 height 10
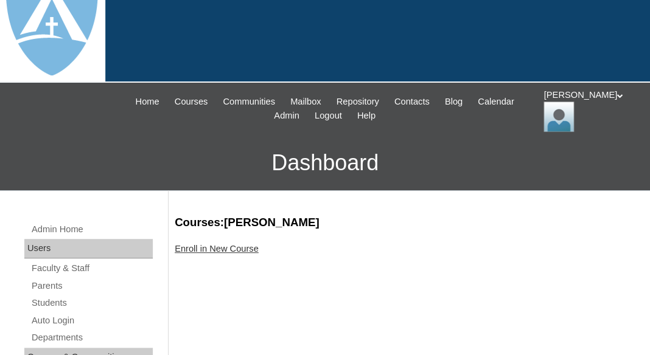
scroll to position [32, 0]
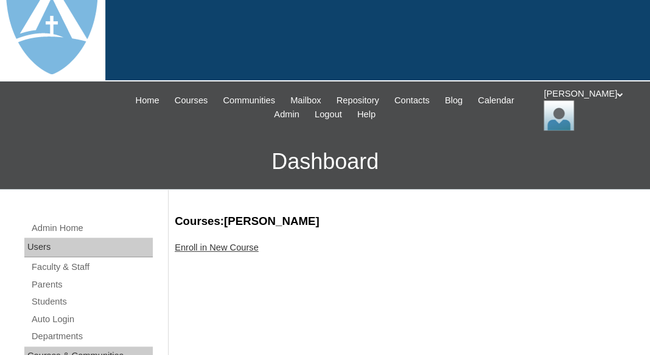
click at [228, 249] on link "Enroll in New Course" at bounding box center [217, 248] width 84 height 10
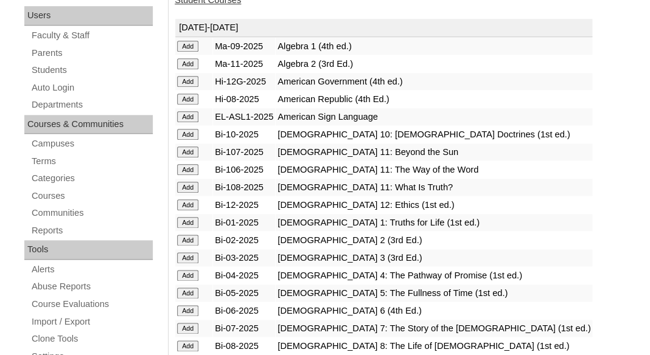
scroll to position [269, 0]
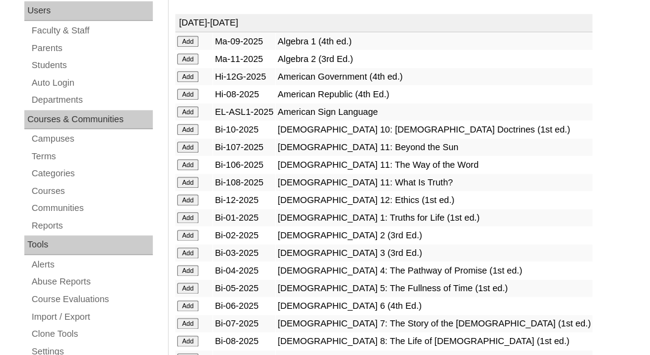
click at [186, 47] on input "Add" at bounding box center [187, 41] width 21 height 11
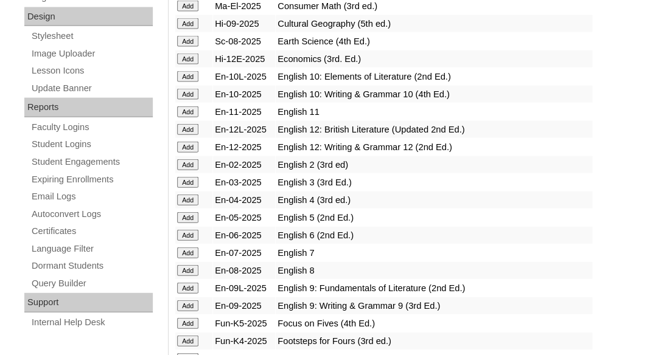
scroll to position [722, 0]
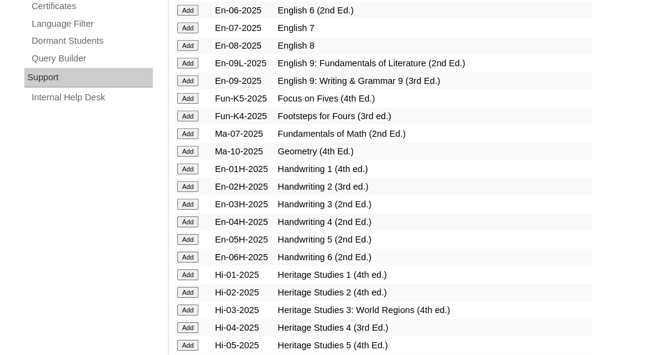
scroll to position [940, 0]
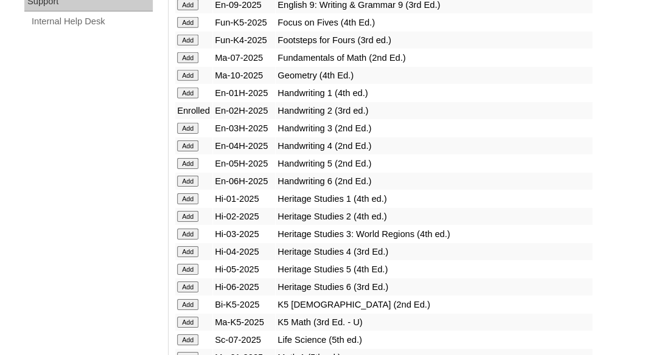
scroll to position [1025, 0]
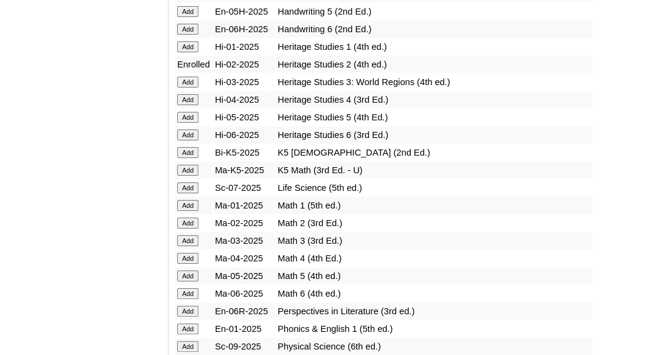
scroll to position [1164, 0]
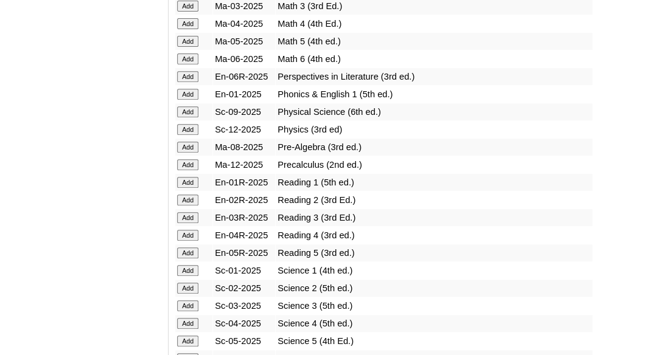
scroll to position [1409, 0]
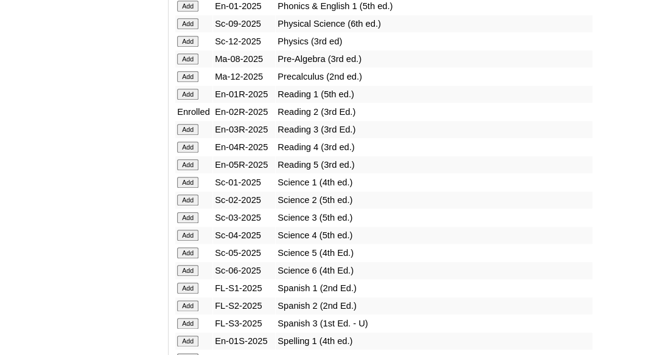
scroll to position [1487, 0]
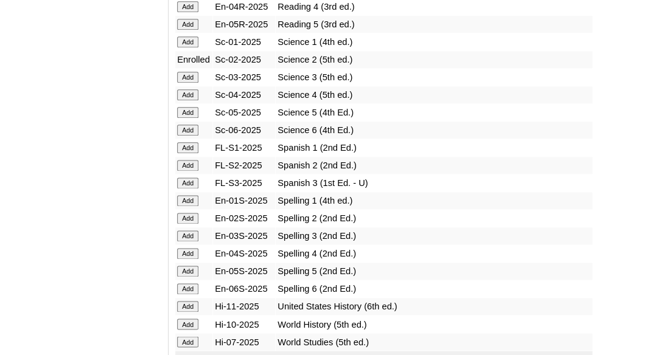
scroll to position [1630, 0]
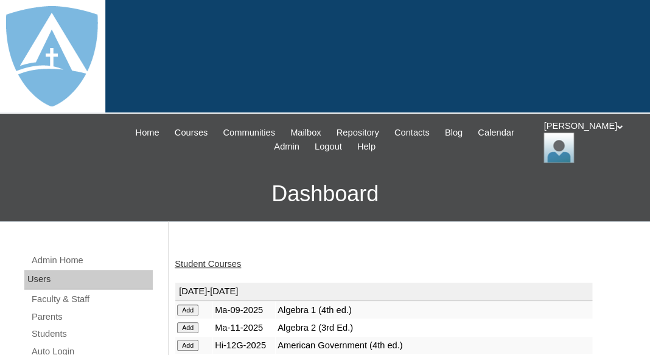
click at [195, 264] on link "Student Courses" at bounding box center [208, 264] width 66 height 10
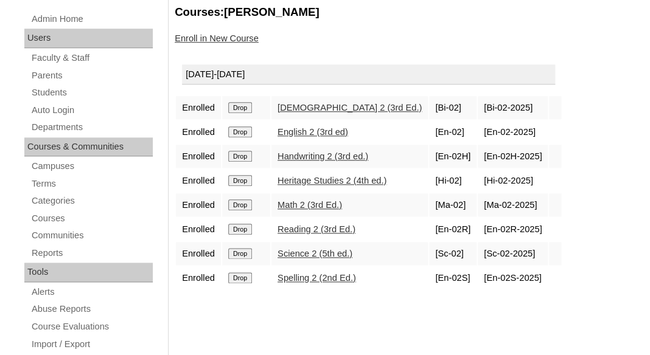
scroll to position [269, 0]
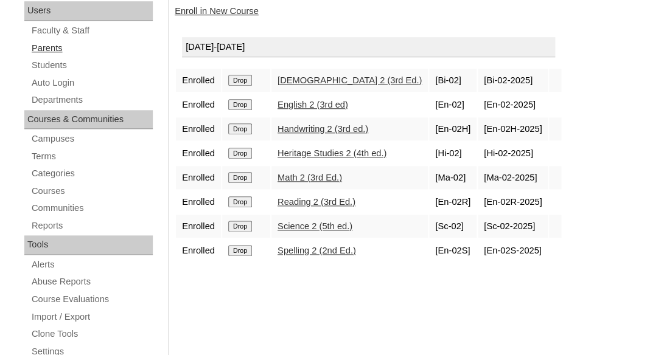
click at [50, 47] on link "Parents" at bounding box center [91, 48] width 122 height 15
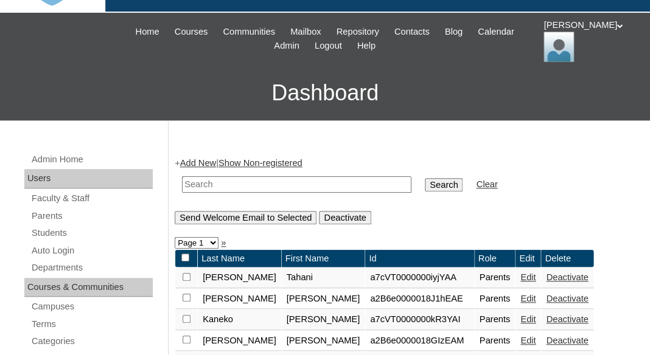
scroll to position [102, 0]
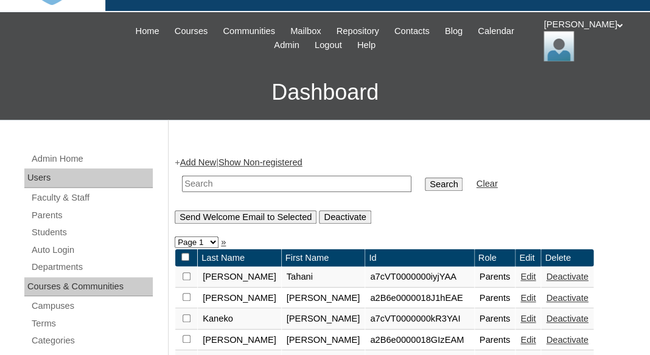
click at [215, 182] on input "text" at bounding box center [296, 184] width 229 height 16
paste input "[PERSON_NAME]"
drag, startPoint x: 217, startPoint y: 180, endPoint x: 146, endPoint y: 181, distance: 71.2
click at [182, 181] on input "Brown" at bounding box center [296, 184] width 229 height 16
type input "Brown"
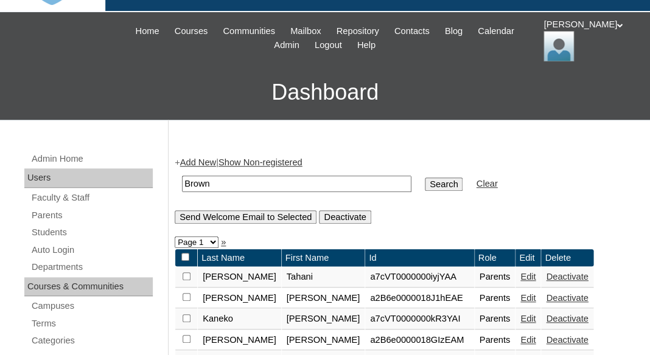
click at [425, 178] on input "Search" at bounding box center [444, 184] width 38 height 13
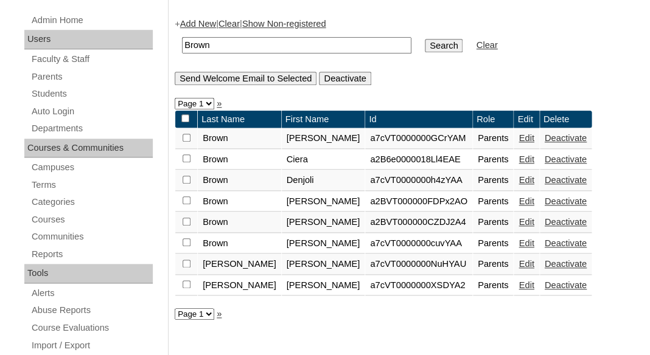
scroll to position [242, 0]
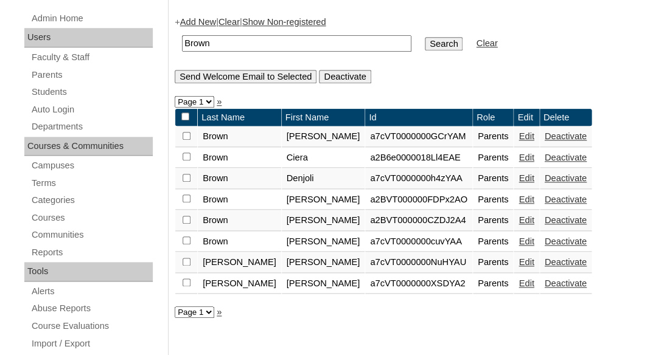
click at [204, 18] on link "Add New" at bounding box center [198, 22] width 36 height 10
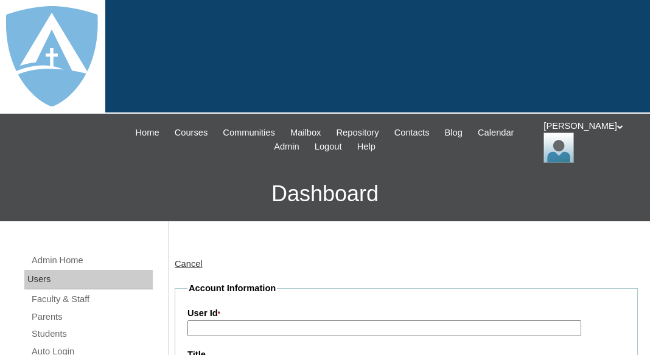
type input "tlambert"
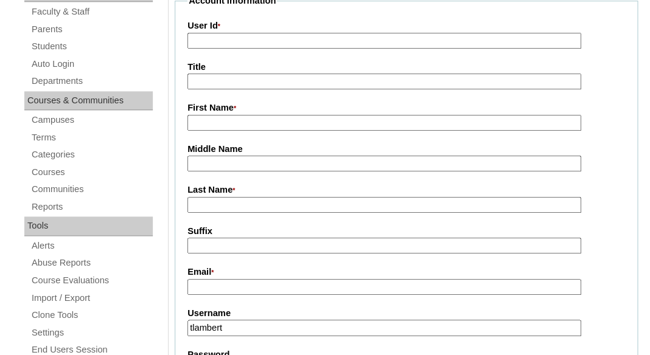
click at [215, 124] on input "First Name *" at bounding box center [384, 123] width 394 height 16
paste input "[PERSON_NAME]"
drag, startPoint x: 222, startPoint y: 123, endPoint x: 284, endPoint y: 123, distance: 62.7
click at [284, 123] on input "[PERSON_NAME]" at bounding box center [384, 123] width 394 height 16
type input "Ashley"
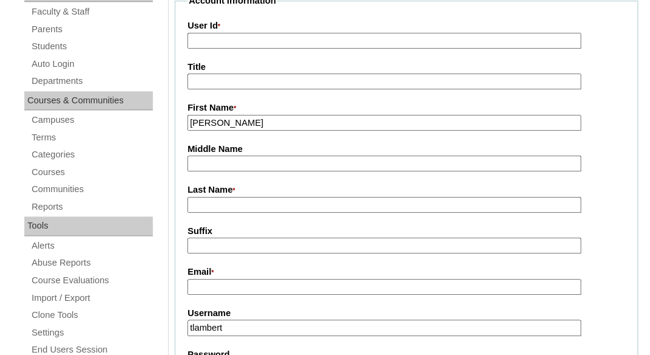
click at [219, 203] on input "Last Name *" at bounding box center [384, 205] width 394 height 16
paste input "Brown"
type input "Brown"
click at [220, 242] on input "Suffix" at bounding box center [384, 246] width 394 height 16
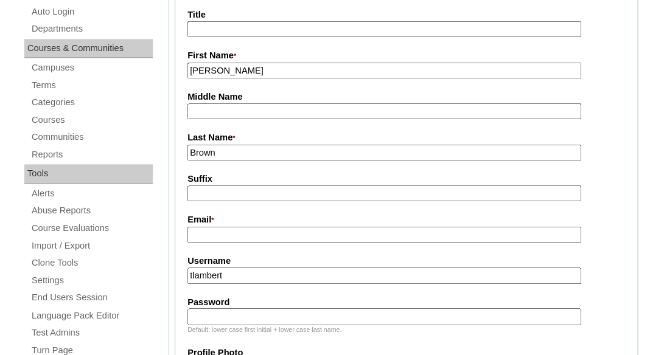
scroll to position [361, 0]
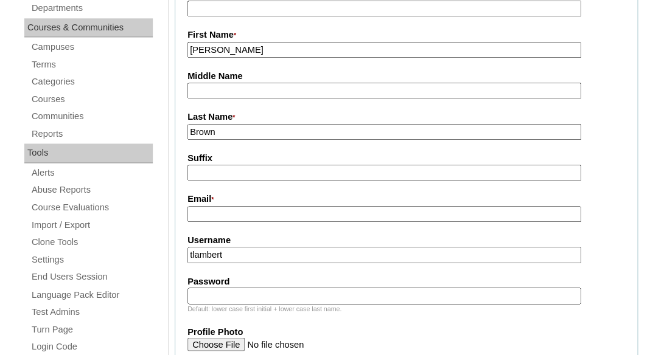
click at [273, 215] on input "Email *" at bounding box center [384, 214] width 394 height 16
paste input "ashley.cbrown0619@gmail.com"
type input "ashley.cbrown0619@gmail.com"
click at [262, 253] on input "tlambert" at bounding box center [384, 255] width 394 height 16
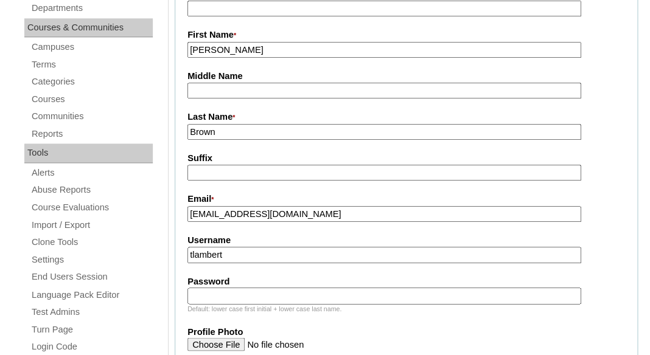
click at [262, 253] on input "tlambert" at bounding box center [384, 255] width 394 height 16
paste input "ashley.cbrown0619@gmail.com"
type input "ashley.cbrown0619@gmail.com"
click at [246, 285] on label "Password" at bounding box center [406, 282] width 438 height 13
click at [246, 288] on input "Password" at bounding box center [384, 296] width 394 height 16
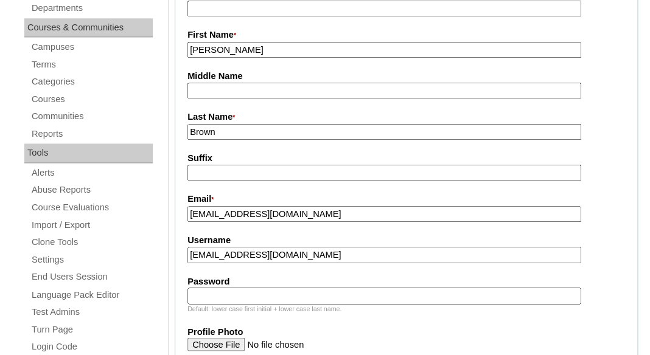
paste input "ashley.cbrown0619@gmail.com"
type input "ashley.cbrown0619@gmail.com"
click at [251, 268] on fieldset "Account Information User Id * Title First Name * Ashley Middle Name Last Name *…" at bounding box center [406, 308] width 463 height 774
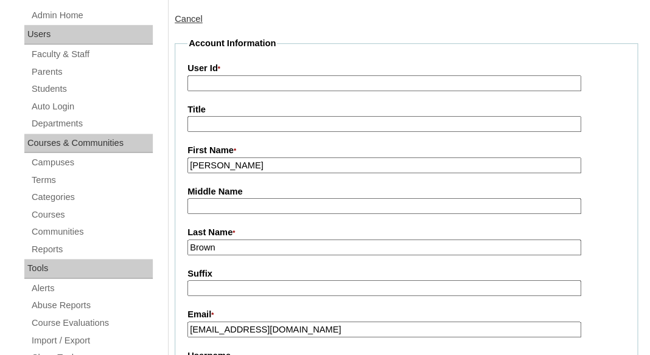
scroll to position [219, 0]
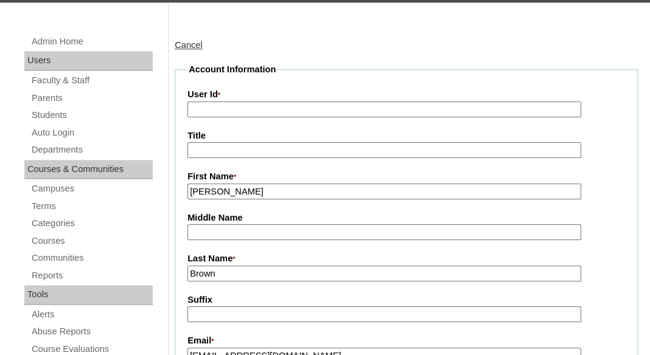
click at [288, 113] on input "User Id *" at bounding box center [384, 110] width 394 height 16
paste input "a7cVT0000000lLVYAY"
type input "a7cVT0000000lLVYAY"
click at [288, 150] on input "Title" at bounding box center [384, 150] width 394 height 16
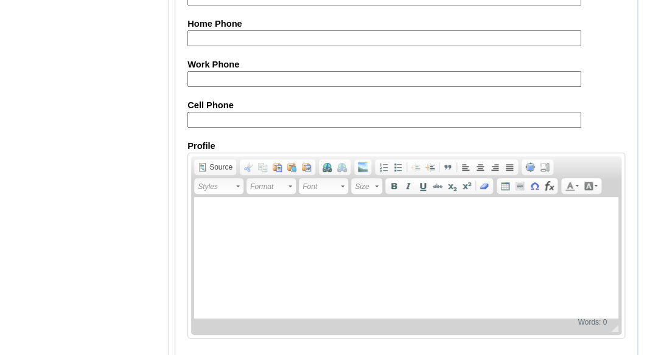
scroll to position [1367, 0]
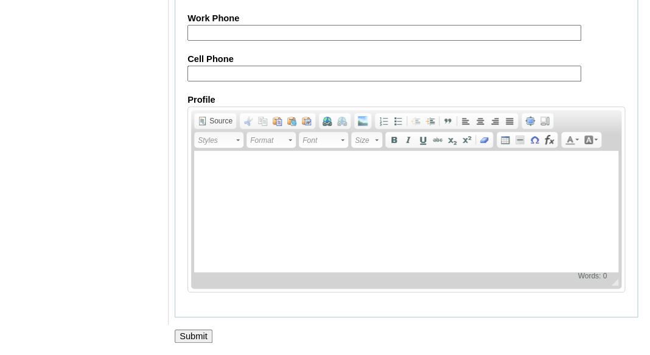
click at [190, 340] on input "Submit" at bounding box center [194, 336] width 38 height 13
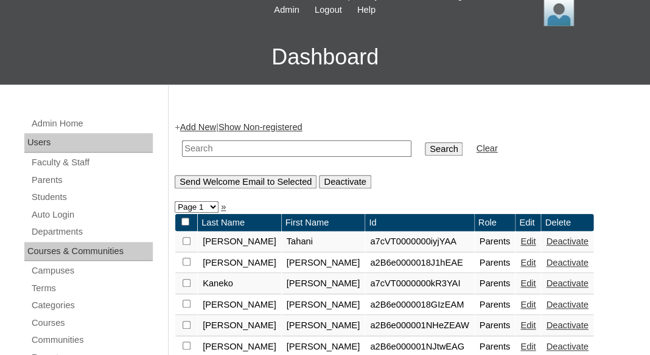
scroll to position [201, 0]
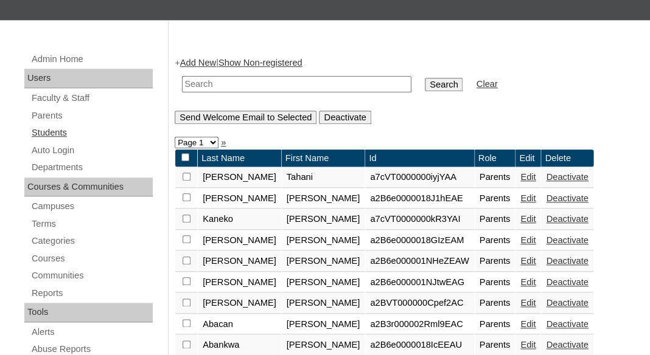
click at [46, 132] on link "Students" at bounding box center [91, 132] width 122 height 15
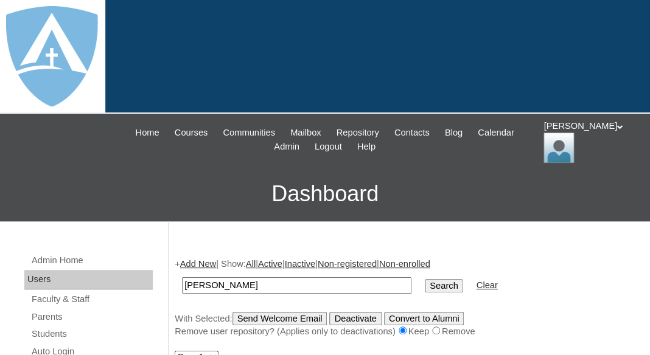
drag, startPoint x: 218, startPoint y: 279, endPoint x: 159, endPoint y: 278, distance: 59.6
click at [182, 278] on input "Rowen Brown" at bounding box center [296, 286] width 229 height 16
type input "Rowen Brown"
click at [196, 263] on link "Add New" at bounding box center [198, 264] width 36 height 10
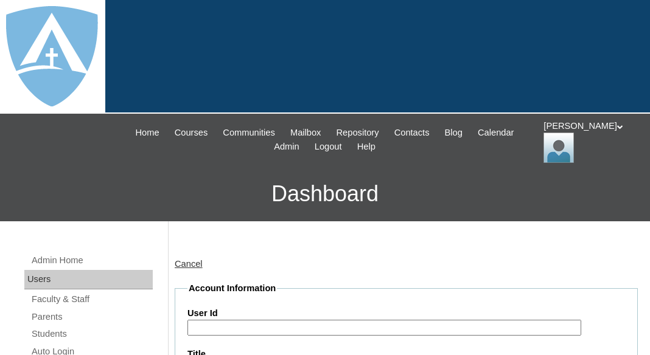
type input "tlambert"
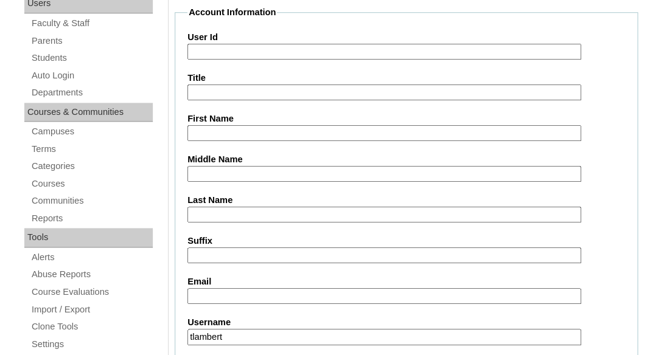
scroll to position [293, 0]
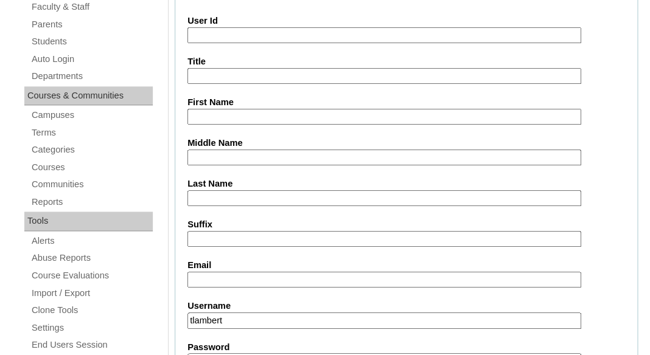
click at [209, 105] on label "First Name" at bounding box center [406, 102] width 438 height 13
click at [209, 109] on input "First Name" at bounding box center [384, 117] width 394 height 16
paste input "Rowen Brown"
drag, startPoint x: 224, startPoint y: 111, endPoint x: 284, endPoint y: 115, distance: 59.8
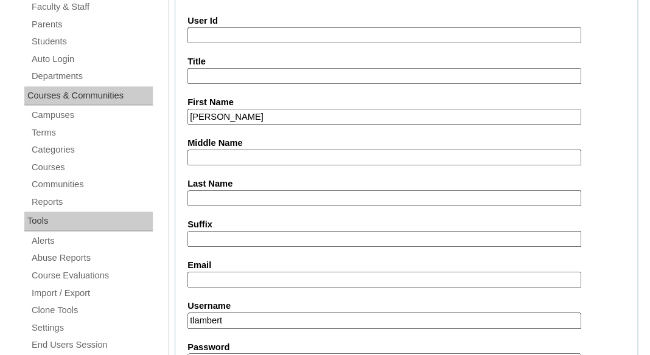
click at [284, 115] on input "Rowen Brown" at bounding box center [384, 117] width 394 height 16
type input "Rowen"
click at [252, 195] on input "Last Name" at bounding box center [384, 198] width 394 height 16
paste input "Brown"
type input "Brown"
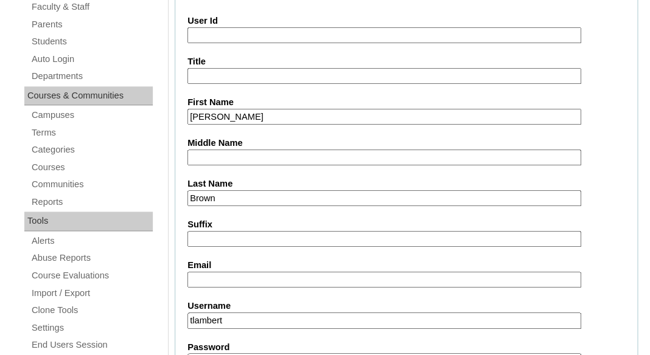
click at [243, 242] on input "Suffix" at bounding box center [384, 239] width 394 height 16
click at [267, 274] on input "Email" at bounding box center [384, 280] width 394 height 16
paste input "ashley.cbrown0619@gmail.com"
type input "ashley.cbrown0619@gmail.com"
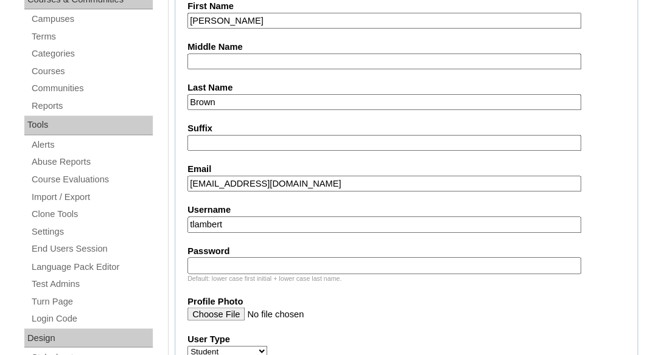
scroll to position [430, 0]
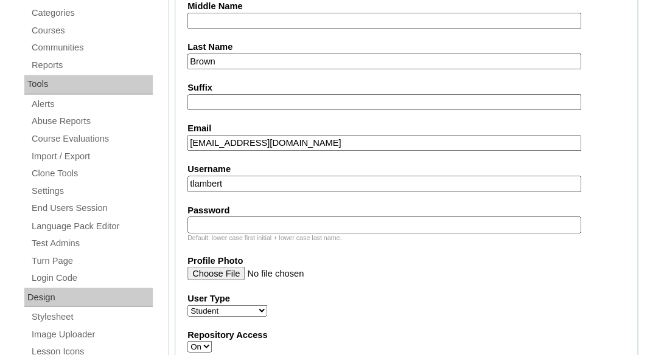
click at [246, 181] on input "tlambert" at bounding box center [384, 184] width 394 height 16
paste input "rowen.brown@enlightiumstudent.com"
type input "rowen.brown@enlightiumstudent.com"
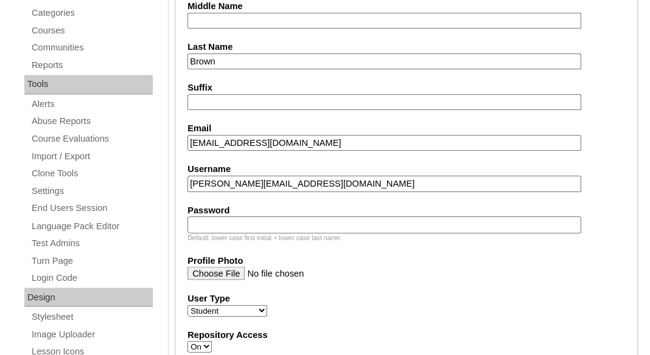
click at [237, 220] on input "Password" at bounding box center [384, 225] width 394 height 16
paste input "rowen.brown@enlightiumstudent.com"
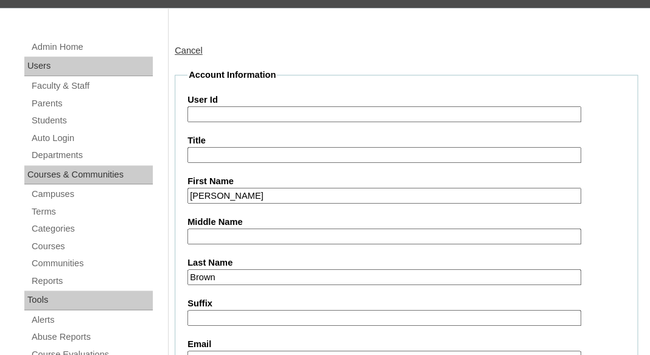
scroll to position [82, 0]
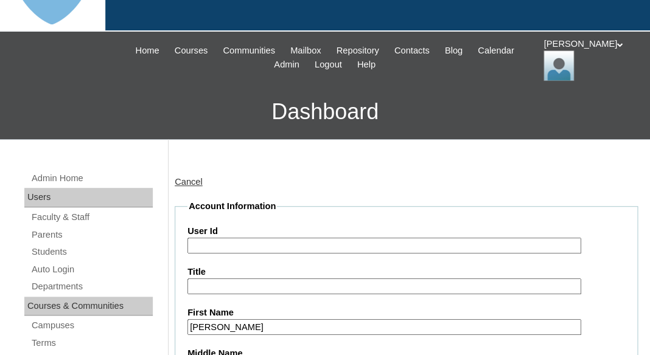
type input "rowen.brown@enlightiumstudent.com"
click at [232, 245] on input "User Id" at bounding box center [384, 246] width 394 height 16
paste input "rowen.brown@enlightiumstudent.com"
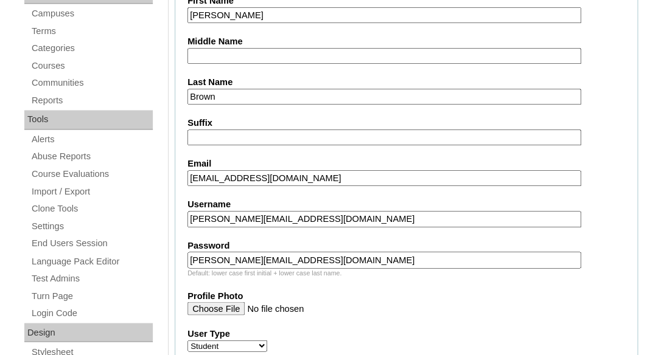
scroll to position [431, 0]
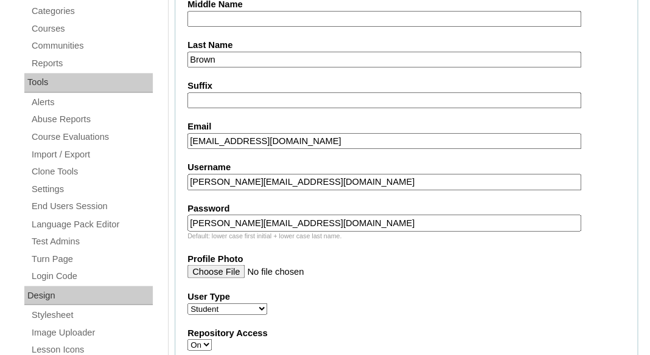
type input "26rowen.brown@enlightiumstudent.com"
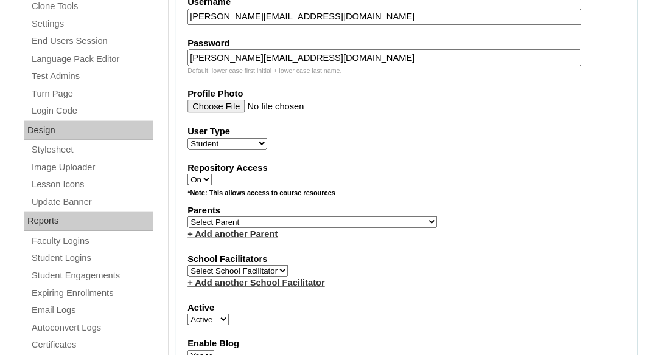
scroll to position [598, 0]
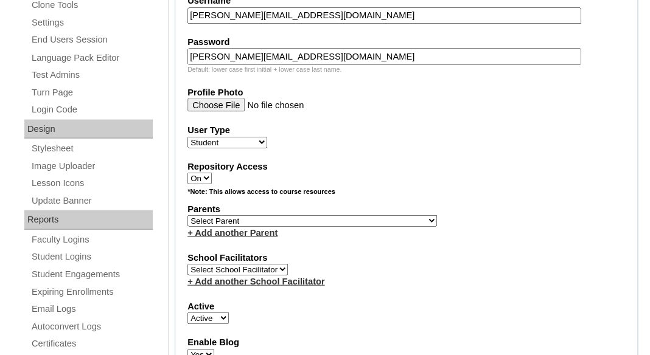
click at [187, 215] on select "Select Parent Abbas, Tahani Garcia, Rosa Kaneko, Chad Labourdette, Jessica Nich…" at bounding box center [312, 221] width 250 height 12
select select "101446"
click option "Brown, Ashley" at bounding box center [0, 0] width 0 height 0
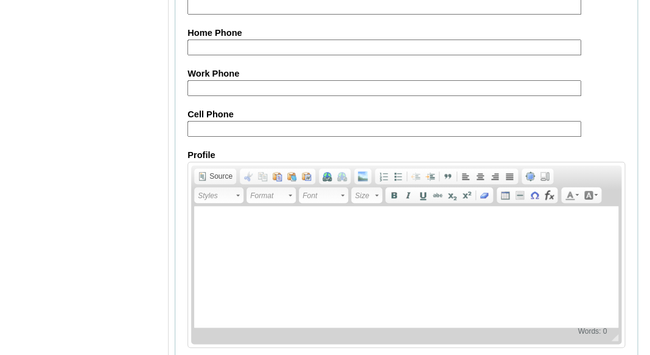
scroll to position [1593, 0]
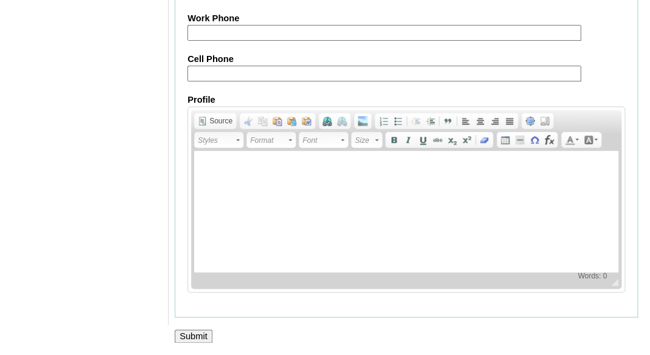
click at [202, 334] on input "Submit" at bounding box center [194, 336] width 38 height 13
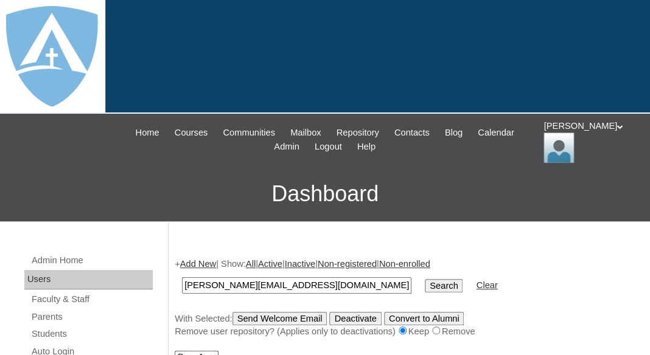
type input "[PERSON_NAME][EMAIL_ADDRESS][DOMAIN_NAME]"
click at [425, 279] on input "Search" at bounding box center [444, 285] width 38 height 13
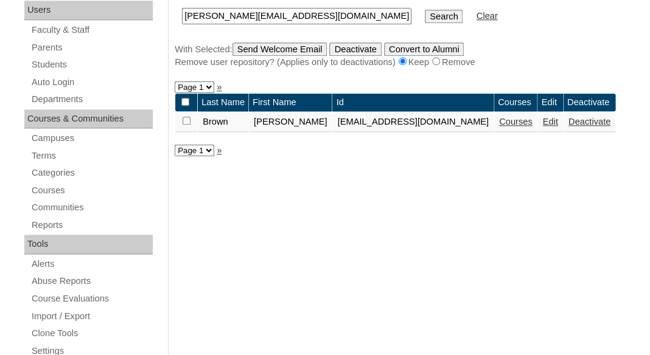
scroll to position [271, 0]
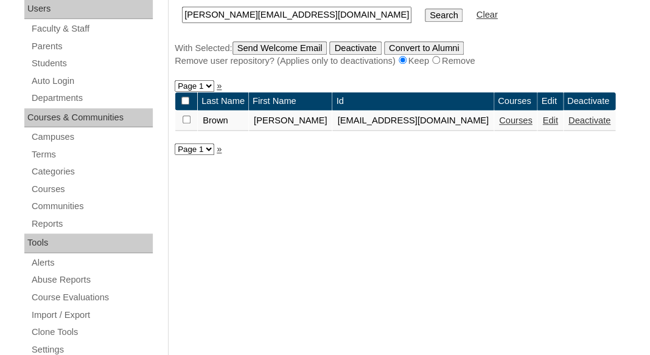
click at [524, 120] on link "Courses" at bounding box center [515, 121] width 33 height 10
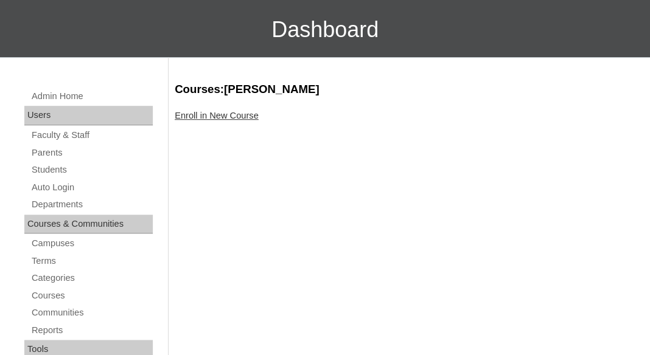
scroll to position [167, 0]
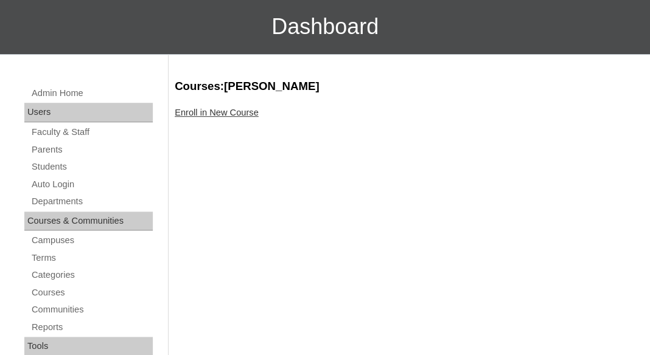
click at [243, 108] on link "Enroll in New Course" at bounding box center [217, 113] width 84 height 10
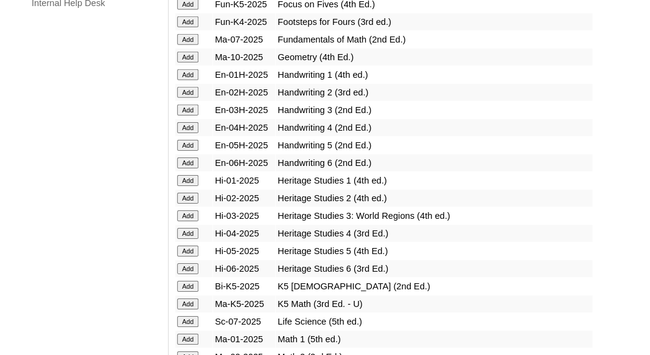
scroll to position [1036, 0]
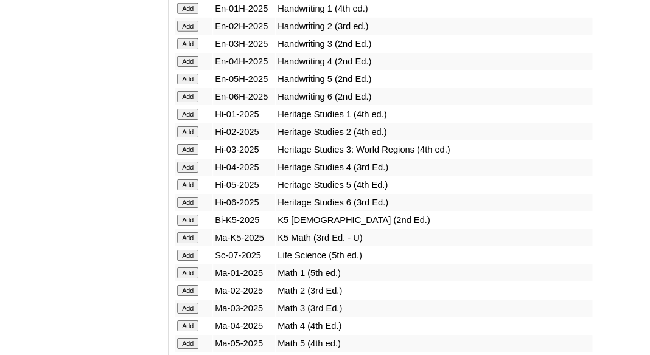
scroll to position [1092, 0]
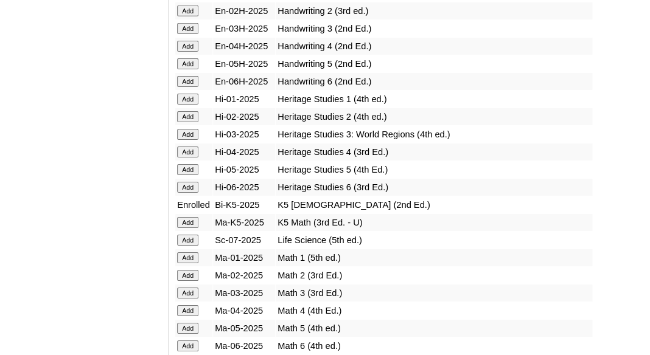
scroll to position [1128, 0]
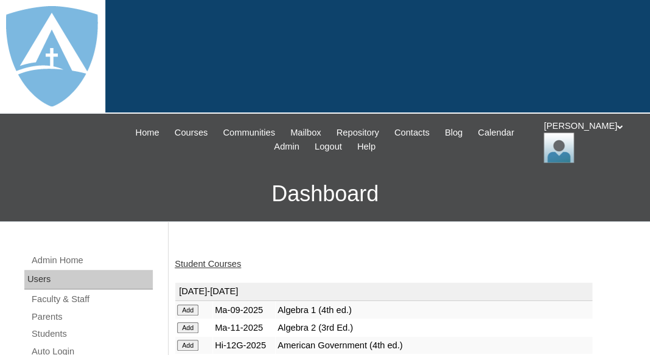
click at [208, 266] on link "Student Courses" at bounding box center [208, 264] width 66 height 10
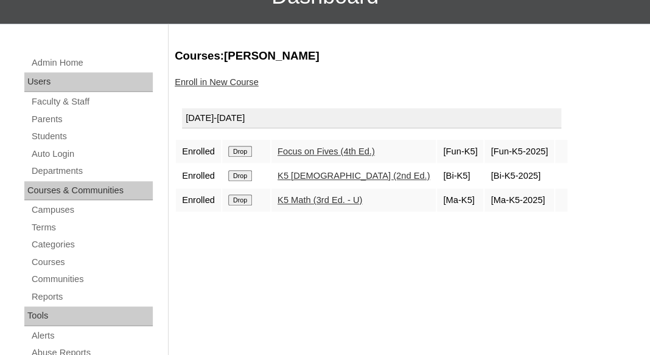
scroll to position [203, 0]
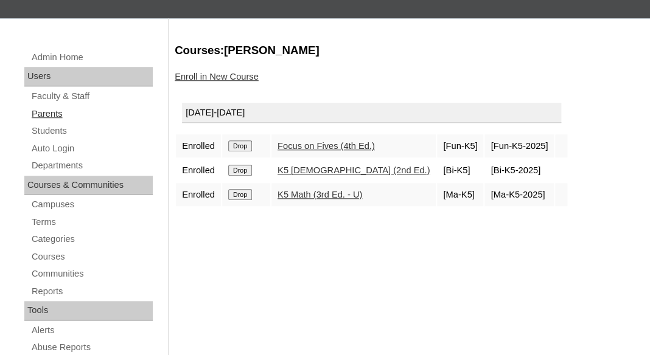
click at [44, 110] on link "Parents" at bounding box center [91, 113] width 122 height 15
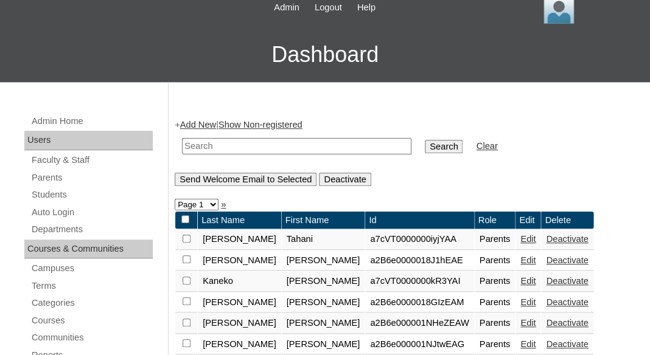
scroll to position [141, 0]
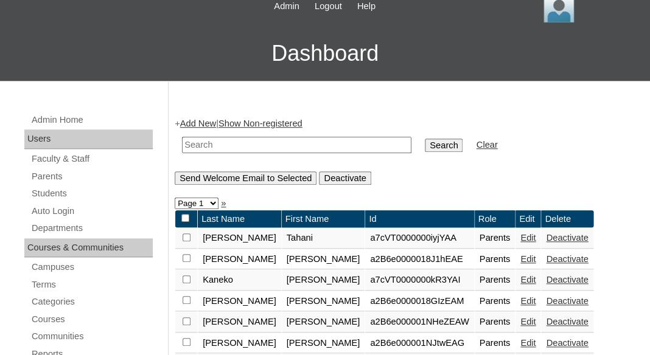
click at [205, 144] on input "text" at bounding box center [296, 145] width 229 height 16
paste input "Maria Miguel"
drag, startPoint x: 212, startPoint y: 141, endPoint x: 131, endPoint y: 138, distance: 81.0
click at [182, 138] on input "[PERSON_NAME]" at bounding box center [296, 145] width 229 height 16
type input "[PERSON_NAME]"
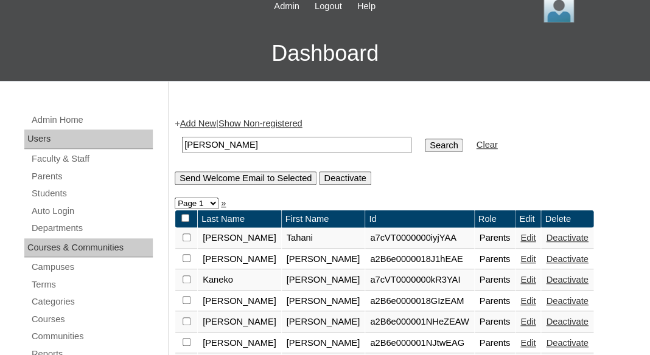
click at [425, 139] on input "Search" at bounding box center [444, 145] width 38 height 13
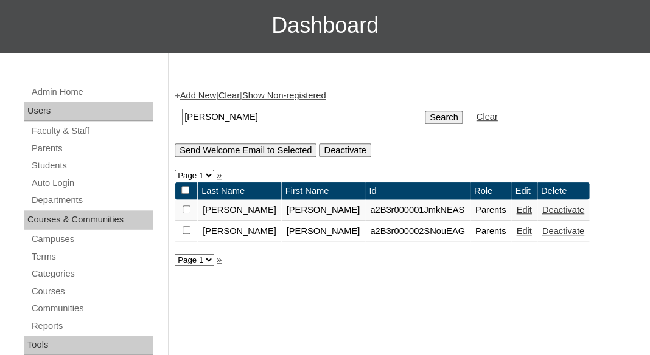
scroll to position [169, 0]
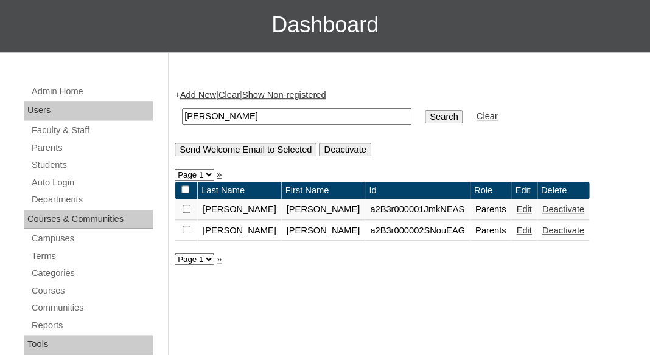
click at [202, 94] on link "Add New" at bounding box center [198, 95] width 36 height 10
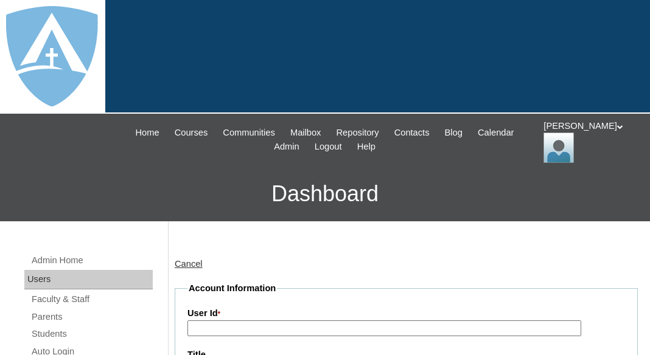
type input "tlambert"
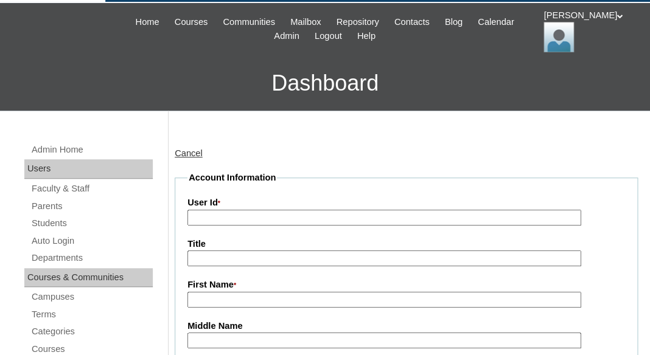
scroll to position [158, 0]
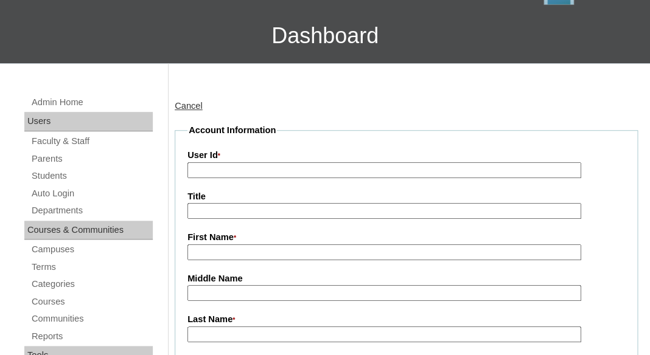
click at [229, 248] on input "First Name *" at bounding box center [384, 253] width 394 height 16
paste input "Maria Miguel"
drag, startPoint x: 218, startPoint y: 245, endPoint x: 281, endPoint y: 251, distance: 63.6
click at [281, 251] on input "Maria Miguel" at bounding box center [384, 253] width 394 height 16
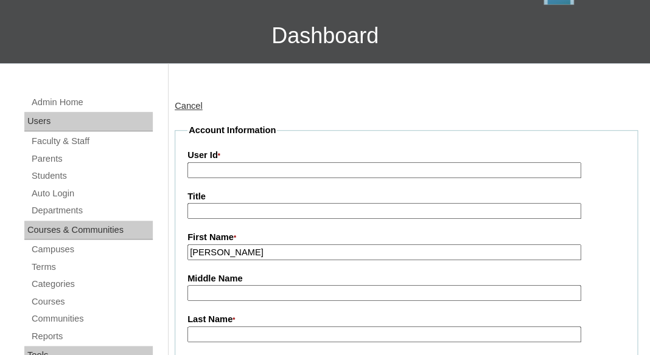
type input "Maria"
click at [237, 332] on input "Last Name *" at bounding box center [384, 335] width 394 height 16
paste input "[PERSON_NAME]"
type input "[PERSON_NAME]"
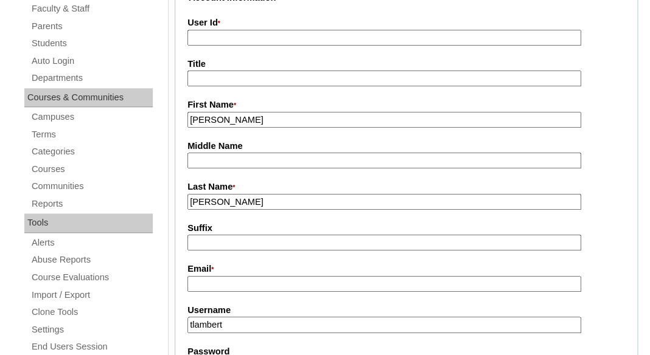
scroll to position [296, 0]
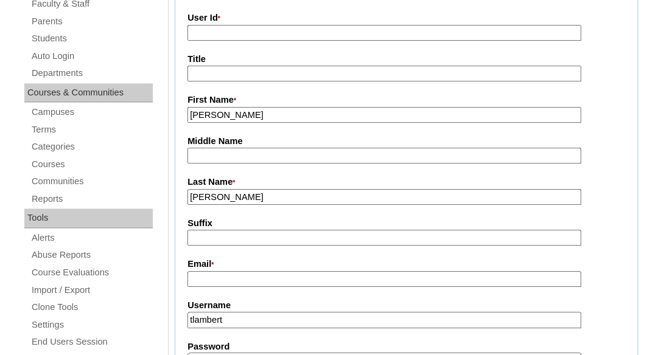
click at [251, 271] on input "Email *" at bounding box center [384, 279] width 394 height 16
paste input "lucindaohran@gmail.com"
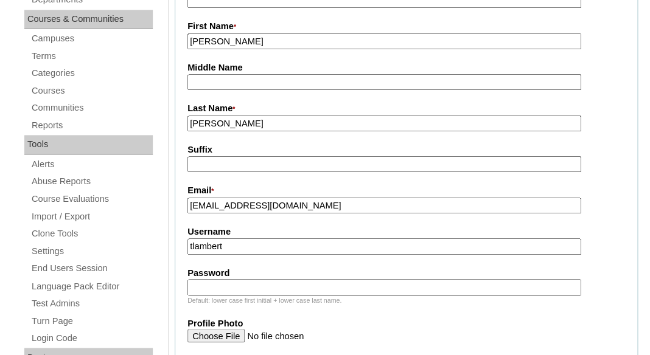
scroll to position [423, 0]
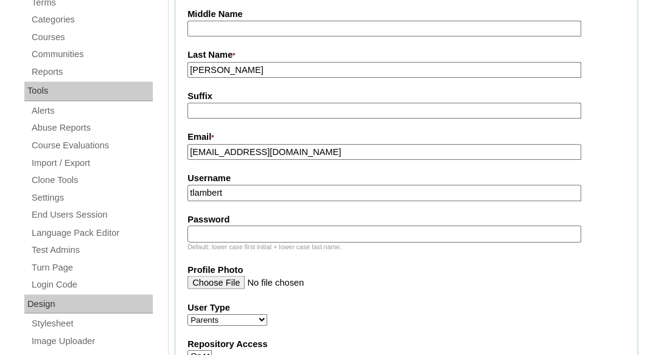
type input "lucindaohran@gmail.com"
click at [253, 193] on input "tlambert" at bounding box center [384, 193] width 394 height 16
paste input "lucindaohran@gmail.com"
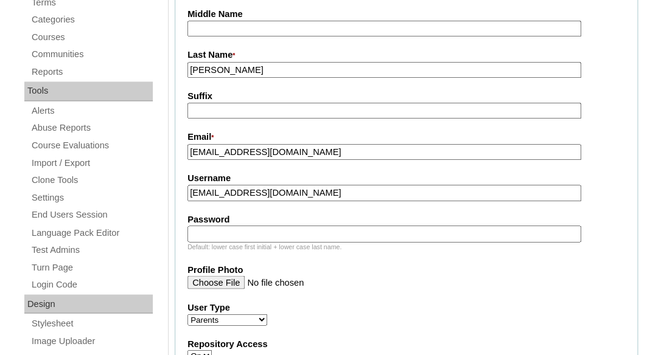
type input "lucindaohran@gmail.com"
click at [247, 243] on div "Default: lower case first initial + lower case last name." at bounding box center [406, 246] width 438 height 9
click at [237, 226] on input "Password" at bounding box center [384, 234] width 394 height 16
paste input "lucindaohran@gmail.com"
type input "lucindaohran@gmail.com"
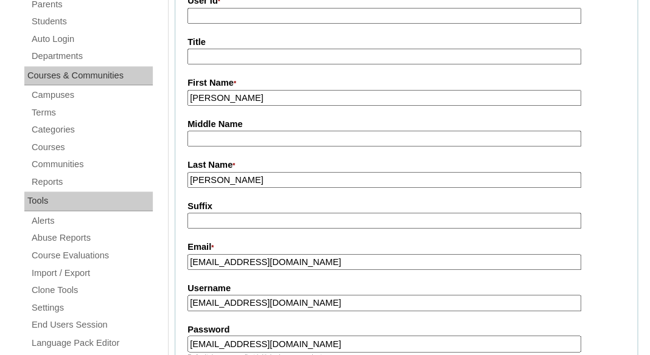
scroll to position [256, 0]
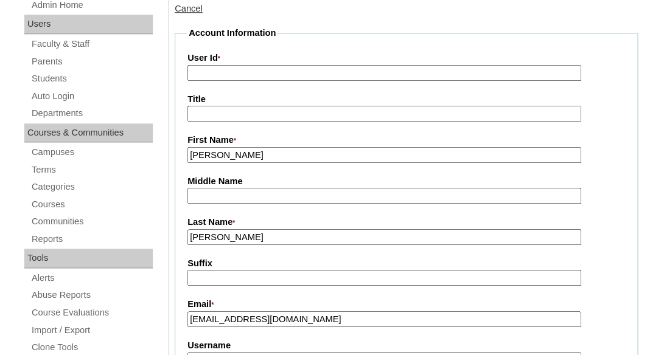
click at [250, 68] on input "User Id *" at bounding box center [384, 73] width 394 height 16
paste input "a7cVT0000000lN7YAI"
type input "a7cVT0000000lN7YAI"
click at [257, 116] on input "Title" at bounding box center [384, 114] width 394 height 16
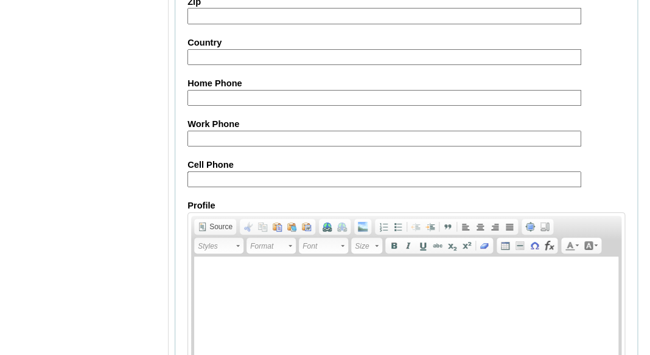
scroll to position [1375, 0]
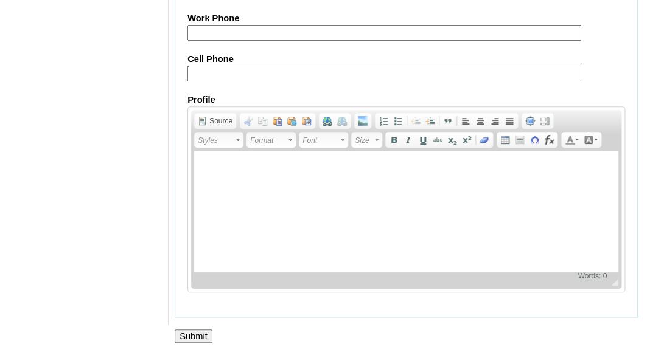
click at [199, 337] on input "Submit" at bounding box center [194, 336] width 38 height 13
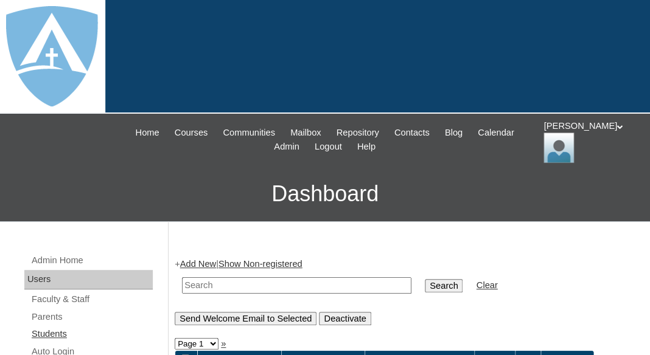
click at [46, 330] on link "Students" at bounding box center [91, 334] width 122 height 15
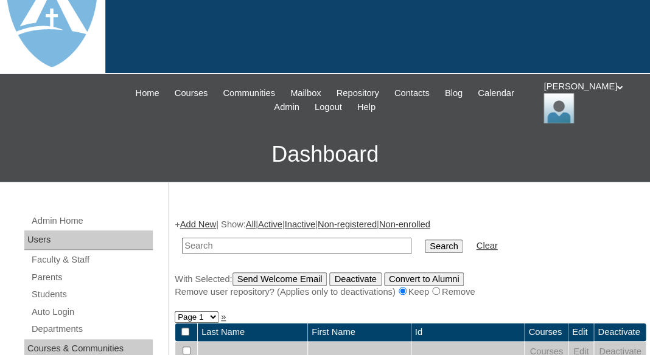
scroll to position [58, 0]
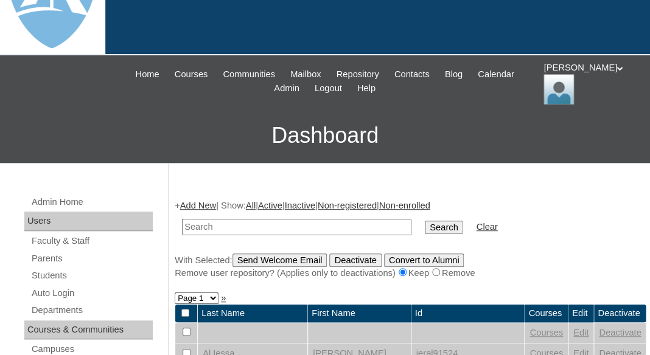
click at [194, 205] on link "Add New" at bounding box center [198, 206] width 36 height 10
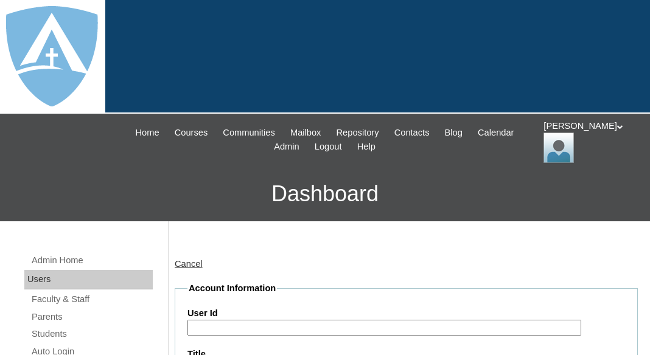
type input "tlambert"
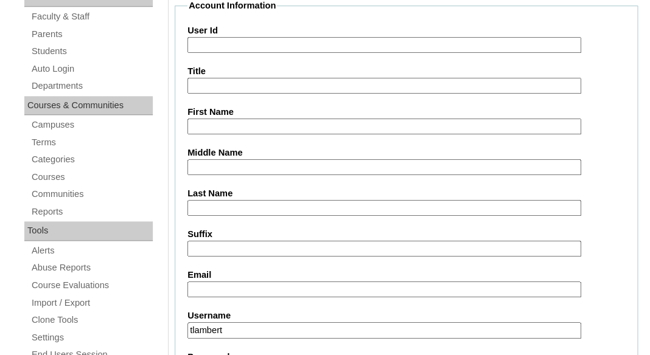
scroll to position [285, 0]
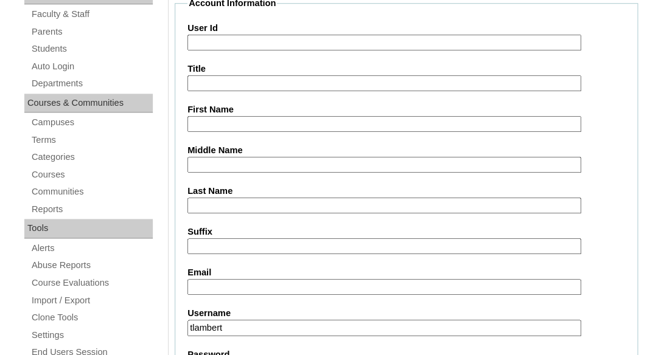
click at [212, 119] on input "First Name" at bounding box center [384, 124] width 394 height 16
paste input "Noah Ohran"
drag, startPoint x: 218, startPoint y: 117, endPoint x: 265, endPoint y: 128, distance: 48.9
click at [265, 128] on input "Noah Ohran" at bounding box center [384, 124] width 394 height 16
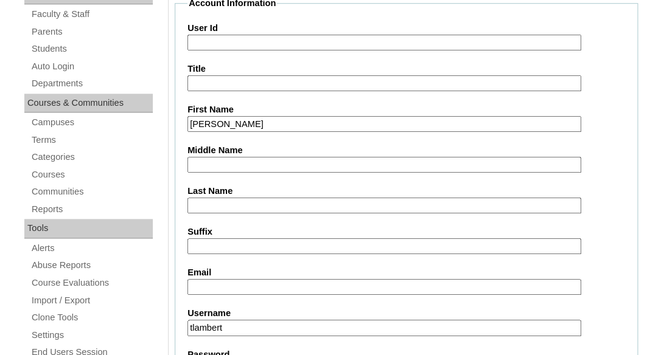
type input "[PERSON_NAME]"
click at [252, 200] on input "Last Name" at bounding box center [384, 206] width 394 height 16
paste input "Ohran"
type input "Ohran"
click at [252, 283] on input "Email" at bounding box center [384, 287] width 394 height 16
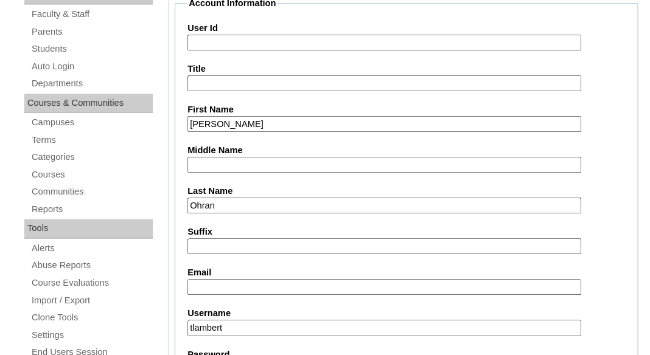
paste input "lucindaohran@gmail.com"
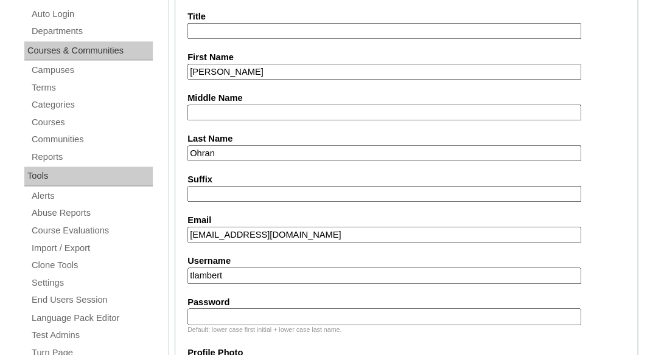
scroll to position [463, 0]
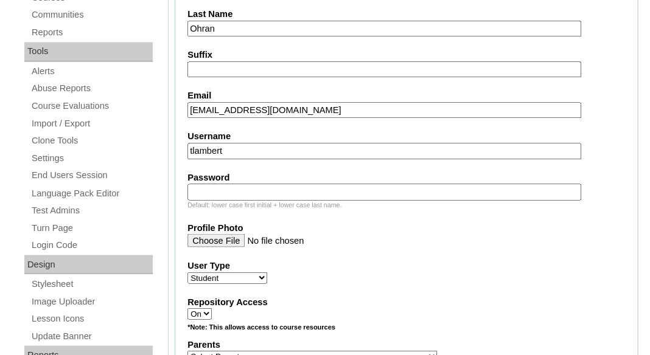
type input "lucindaohran@gmail.com"
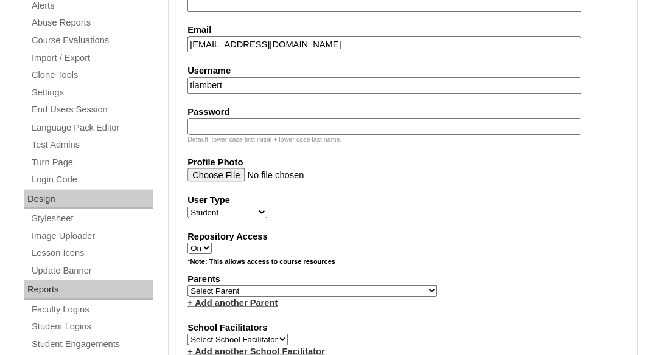
scroll to position [535, 0]
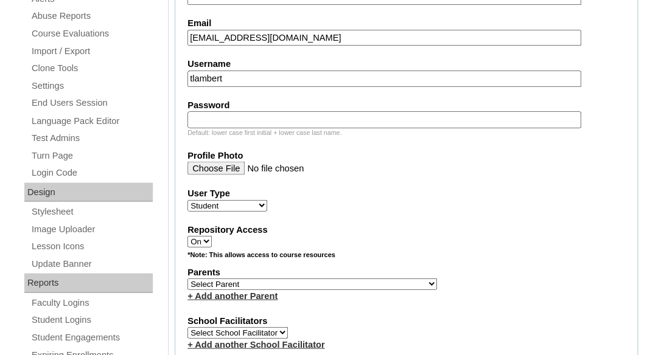
click at [240, 78] on input "tlambert" at bounding box center [384, 79] width 394 height 16
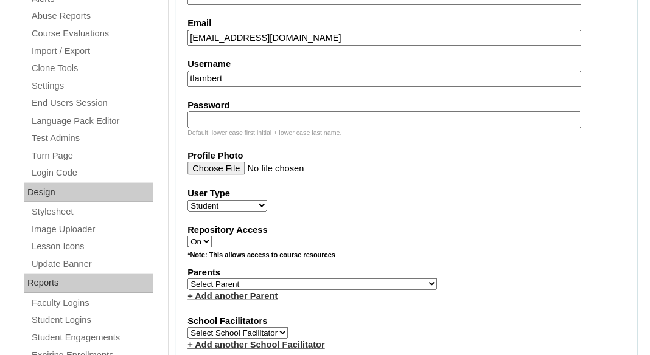
paste input "noah.ohran@enlightiumstudent.com"
type input "noah.ohran@enlightiumstudent.com"
click at [222, 114] on input "Password" at bounding box center [384, 119] width 394 height 16
paste input "noah.ohran@enlightiumstudent.com"
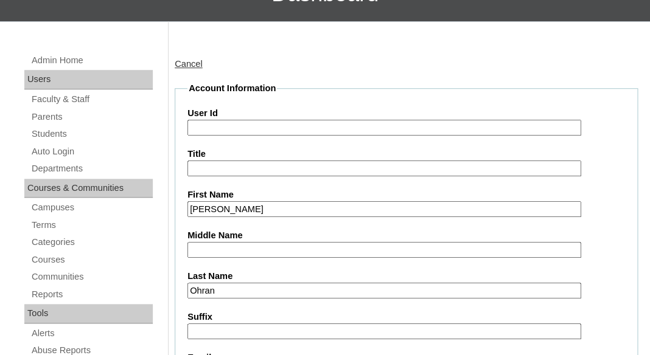
scroll to position [197, 0]
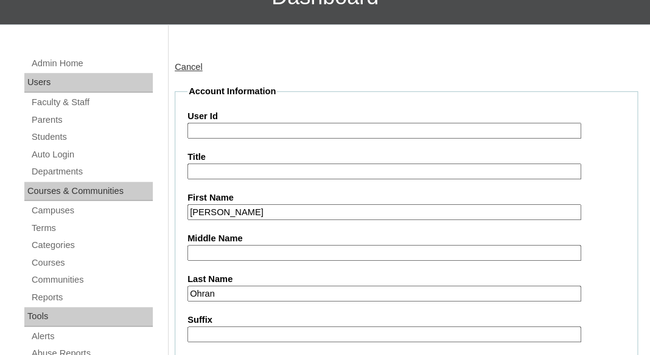
type input "noah.ohran@enlightiumstudent.com"
click at [219, 123] on input "User Id" at bounding box center [384, 131] width 394 height 16
paste input "noah.ohran@enlightiumstudent.com"
type input "26noah.ohran@enlightiumstudent.com"
click at [225, 170] on input "Title" at bounding box center [384, 172] width 394 height 16
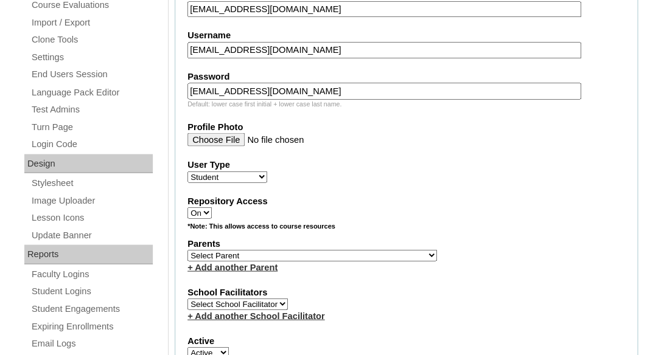
scroll to position [608, 0]
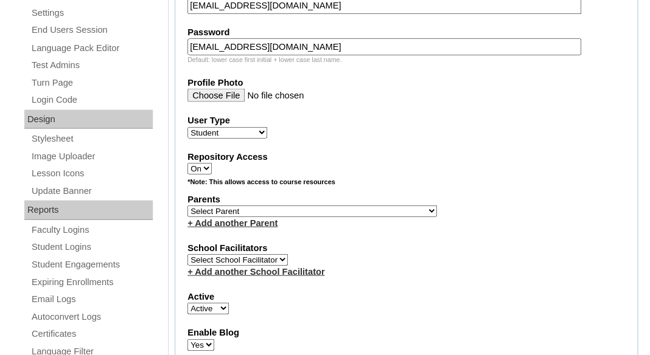
click at [187, 205] on select "Select Parent Abbas, Tahani Garcia, Rosa Kaneko, Chad Labourdette, Jessica Nich…" at bounding box center [312, 211] width 250 height 12
select select "101448"
click option "Miguel, Maria" at bounding box center [0, 0] width 0 height 0
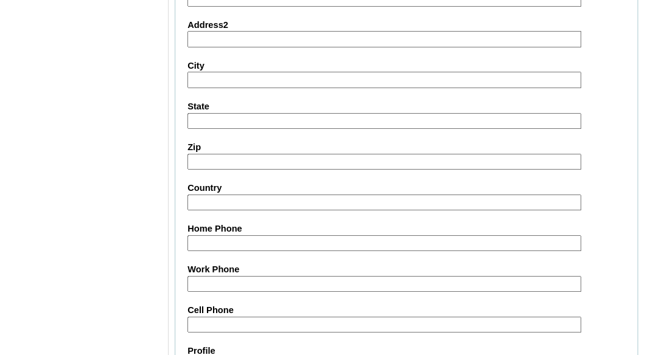
scroll to position [1593, 0]
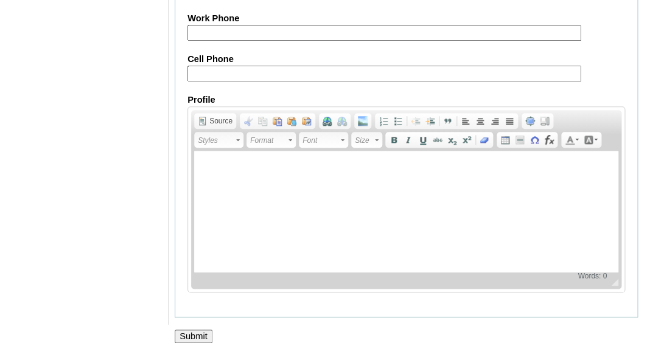
click at [187, 334] on input "Submit" at bounding box center [194, 336] width 38 height 13
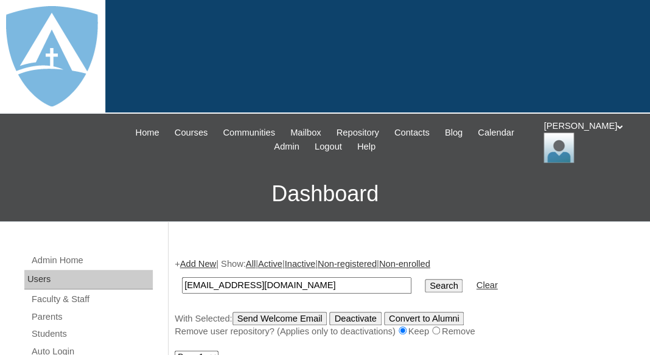
type input "[EMAIL_ADDRESS][DOMAIN_NAME]"
click at [425, 279] on input "Search" at bounding box center [444, 285] width 38 height 13
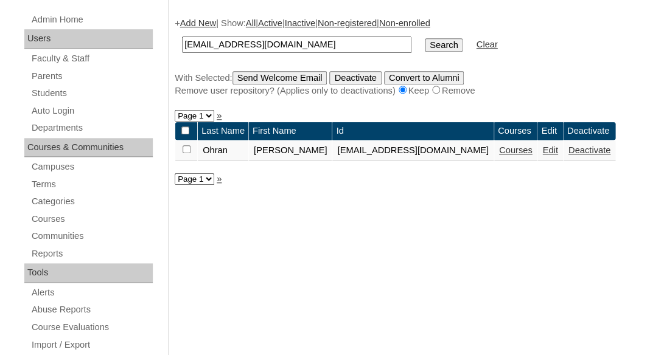
scroll to position [243, 0]
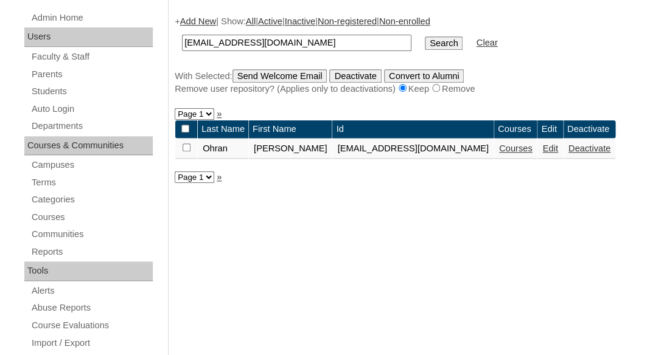
click at [513, 151] on link "Courses" at bounding box center [515, 149] width 33 height 10
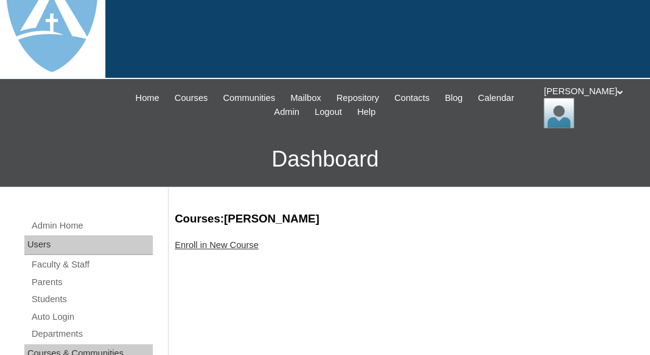
scroll to position [52, 0]
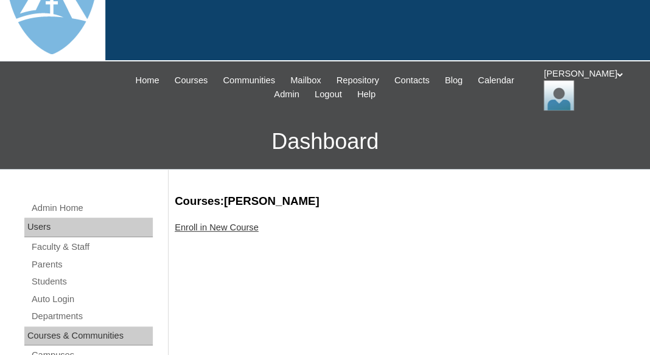
click at [225, 226] on link "Enroll in New Course" at bounding box center [217, 228] width 84 height 10
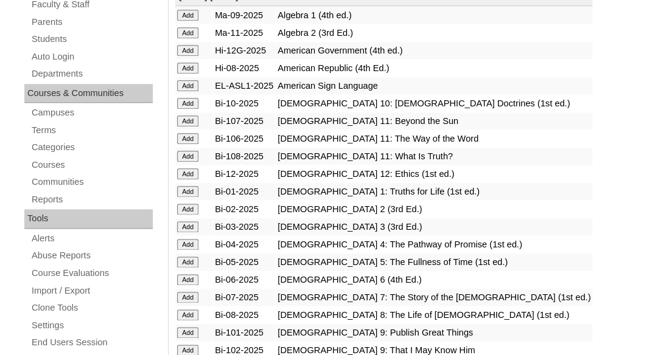
scroll to position [343, 0]
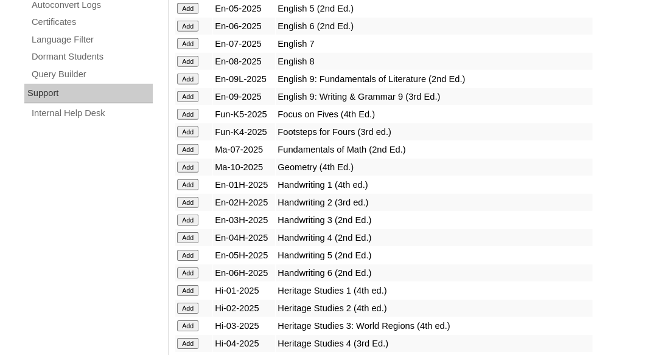
scroll to position [953, 0]
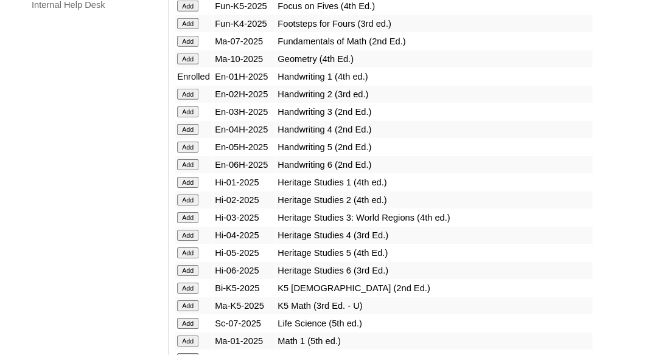
scroll to position [1035, 0]
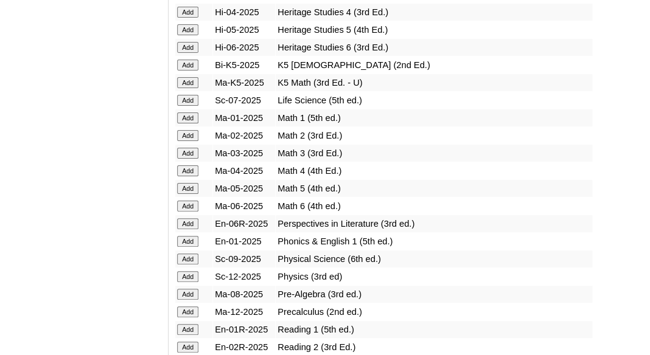
scroll to position [1252, 0]
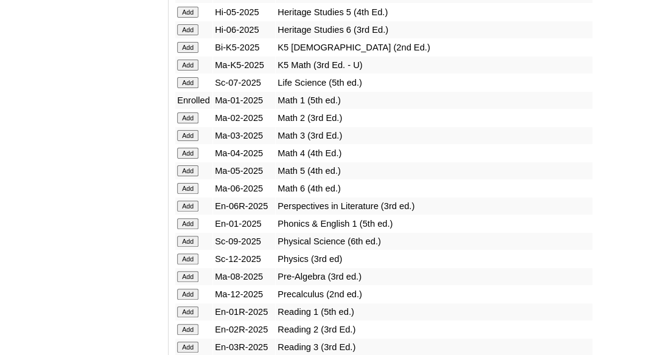
scroll to position [1279, 0]
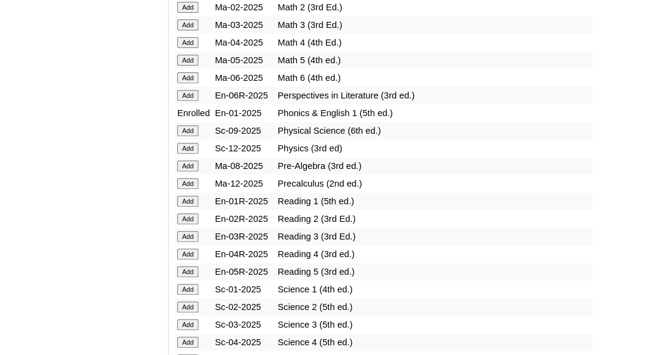
scroll to position [1402, 0]
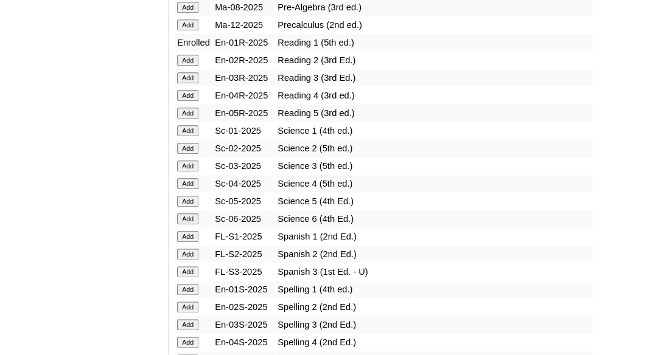
scroll to position [1539, 0]
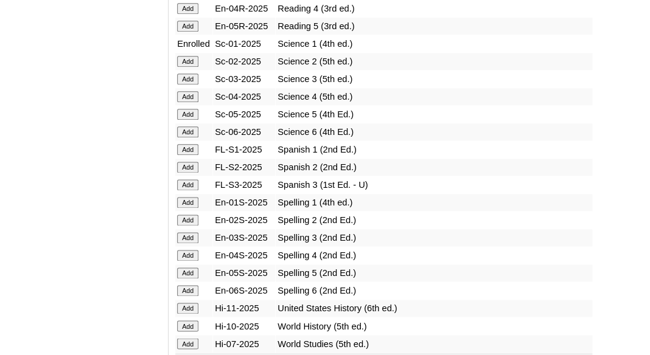
scroll to position [1642, 0]
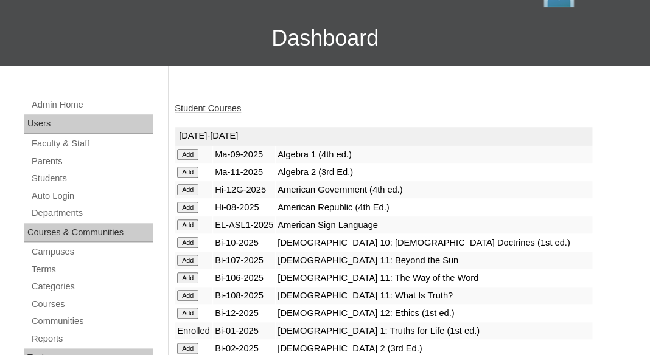
scroll to position [148, 0]
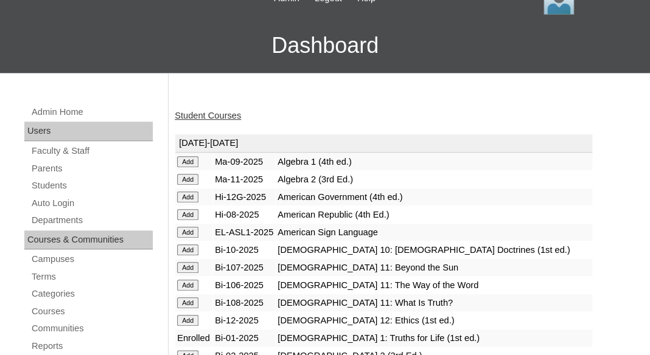
click at [231, 115] on link "Student Courses" at bounding box center [208, 116] width 66 height 10
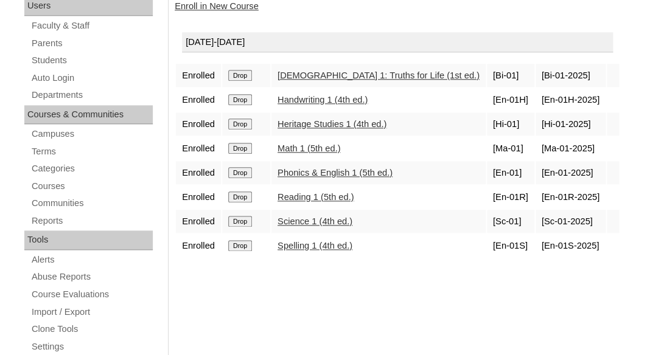
scroll to position [279, 0]
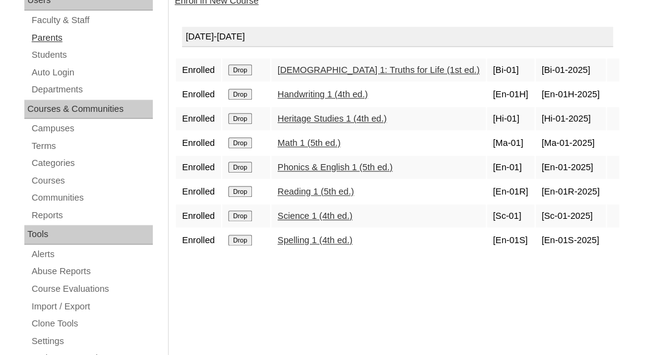
click at [46, 37] on link "Parents" at bounding box center [91, 37] width 122 height 15
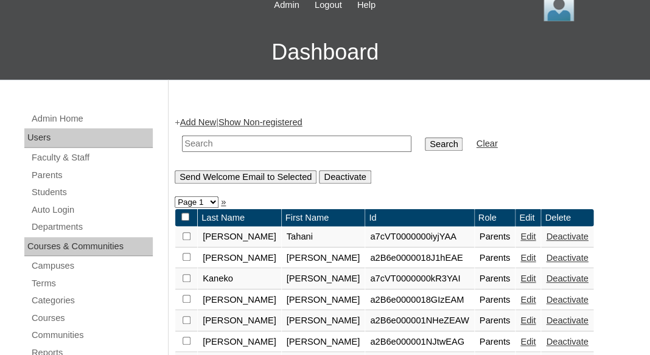
scroll to position [144, 0]
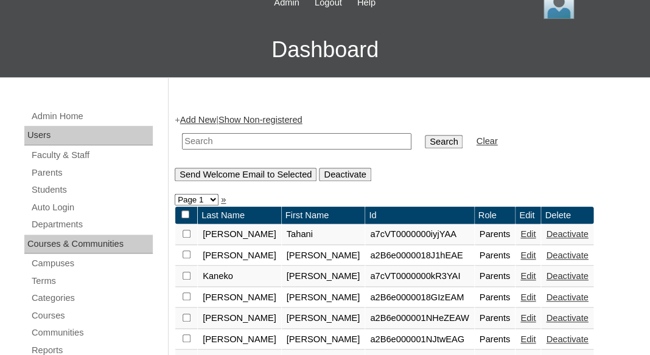
click at [206, 116] on link "Add New" at bounding box center [198, 120] width 36 height 10
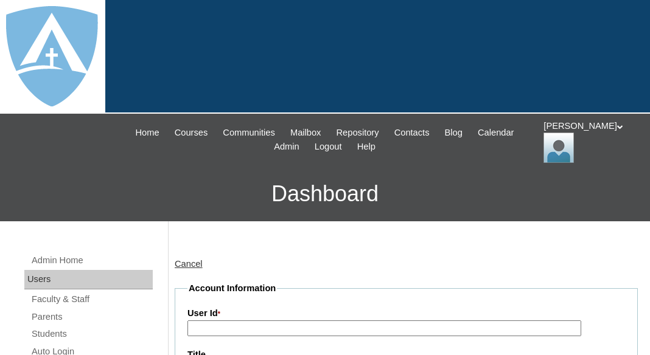
type input "tlambert"
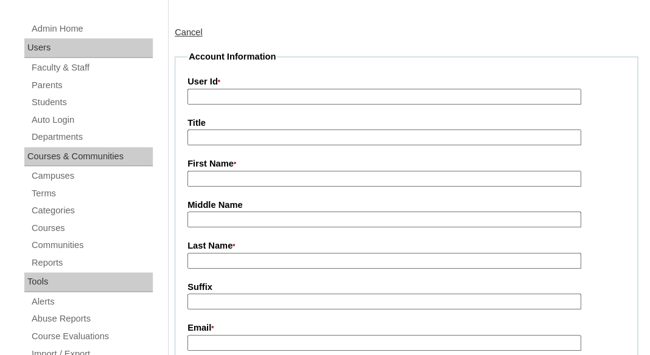
scroll to position [257, 0]
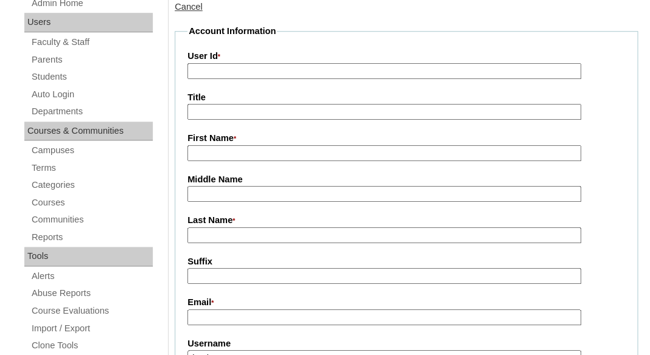
click at [268, 148] on input "First Name *" at bounding box center [384, 153] width 394 height 16
paste input "[PERSON_NAME]"
drag, startPoint x: 214, startPoint y: 150, endPoint x: 327, endPoint y: 154, distance: 113.3
click at [327, 154] on input "[PERSON_NAME]" at bounding box center [384, 153] width 394 height 16
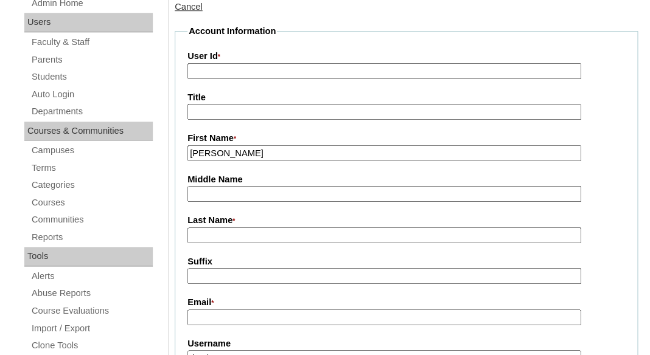
type input "[PERSON_NAME]"
click at [220, 236] on input "Last Name *" at bounding box center [384, 236] width 394 height 16
paste input "[PERSON_NAME]"
type input "[PERSON_NAME]"
click at [225, 269] on input "Suffix" at bounding box center [384, 276] width 394 height 16
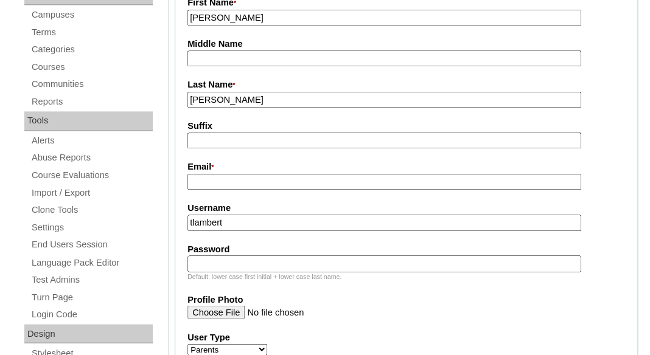
scroll to position [397, 0]
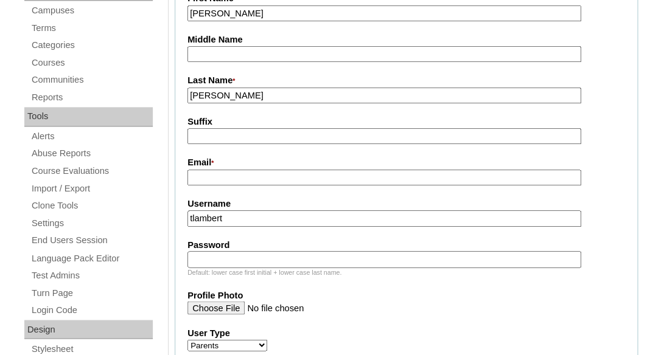
click at [253, 184] on input "Email *" at bounding box center [384, 178] width 394 height 16
paste input "[EMAIL_ADDRESS][DOMAIN_NAME]"
type input "[EMAIL_ADDRESS][DOMAIN_NAME]"
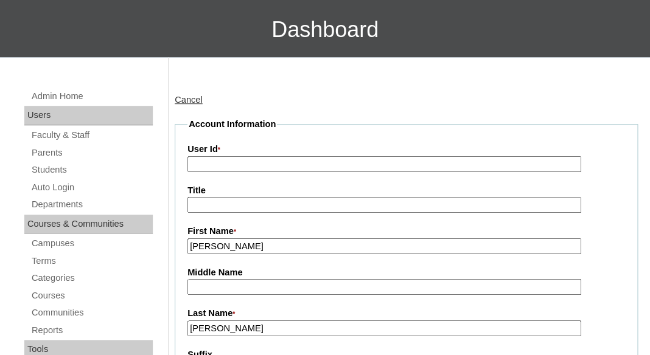
scroll to position [192, 0]
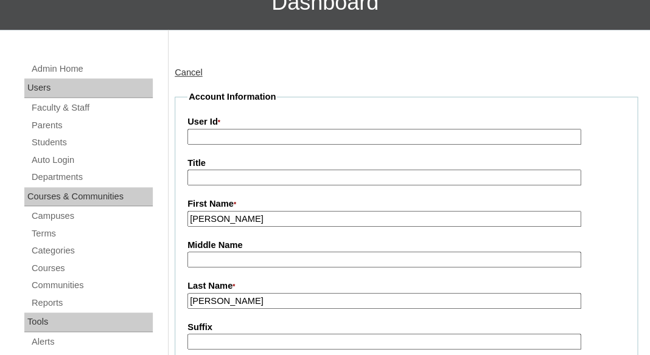
click at [237, 131] on input "User Id *" at bounding box center [384, 137] width 394 height 16
paste input "a7cVT0000000lOjYAI"
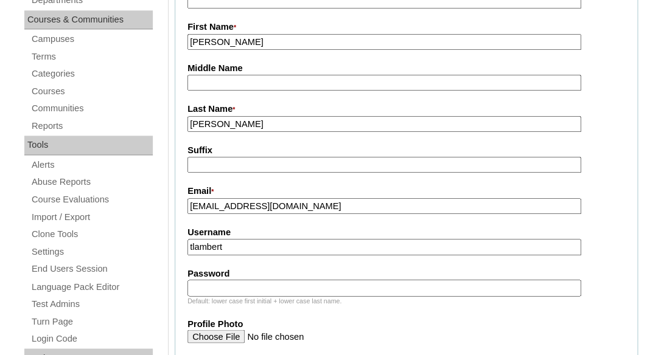
scroll to position [365, 0]
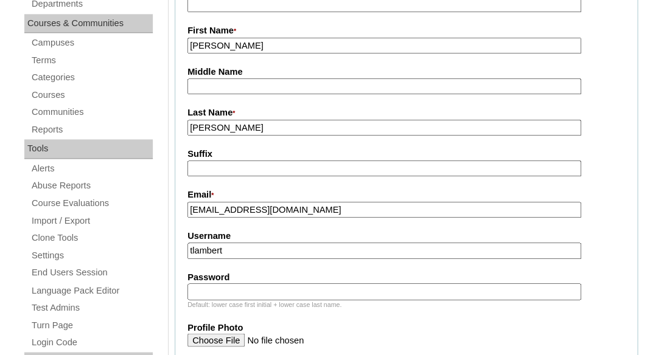
type input "a7cVT0000000lOjYAI"
click at [276, 210] on input "[EMAIL_ADDRESS][DOMAIN_NAME]" at bounding box center [384, 210] width 394 height 16
click at [270, 253] on input "tlambert" at bounding box center [384, 251] width 394 height 16
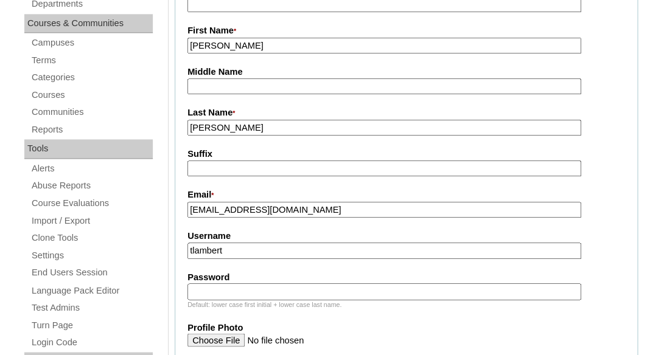
click at [270, 253] on input "tlambert" at bounding box center [384, 251] width 394 height 16
paste input "ninaandreyanova@yahoo.com"
type input "ninaandreyanova@yahoo.com"
click at [258, 291] on input "Password" at bounding box center [384, 292] width 394 height 16
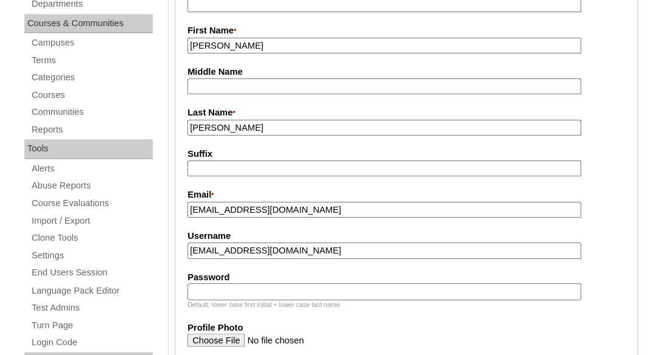
paste input "ninaandreyanova@yahoo.com"
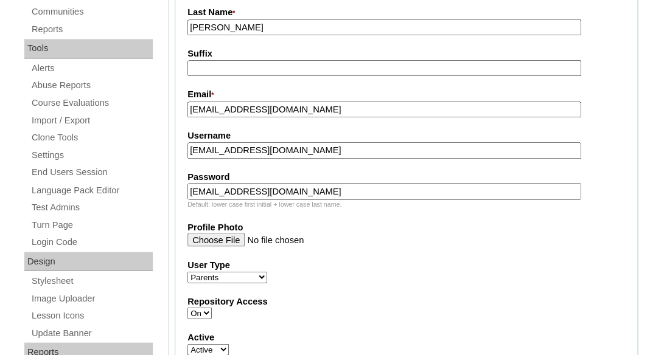
type input "ninaandreyanova@yahoo.com"
click at [295, 302] on label "Repository Access" at bounding box center [406, 301] width 438 height 13
click at [212, 307] on select "On Off" at bounding box center [199, 313] width 24 height 12
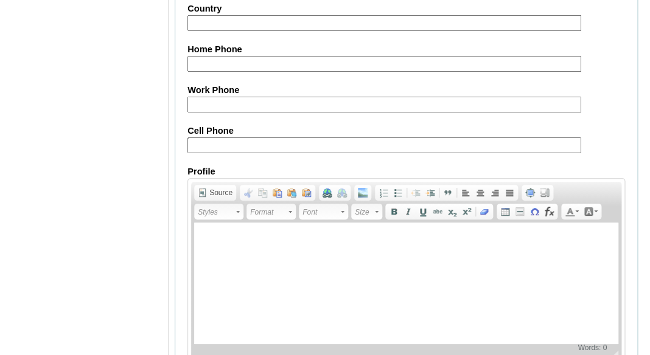
scroll to position [1375, 0]
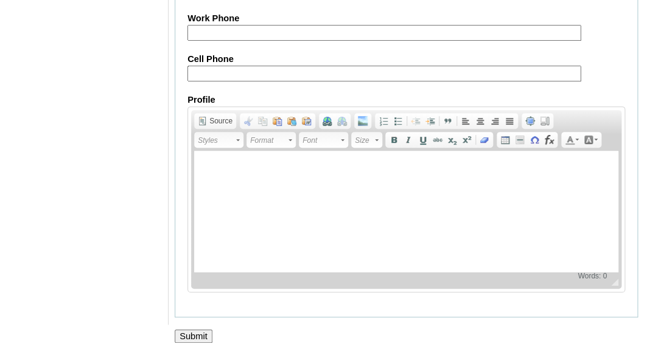
click at [192, 338] on input "Submit" at bounding box center [194, 336] width 38 height 13
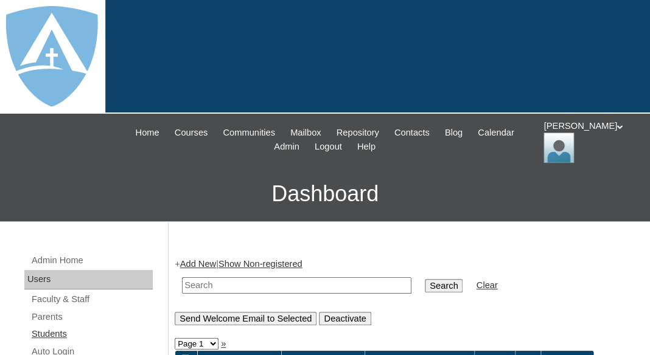
click at [41, 332] on link "Students" at bounding box center [91, 334] width 122 height 15
click at [202, 260] on link "Add New" at bounding box center [198, 264] width 36 height 10
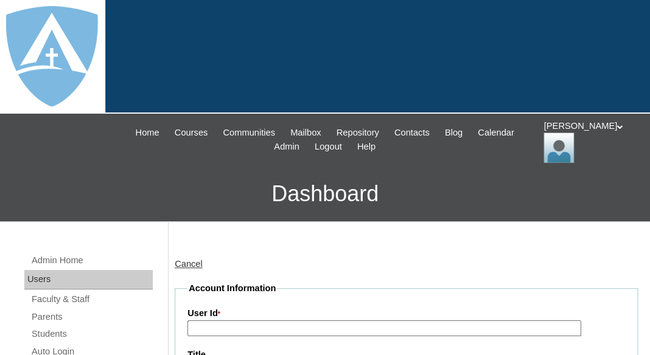
type input "tlambert"
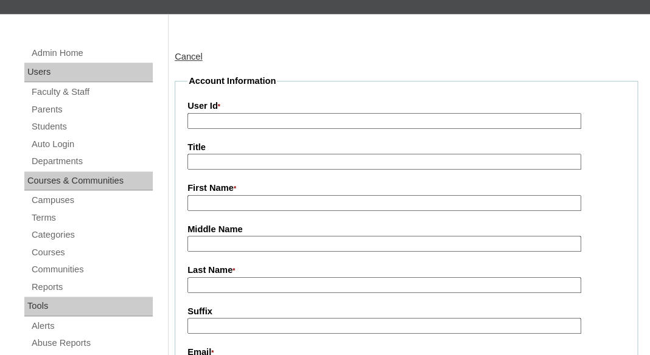
scroll to position [314, 0]
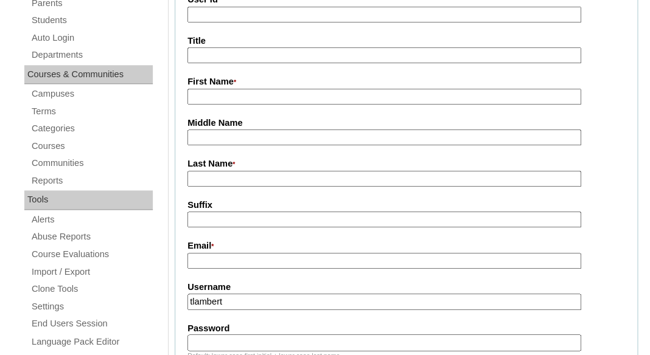
click at [225, 98] on input "First Name *" at bounding box center [384, 97] width 394 height 16
paste input "[PERSON_NAME]"
drag, startPoint x: 217, startPoint y: 95, endPoint x: 264, endPoint y: 96, distance: 46.9
click at [264, 96] on input "[PERSON_NAME]" at bounding box center [384, 97] width 394 height 16
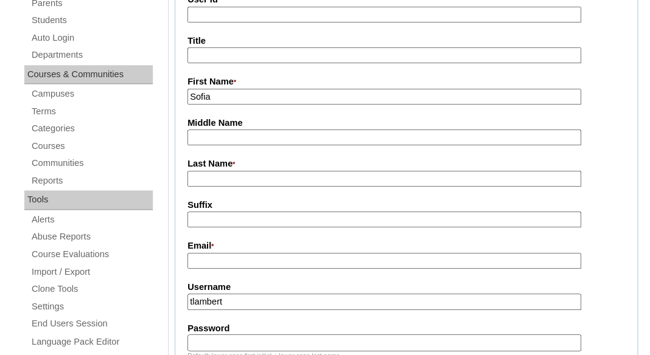
type input "Sofia"
click at [198, 174] on input "Last Name *" at bounding box center [384, 179] width 394 height 16
paste input "[PERSON_NAME]"
type input "[PERSON_NAME]"
click at [222, 217] on input "Suffix" at bounding box center [384, 220] width 394 height 16
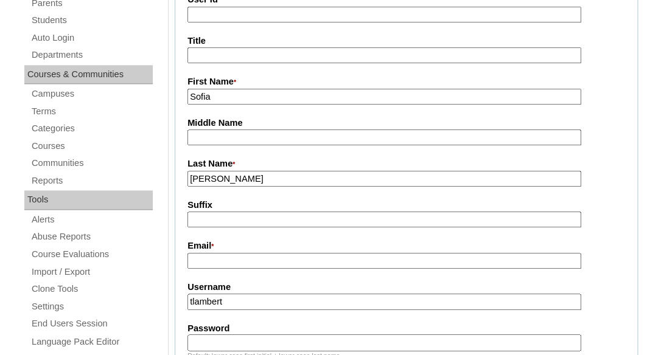
click at [256, 259] on input "Email *" at bounding box center [384, 261] width 394 height 16
paste input "[EMAIL_ADDRESS][DOMAIN_NAME]"
type input "[EMAIL_ADDRESS][DOMAIN_NAME]"
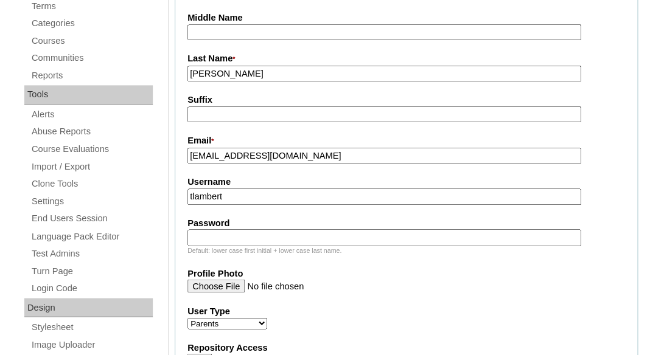
scroll to position [429, 0]
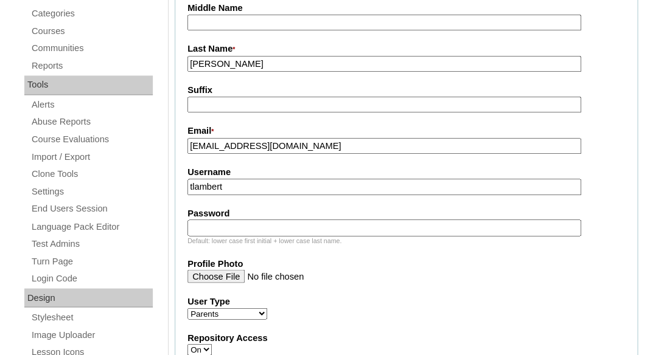
click at [268, 187] on input "tlambert" at bounding box center [384, 187] width 394 height 16
paste input "sofia.nazarchuk@enlightiumstudent.com"
type input "sofia.nazarchuk@enlightiumstudent.com"
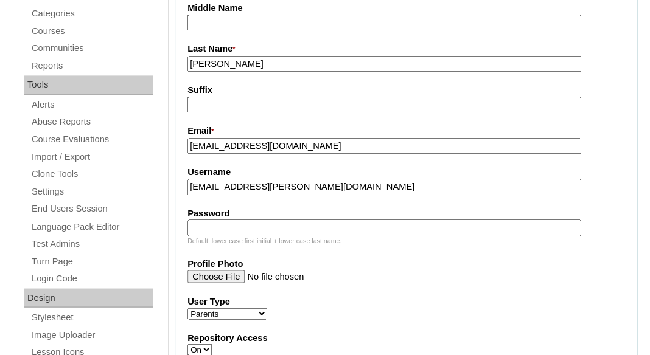
click at [261, 225] on input "Password" at bounding box center [384, 228] width 394 height 16
paste input "sofia.nazarchuk@enlightiumstudent.com"
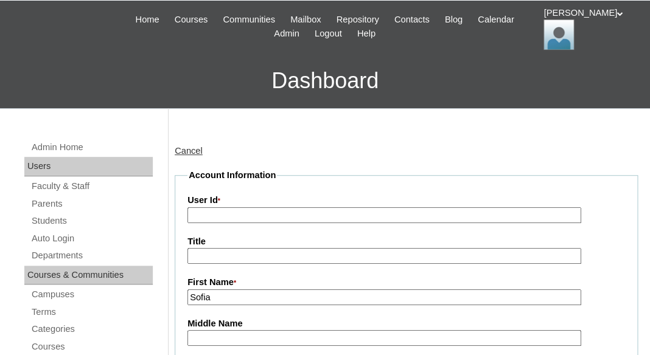
scroll to position [106, 0]
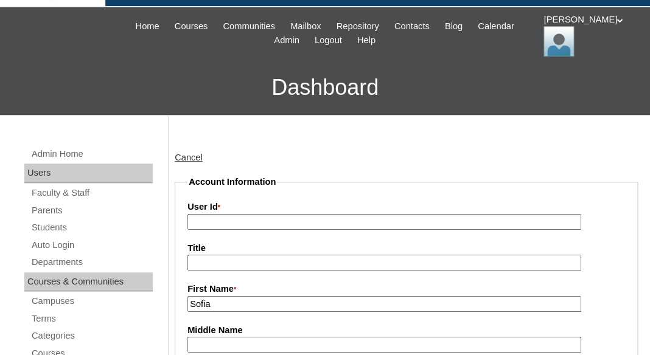
type input "sofia.nazarchuk@enlightiumstudent.com"
click at [240, 214] on input "User Id *" at bounding box center [384, 222] width 394 height 16
paste input "sofia.nazarchuk@enlightiumstudent.com"
click at [265, 242] on label "Title" at bounding box center [406, 248] width 438 height 13
click at [265, 255] on input "Title" at bounding box center [384, 263] width 394 height 16
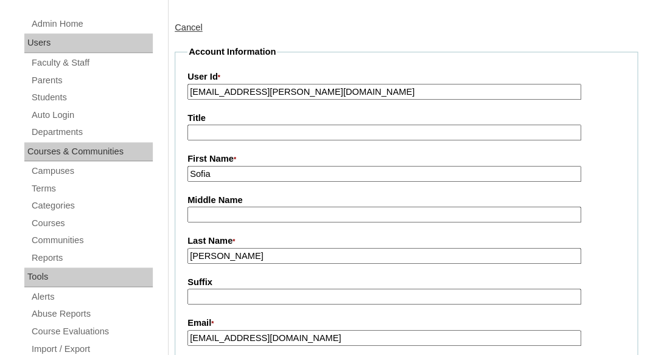
scroll to position [183, 0]
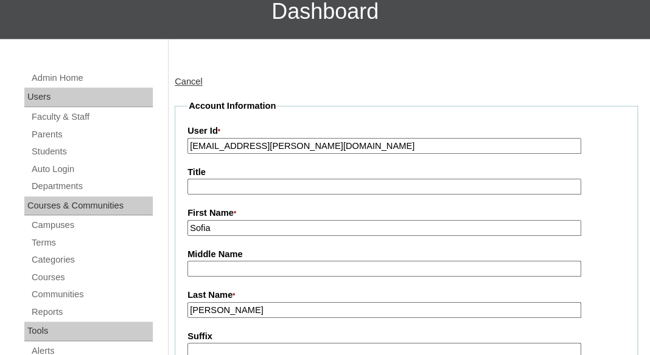
click at [302, 138] on input "26sofia.nazarchuk@enlightiumstudent.com" at bounding box center [384, 146] width 394 height 16
click at [315, 141] on input "26sofia.nazarchuk@enlightiumstudent.com" at bounding box center [384, 146] width 394 height 16
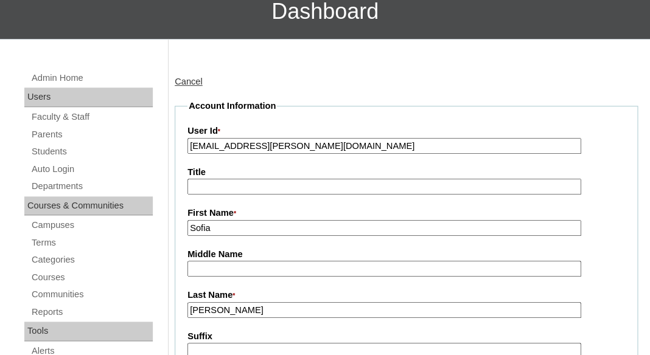
click at [315, 141] on input "26sofia.nazarchuk@enlightiumstudent.com" at bounding box center [384, 146] width 394 height 16
paste input "a7cVT0000000lOjYAI"
type input "a7cVT0000000lOjYAI"
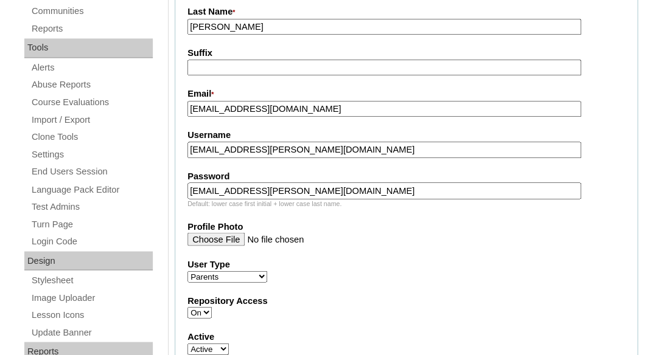
scroll to position [470, 0]
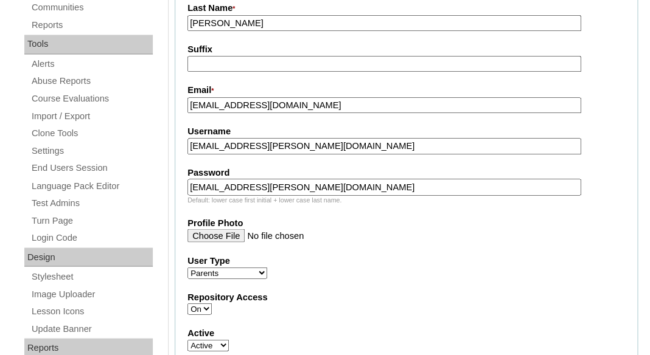
click at [259, 106] on input "ninaandreyanova@yahoo.com" at bounding box center [384, 105] width 394 height 16
click at [253, 144] on input "sofia.nazarchuk@enlightiumstudent.com" at bounding box center [384, 146] width 394 height 16
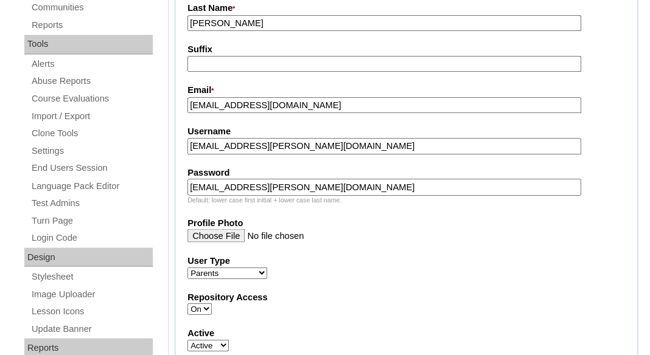
click at [253, 144] on input "sofia.nazarchuk@enlightiumstudent.com" at bounding box center [384, 146] width 394 height 16
paste input "ninaandreyanova@yahoo"
type input "ninaandreyanova@yahoo.com"
click at [232, 183] on input "sofia.nazarchuk@enlightiumstudent.com" at bounding box center [384, 187] width 394 height 16
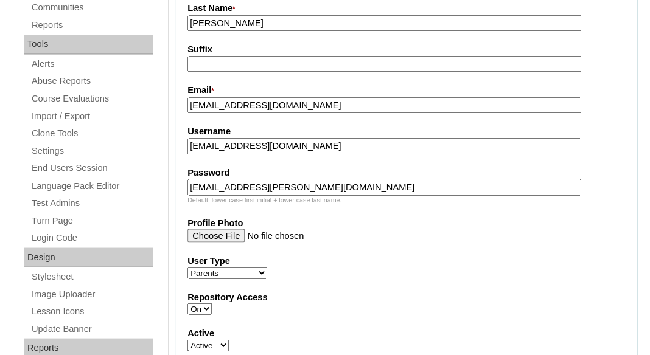
click at [232, 183] on input "[EMAIL_ADDRESS][PERSON_NAME][DOMAIN_NAME]" at bounding box center [384, 187] width 394 height 16
paste input "ninaandreyanova@yahoo"
type input "[EMAIL_ADDRESS][DOMAIN_NAME]"
click at [245, 167] on label "Password" at bounding box center [406, 173] width 438 height 13
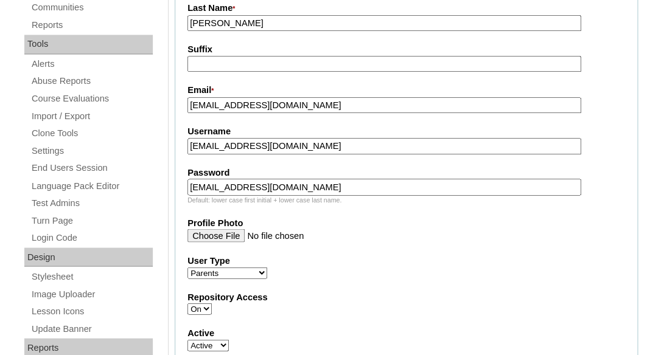
click at [245, 179] on input "[EMAIL_ADDRESS][DOMAIN_NAME]" at bounding box center [384, 187] width 394 height 16
click at [388, 226] on label "Profile Photo" at bounding box center [406, 223] width 438 height 13
click at [388, 229] on input "Profile Photo" at bounding box center [384, 235] width 394 height 13
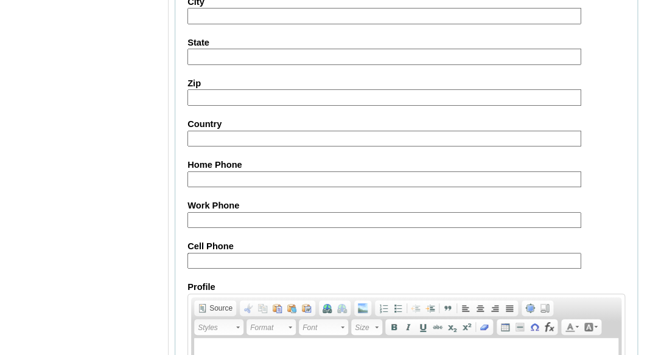
scroll to position [1375, 0]
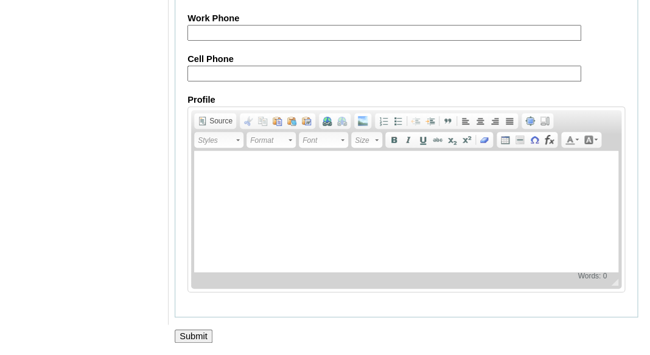
click at [198, 335] on input "Submit" at bounding box center [194, 336] width 38 height 13
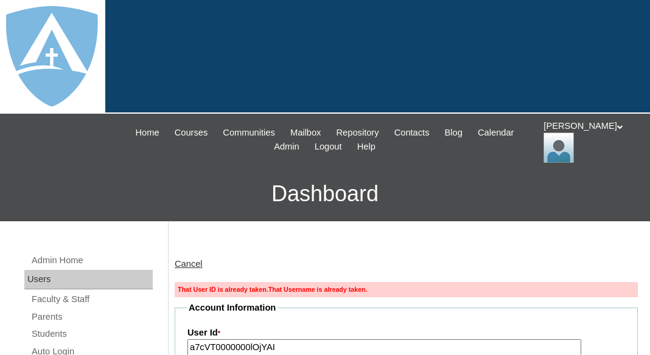
type input "tlambert"
click at [46, 316] on link "Parents" at bounding box center [91, 317] width 122 height 15
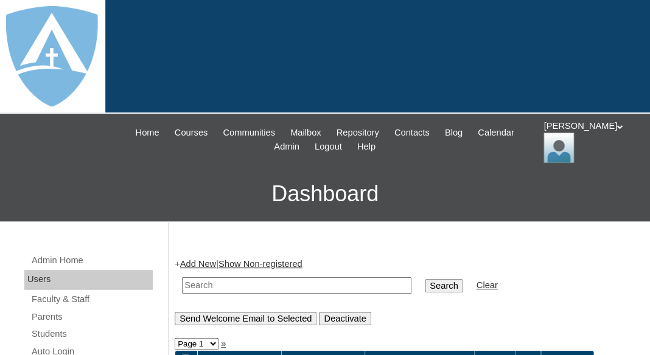
click at [206, 271] on td at bounding box center [297, 285] width 242 height 29
click at [211, 293] on td at bounding box center [297, 285] width 242 height 29
click at [210, 288] on input "text" at bounding box center [296, 286] width 229 height 16
paste input "[EMAIL_ADDRESS][DOMAIN_NAME]"
type input "[EMAIL_ADDRESS][DOMAIN_NAME]"
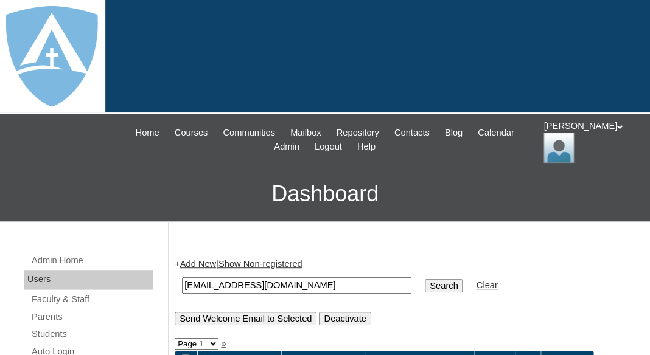
click at [425, 279] on input "Search" at bounding box center [444, 285] width 38 height 13
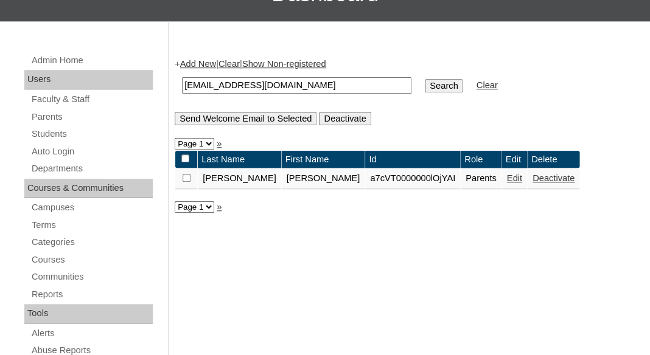
scroll to position [208, 0]
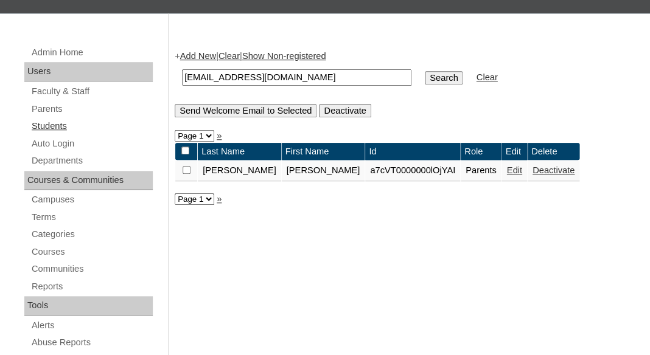
click at [57, 121] on link "Students" at bounding box center [91, 126] width 122 height 15
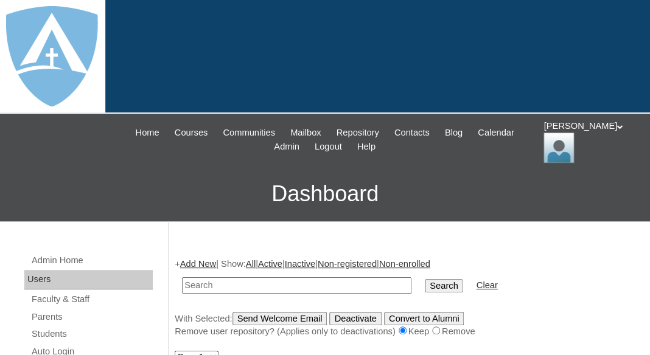
click at [200, 261] on link "Add New" at bounding box center [198, 264] width 36 height 10
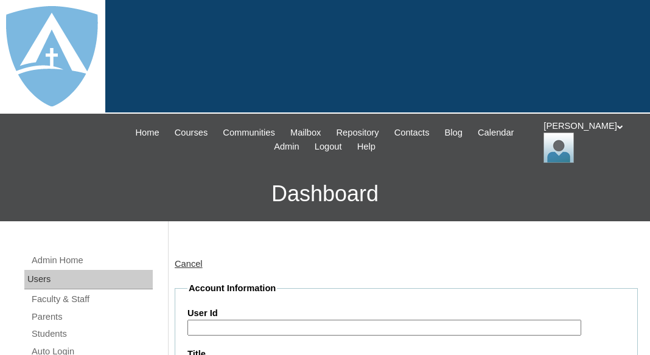
type input "tlambert"
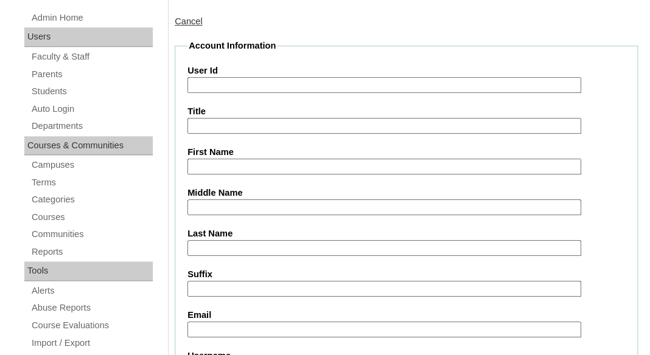
scroll to position [263, 0]
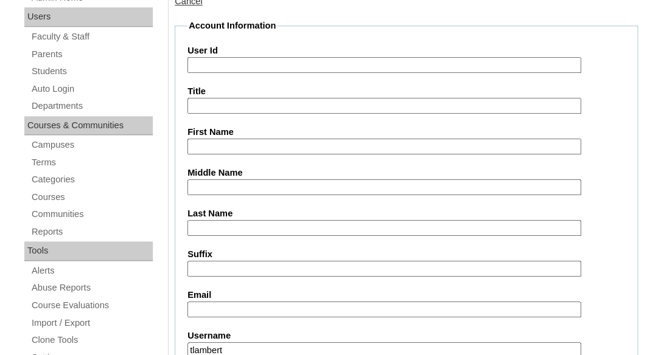
click at [220, 141] on input "First Name" at bounding box center [384, 147] width 394 height 16
paste input "[PERSON_NAME]"
drag, startPoint x: 215, startPoint y: 141, endPoint x: 281, endPoint y: 141, distance: 65.7
click at [282, 141] on input "Sofia Nazarchuk" at bounding box center [384, 147] width 394 height 16
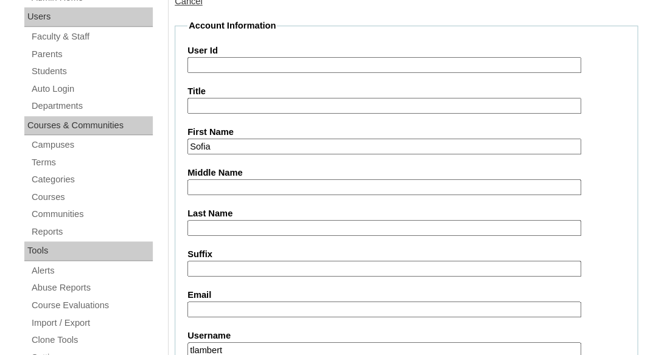
type input "Sofia"
click at [223, 223] on input "Last Name" at bounding box center [384, 228] width 394 height 16
paste input "Nazarchuk"
type input "[PERSON_NAME]"
click at [221, 265] on input "Suffix" at bounding box center [384, 269] width 394 height 16
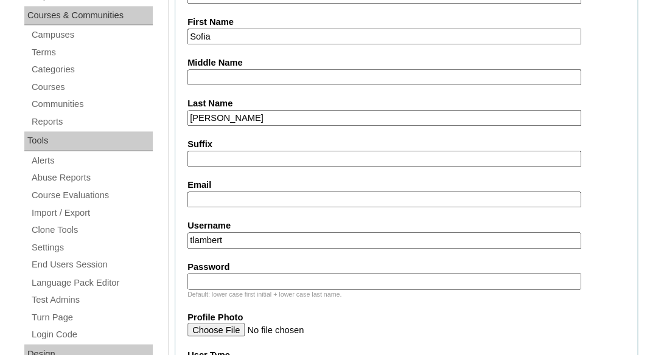
scroll to position [416, 0]
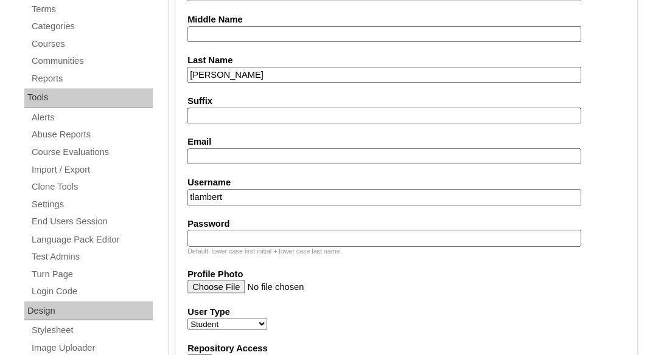
click at [284, 156] on input "Email" at bounding box center [384, 156] width 394 height 16
paste input "ninaandreyanova@yahoo.com"
type input "ninaandreyanova@yahoo.com"
click at [281, 205] on fieldset "Account Information User Id Title First Name Sofia Middle Name Last Name Nazarc…" at bounding box center [406, 358] width 463 height 984
click at [281, 198] on input "tlambert" at bounding box center [384, 197] width 394 height 16
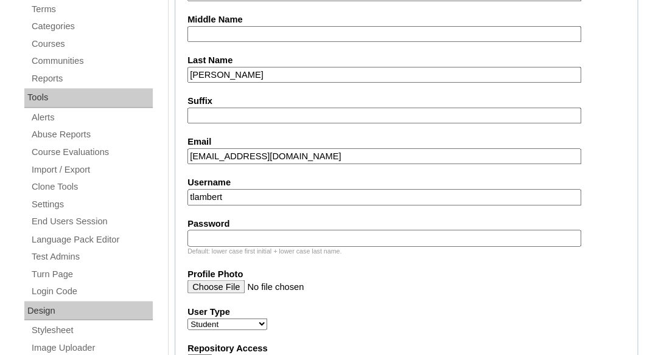
click at [281, 198] on input "tlambert" at bounding box center [384, 197] width 394 height 16
paste input "ninaandreyanova@yahoo.com"
type input "ninaandreyanova@yahoo.com"
click at [280, 239] on input "Password" at bounding box center [384, 238] width 394 height 16
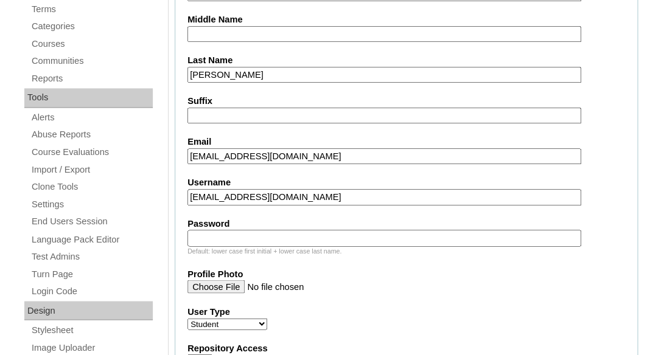
paste input "ninaandreyanova@yahoo.com"
type input "ninaandreyanova@yahoo.com"
click at [263, 194] on input "ninaandreyanova@yahoo.com" at bounding box center [384, 197] width 394 height 16
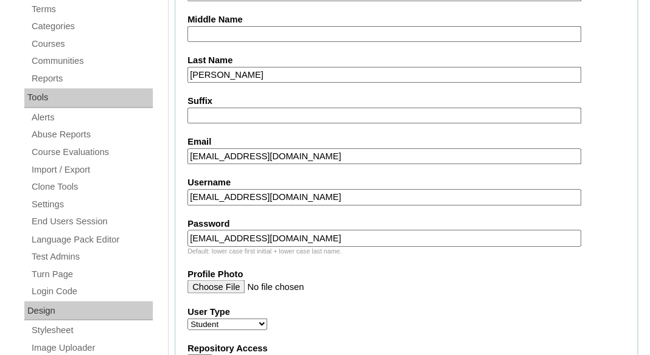
paste input "sofia.nazarchuk@enlightiumstudent"
type input "sofia.nazarchuk@enlightiumstudent.com"
click at [254, 242] on input "ninaandreyanova@yahoo.com" at bounding box center [384, 238] width 394 height 16
click at [254, 235] on input "ninaandreyanova@yahoo.com" at bounding box center [384, 238] width 394 height 16
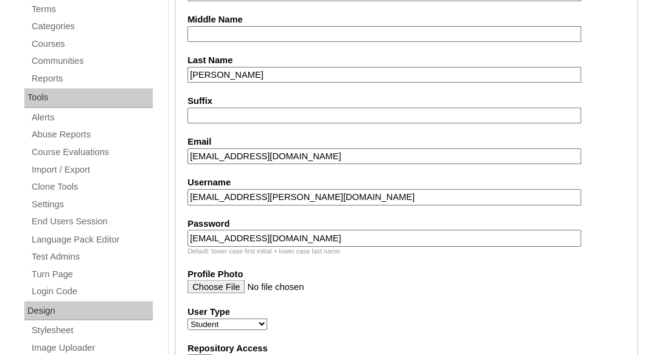
click at [254, 235] on input "ninaandreyanova@yahoo.com" at bounding box center [384, 238] width 394 height 16
paste input "sofia.nazarchuk@enlightiumstudent"
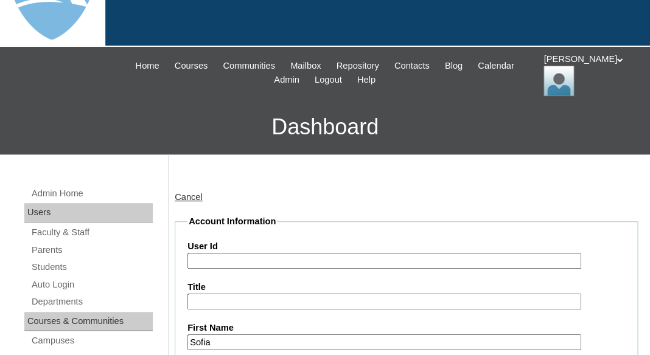
scroll to position [0, 0]
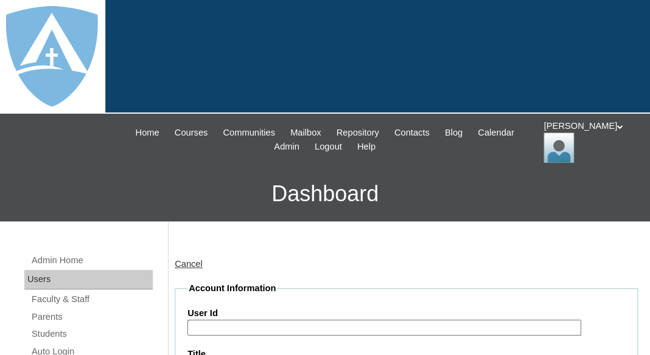
type input "sofia.nazarchuk@enlightiumstudent.com"
click at [229, 323] on input "User Id" at bounding box center [384, 328] width 394 height 16
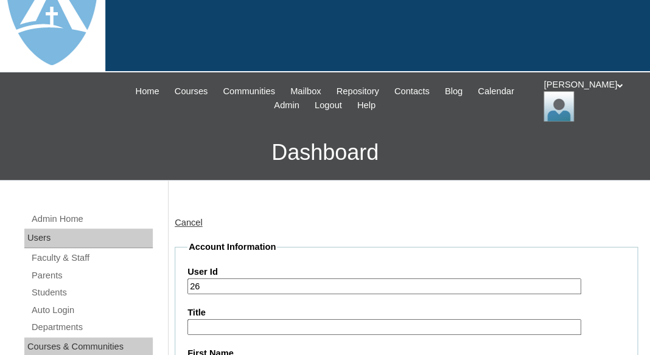
scroll to position [46, 0]
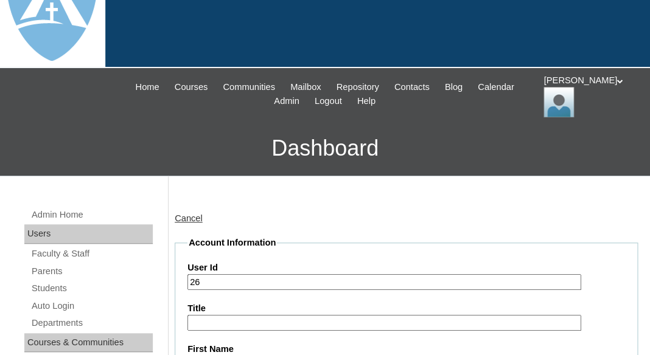
paste input "sofia.nazarchuk@enlightiumstudent.com"
type input "26sofia.nazarchuk@enlightiumstudent.com"
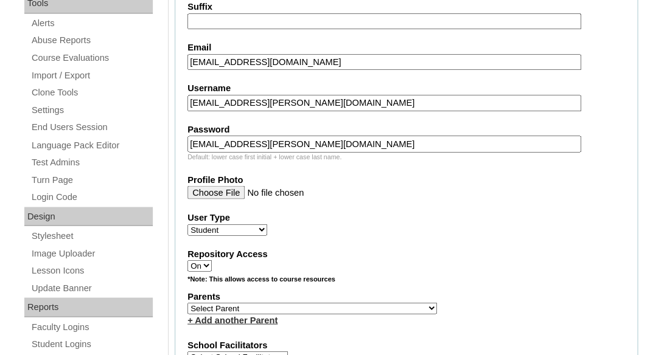
scroll to position [521, 0]
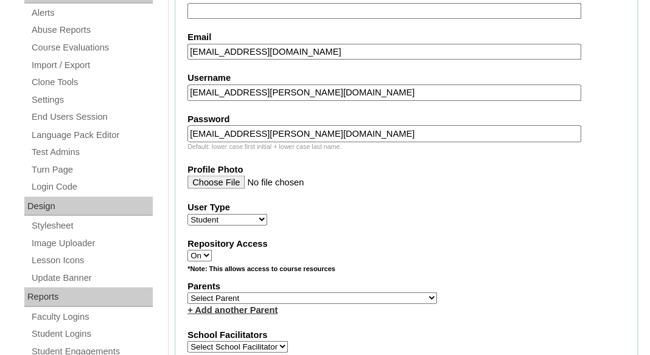
click at [187, 292] on select "Select Parent Abbas, Tahani Garcia, Rosa Kaneko, Chad Labourdette, Jessica Nich…" at bounding box center [312, 298] width 250 height 12
select select "101450"
click option "Nazarchuk, Nina" at bounding box center [0, 0] width 0 height 0
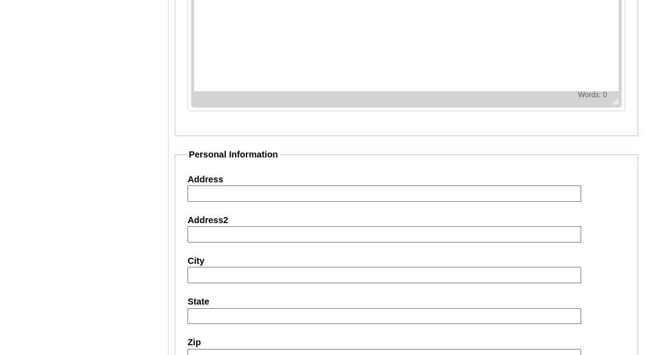
scroll to position [1593, 0]
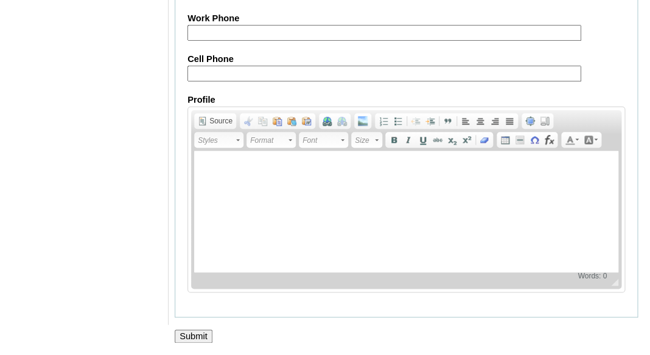
click at [190, 337] on input "Submit" at bounding box center [194, 336] width 38 height 13
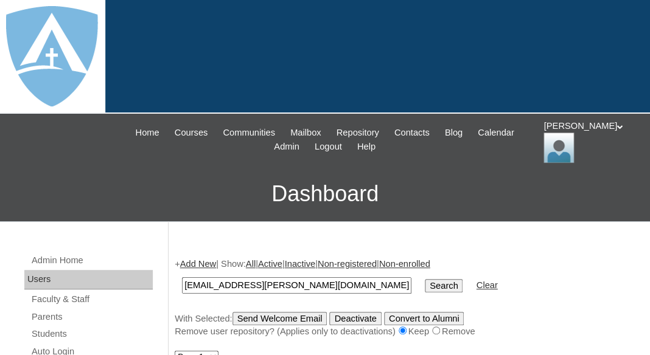
type input "[EMAIL_ADDRESS][PERSON_NAME][DOMAIN_NAME]"
click at [425, 279] on input "Search" at bounding box center [444, 285] width 38 height 13
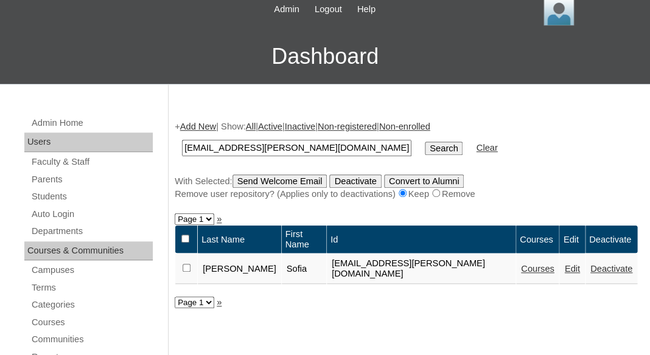
scroll to position [217, 0]
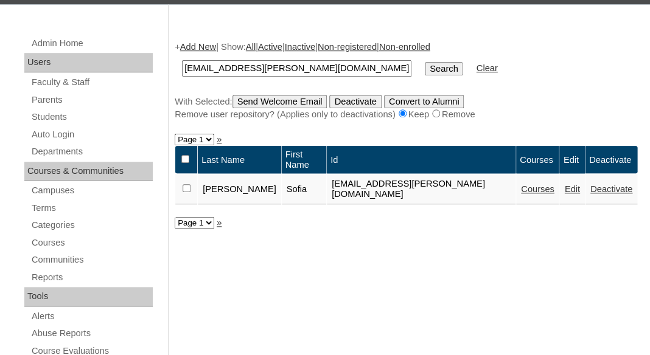
click at [521, 186] on link "Courses" at bounding box center [537, 189] width 33 height 10
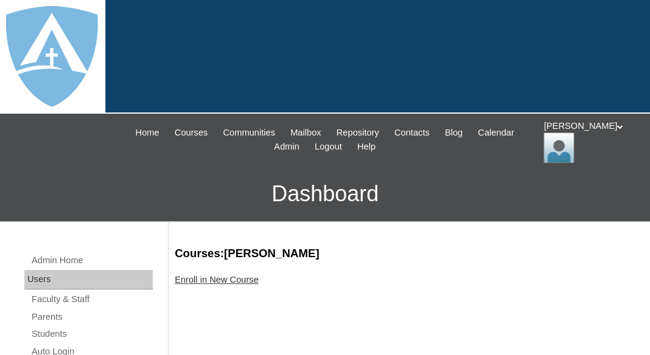
scroll to position [10, 0]
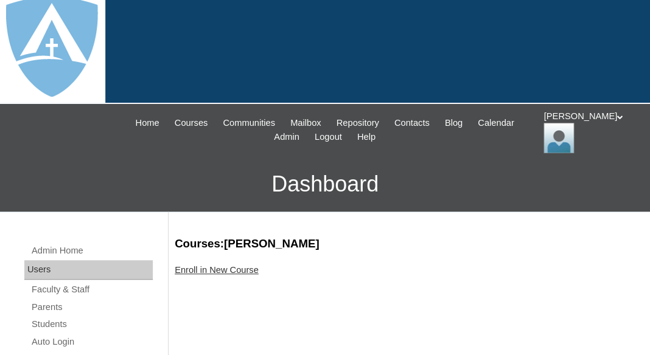
click at [233, 270] on link "Enroll in New Course" at bounding box center [217, 270] width 84 height 10
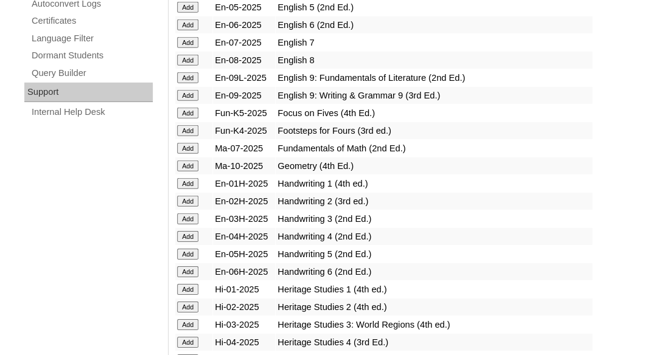
scroll to position [922, 0]
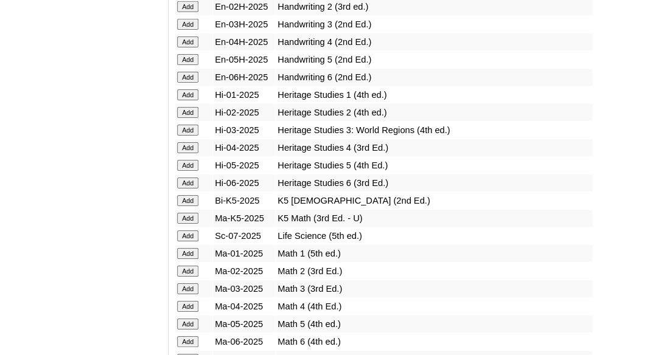
scroll to position [1120, 0]
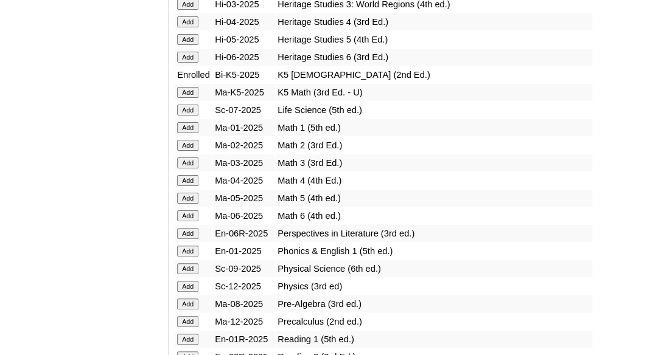
scroll to position [1286, 0]
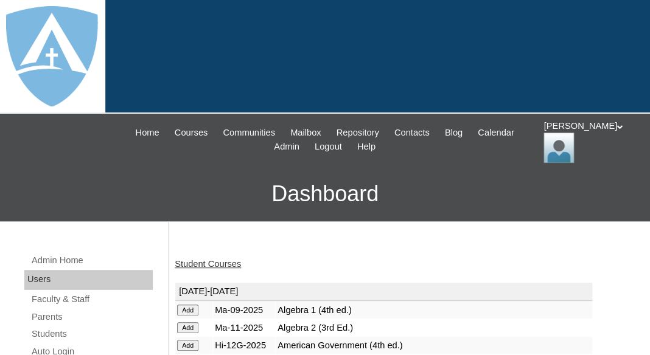
click at [215, 260] on link "Student Courses" at bounding box center [208, 264] width 66 height 10
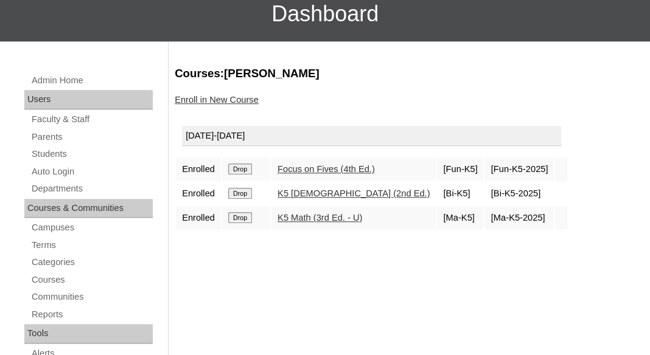
scroll to position [187, 0]
